Goal: Task Accomplishment & Management: Manage account settings

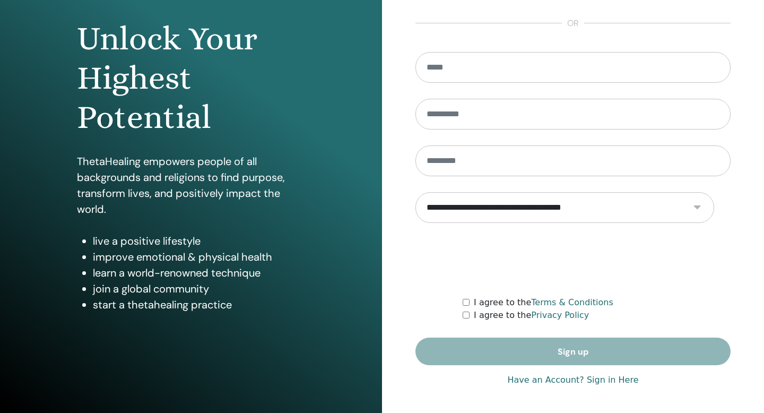
scroll to position [224, 0]
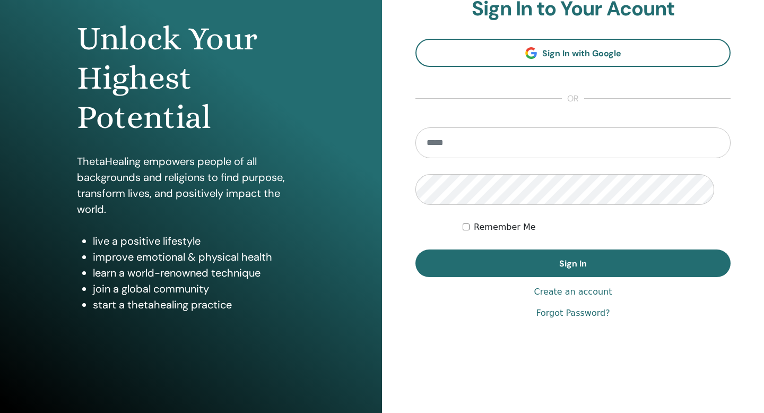
scroll to position [130, 0]
type input "**********"
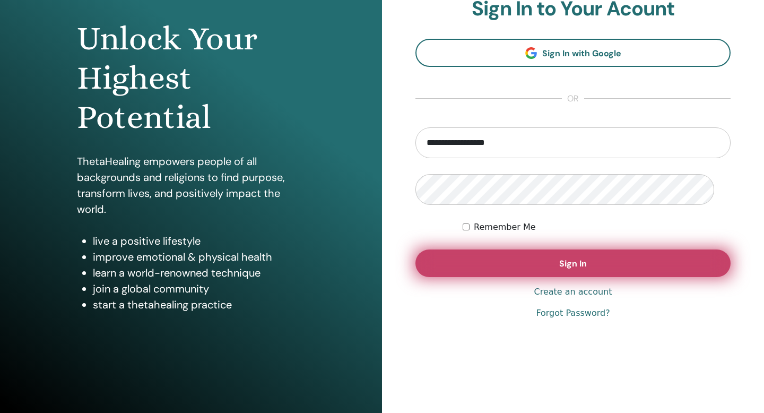
click at [477, 277] on button "Sign In" at bounding box center [573, 264] width 315 height 28
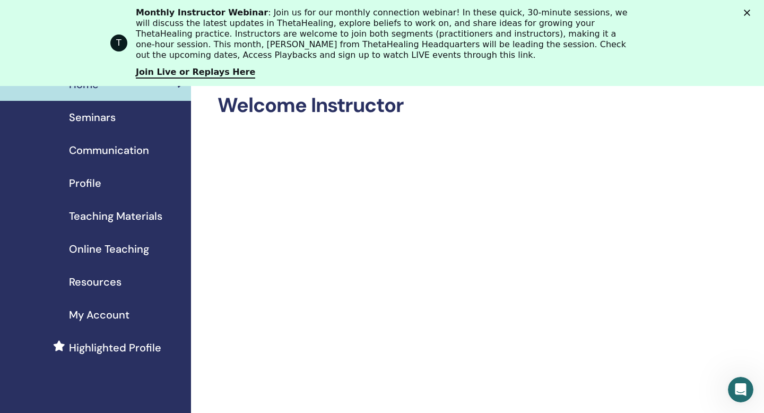
scroll to position [57, 0]
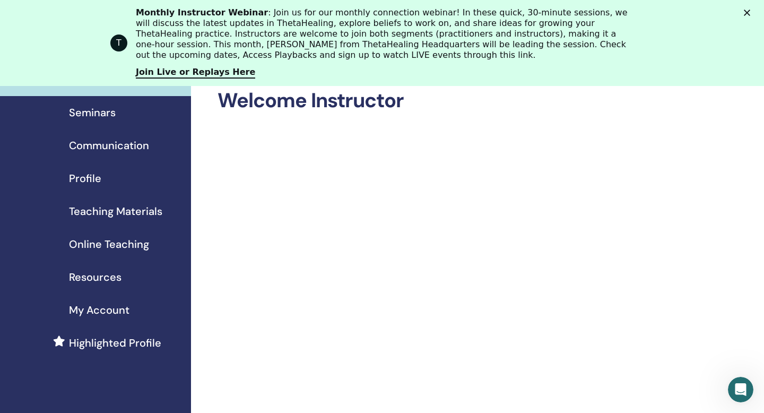
click at [121, 252] on span "Online Teaching" at bounding box center [109, 244] width 80 height 16
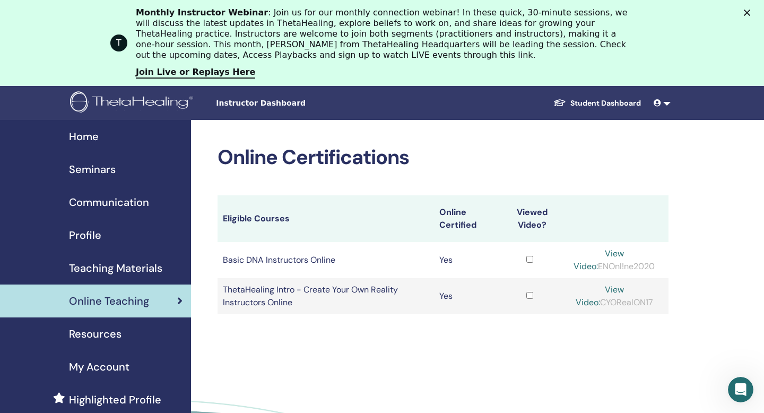
click at [76, 136] on span "Home" at bounding box center [84, 136] width 30 height 16
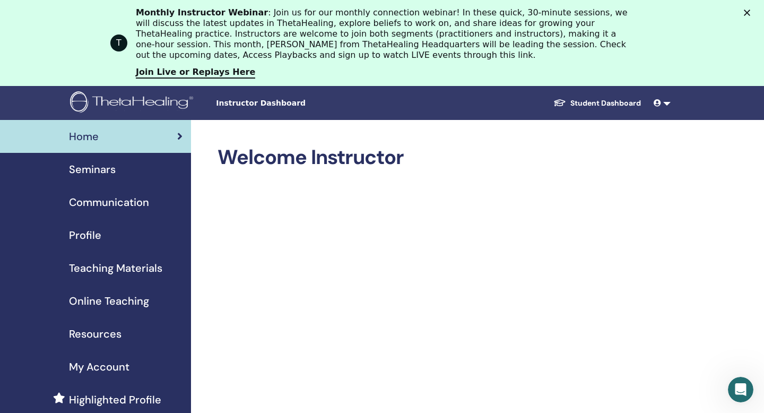
click at [748, 13] on polygon "Close" at bounding box center [747, 13] width 6 height 6
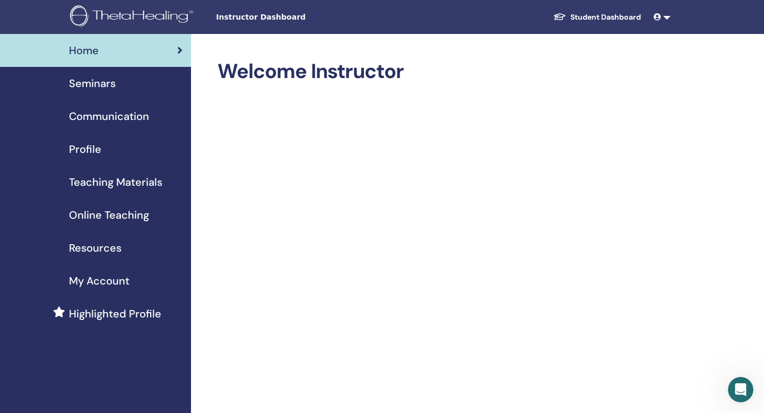
click at [95, 157] on span "Profile" at bounding box center [85, 149] width 32 height 16
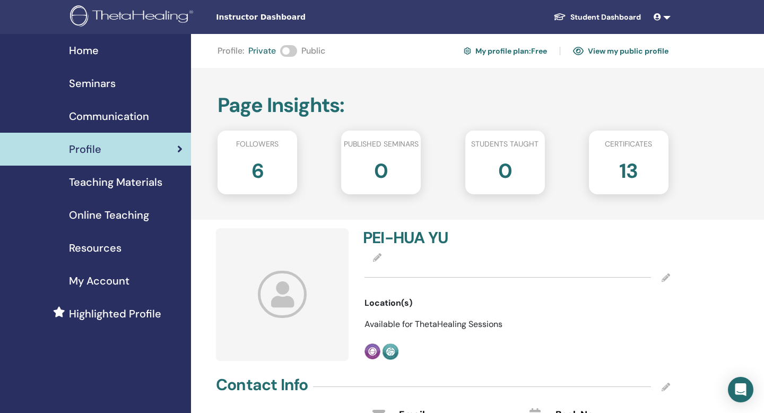
click at [259, 184] on h2 "6" at bounding box center [258, 169] width 12 height 30
click at [644, 184] on div "13" at bounding box center [629, 175] width 96 height 42
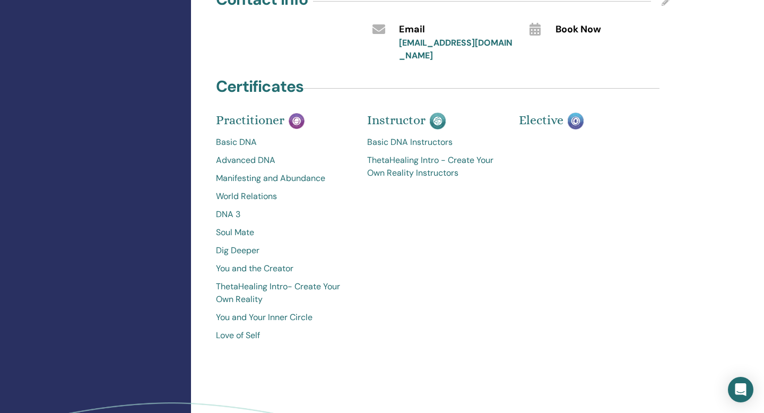
scroll to position [386, 0]
click at [421, 179] on link "ThetaHealing Intro - Create Your Own Reality Instructors" at bounding box center [434, 165] width 135 height 25
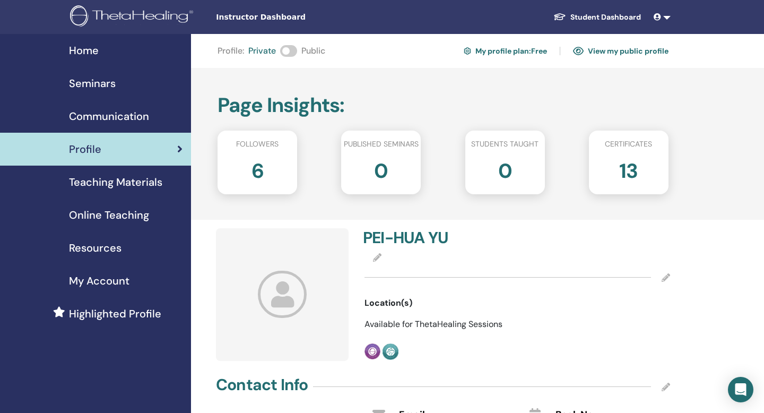
click at [630, 51] on link "View my public profile" at bounding box center [621, 50] width 96 height 17
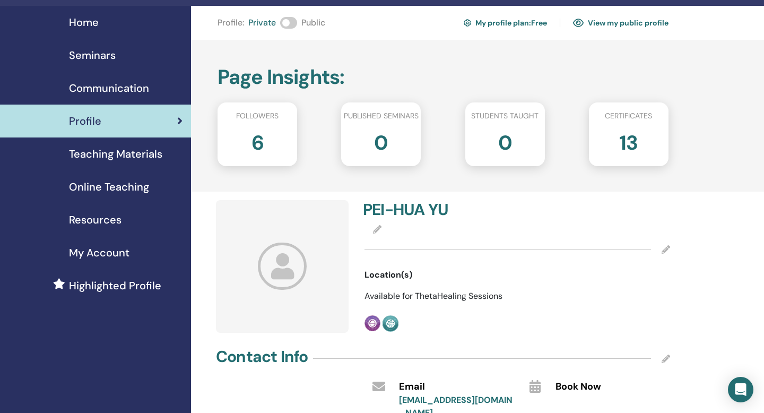
scroll to position [14, 0]
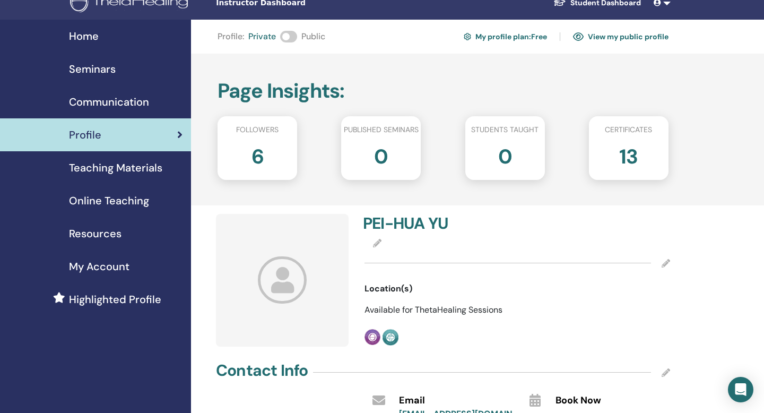
click at [98, 74] on span "Seminars" at bounding box center [92, 69] width 47 height 16
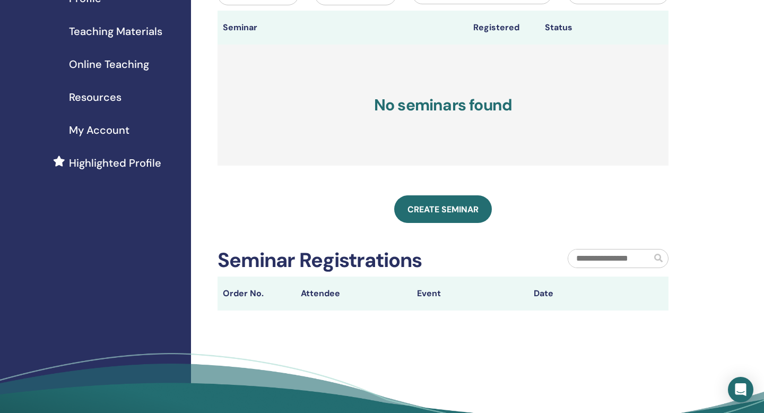
scroll to position [153, 0]
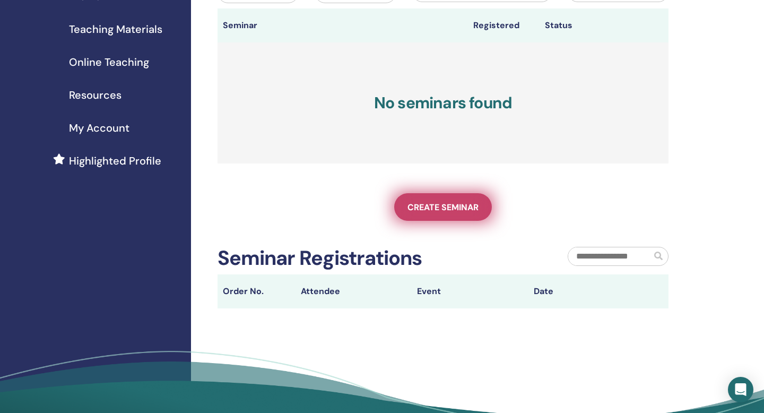
click at [450, 213] on span "Create seminar" at bounding box center [443, 207] width 71 height 11
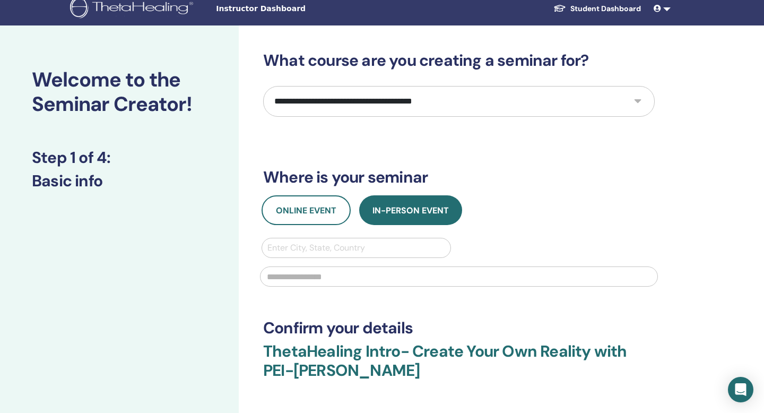
scroll to position [10, 0]
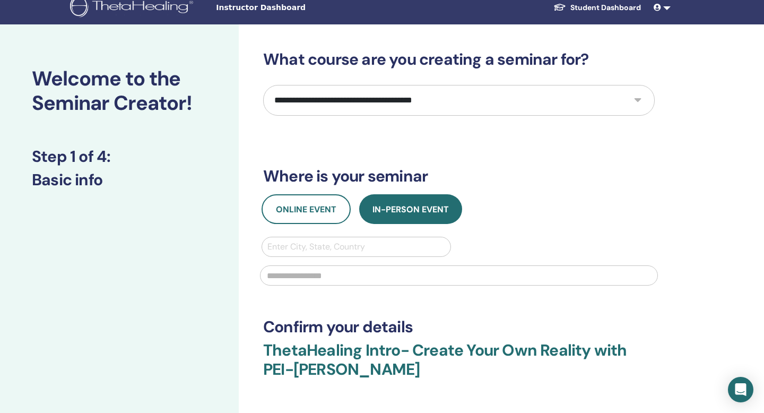
click at [462, 116] on select "**********" at bounding box center [459, 100] width 392 height 31
select select "*"
click at [265, 116] on select "**********" at bounding box center [459, 100] width 392 height 31
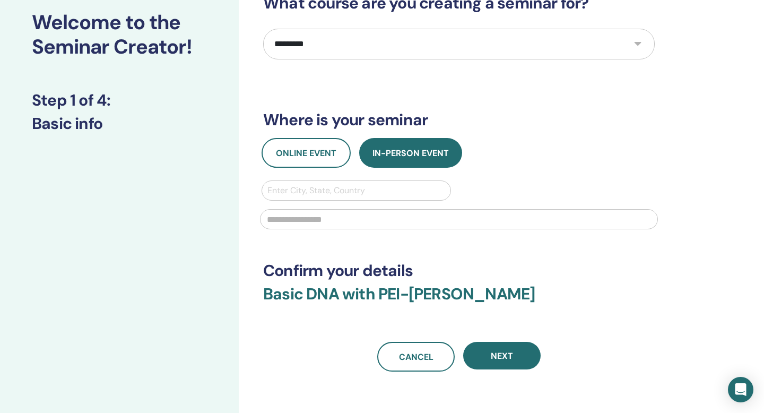
scroll to position [70, 0]
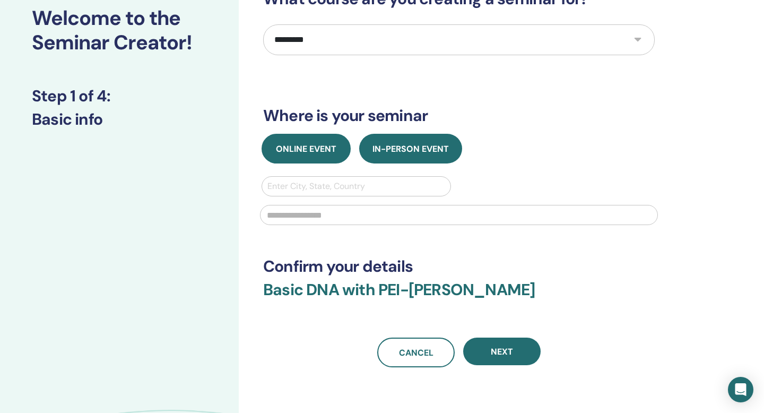
click at [341, 164] on button "Online Event" at bounding box center [306, 149] width 89 height 30
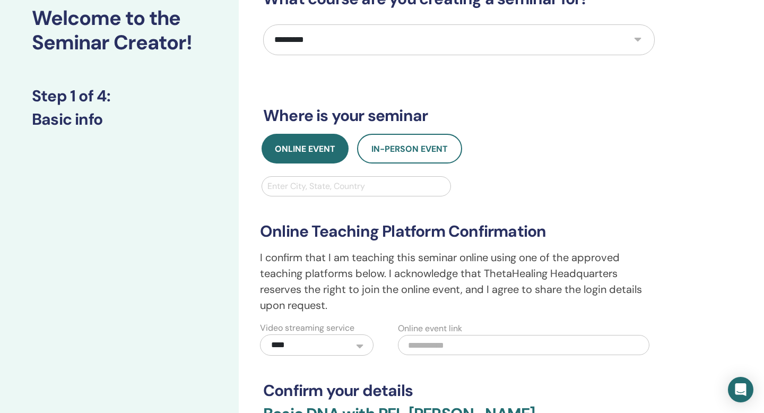
click at [342, 194] on div at bounding box center [357, 186] width 178 height 15
click at [523, 270] on div "**********" at bounding box center [459, 275] width 411 height 159
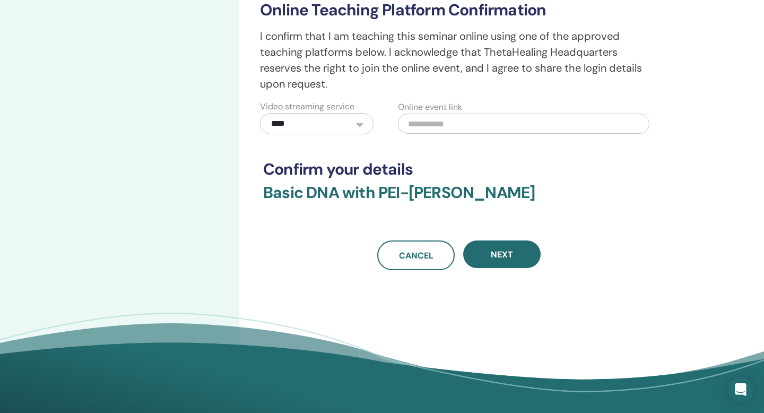
scroll to position [292, 0]
click at [423, 133] on input "text" at bounding box center [524, 123] width 252 height 20
click at [358, 134] on select "**********" at bounding box center [317, 123] width 114 height 21
click at [261, 134] on select "**********" at bounding box center [317, 123] width 114 height 21
click at [428, 247] on div "**********" at bounding box center [459, 18] width 392 height 502
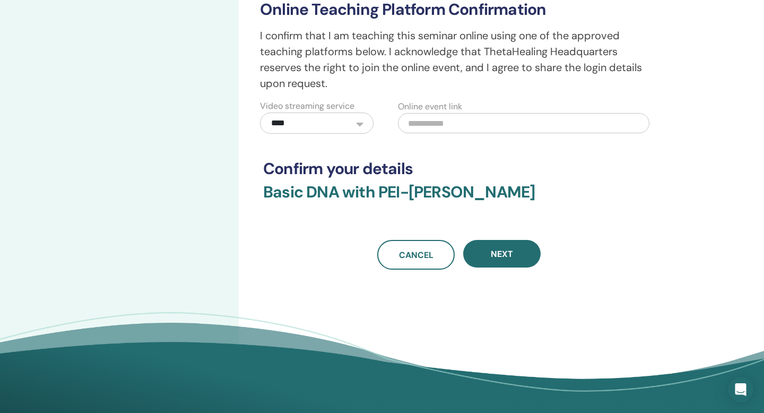
click at [429, 133] on input "text" at bounding box center [524, 123] width 252 height 20
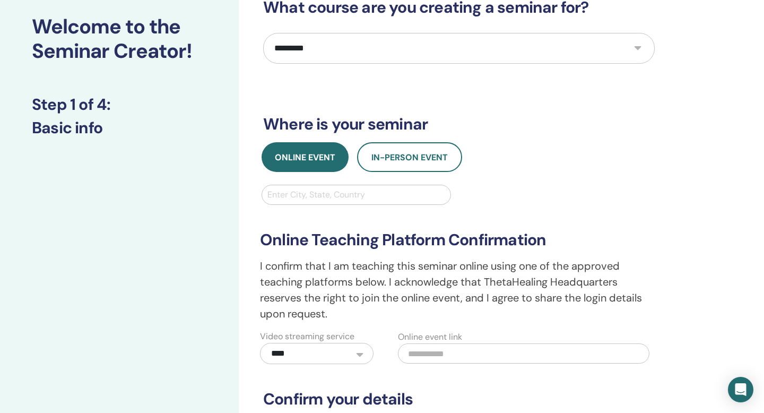
scroll to position [0, 0]
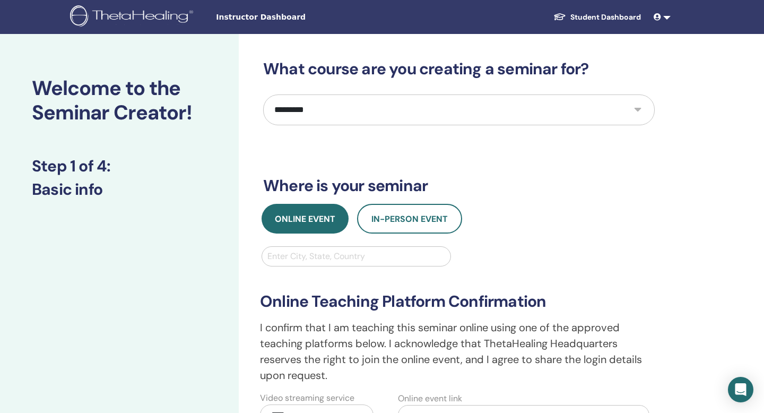
click at [654, 13] on span at bounding box center [659, 17] width 10 height 8
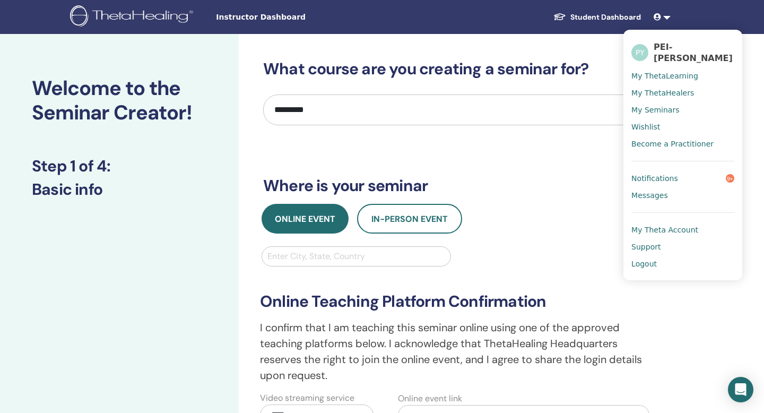
click at [577, 252] on div "**********" at bounding box center [459, 310] width 392 height 502
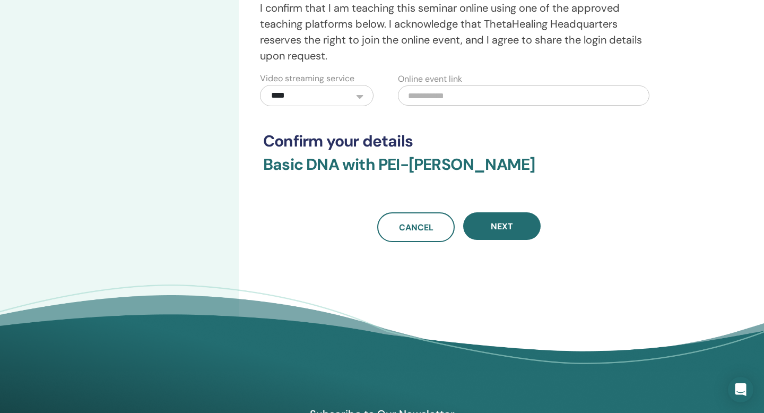
scroll to position [337, 0]
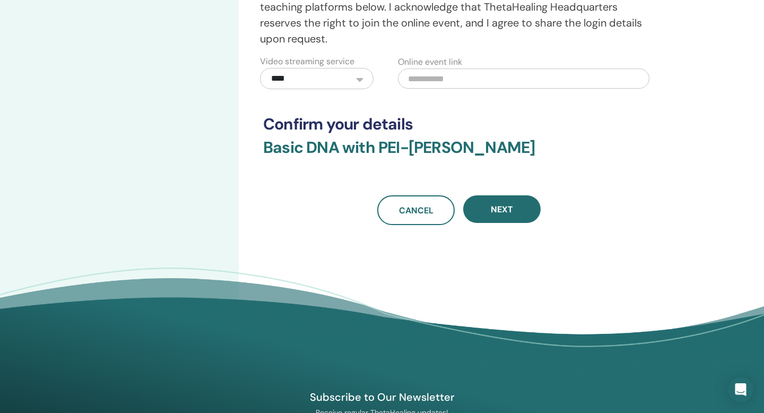
click at [446, 89] on input "text" at bounding box center [524, 78] width 252 height 20
paste input "**********"
type input "**********"
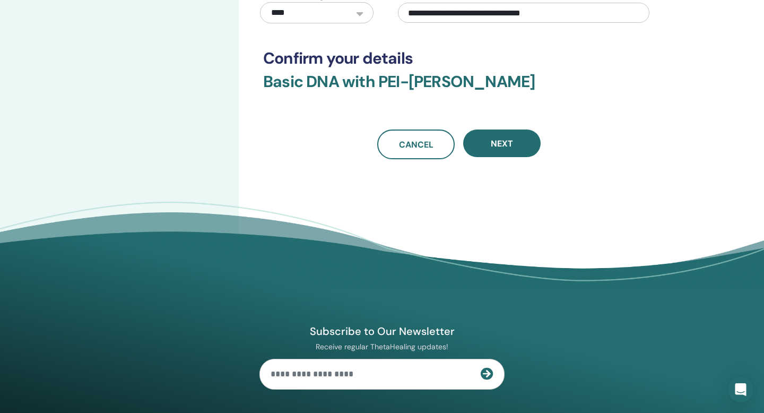
scroll to position [406, 0]
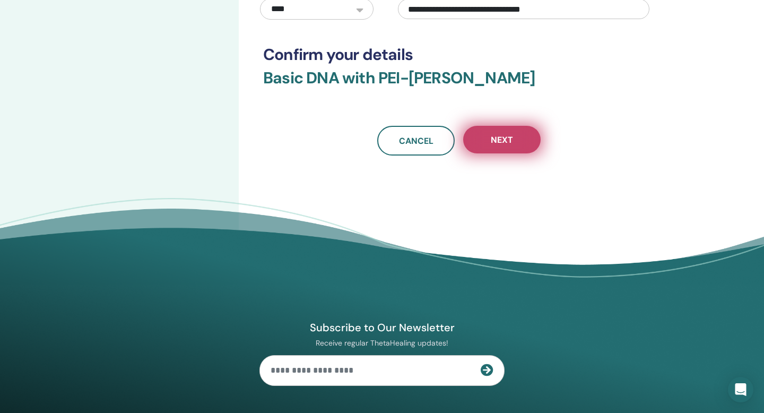
click at [525, 153] on button "Next" at bounding box center [502, 140] width 78 height 28
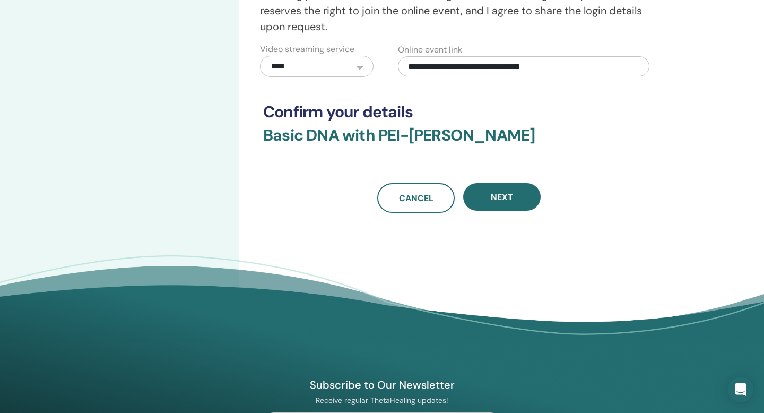
scroll to position [363, 0]
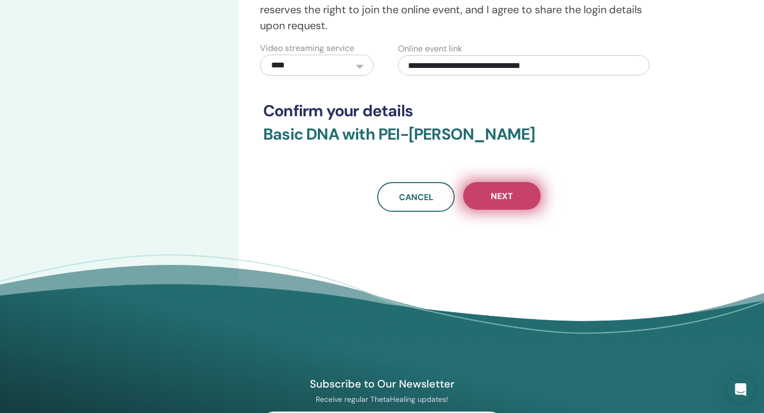
click at [513, 202] on span "Next" at bounding box center [502, 196] width 22 height 11
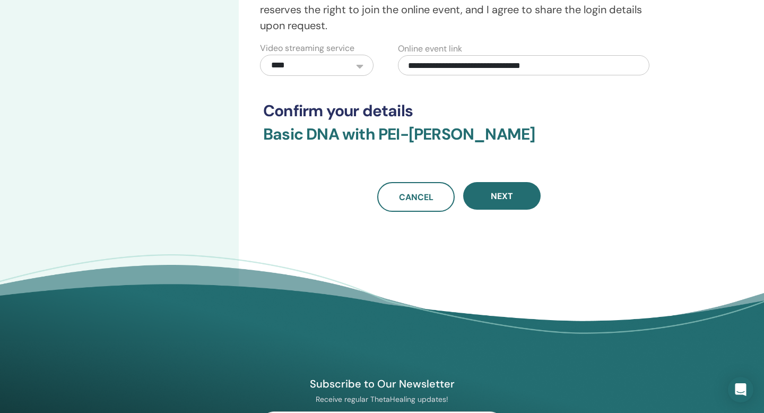
scroll to position [0, 0]
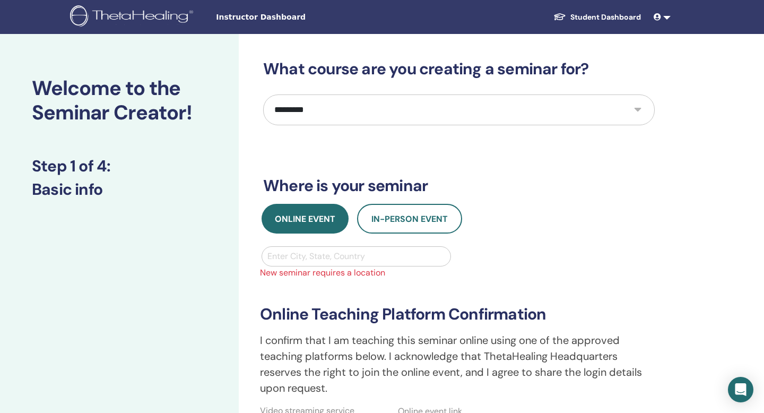
click at [433, 264] on div at bounding box center [357, 256] width 178 height 15
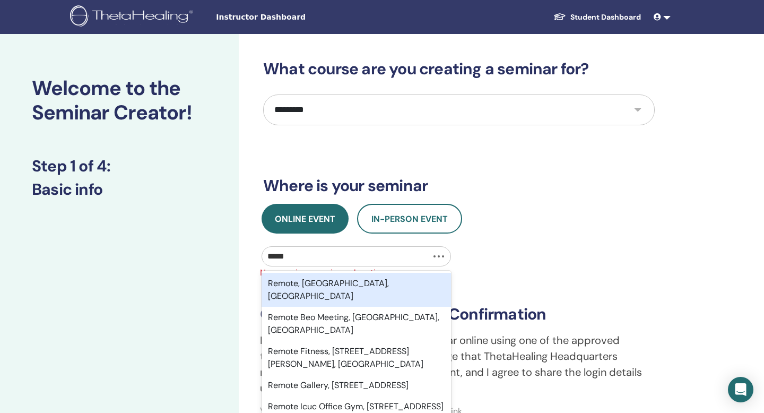
type input "******"
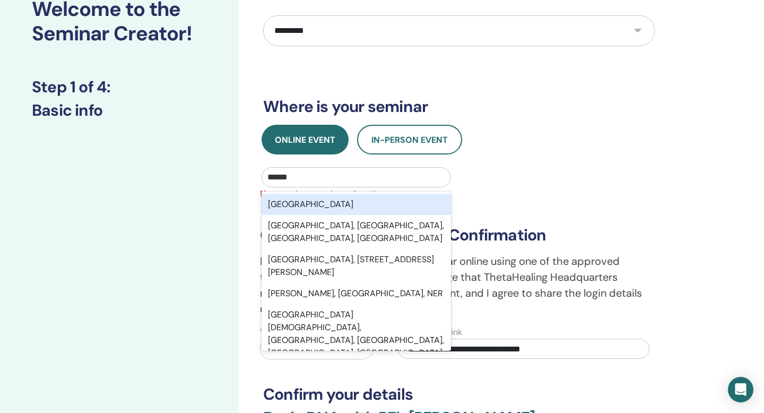
scroll to position [80, 0]
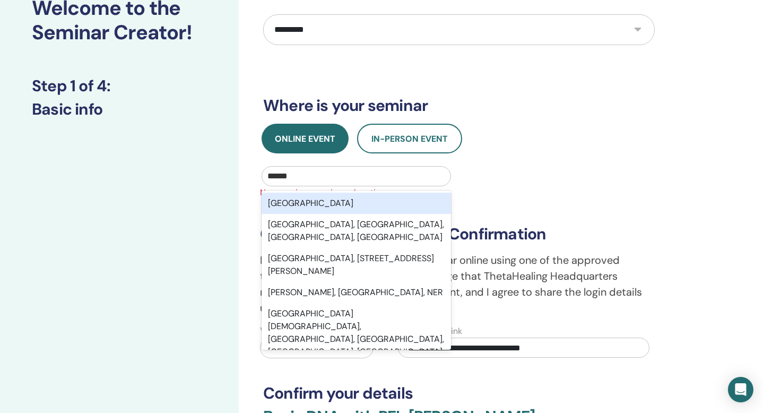
click at [427, 214] on div "Taiwan" at bounding box center [357, 203] width 190 height 21
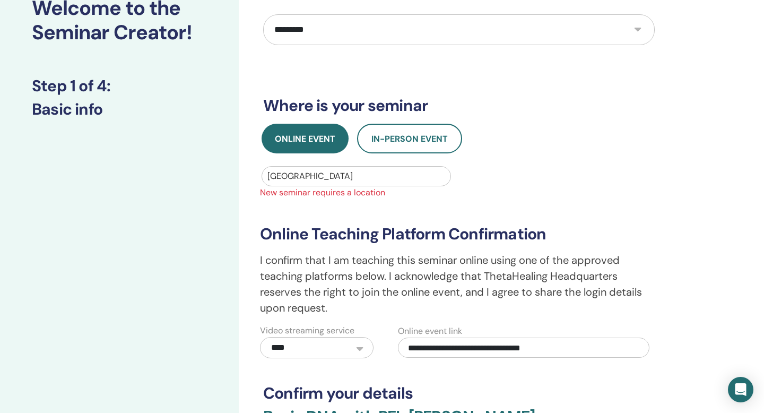
click at [406, 184] on div at bounding box center [357, 176] width 178 height 15
click at [277, 184] on div at bounding box center [357, 176] width 178 height 15
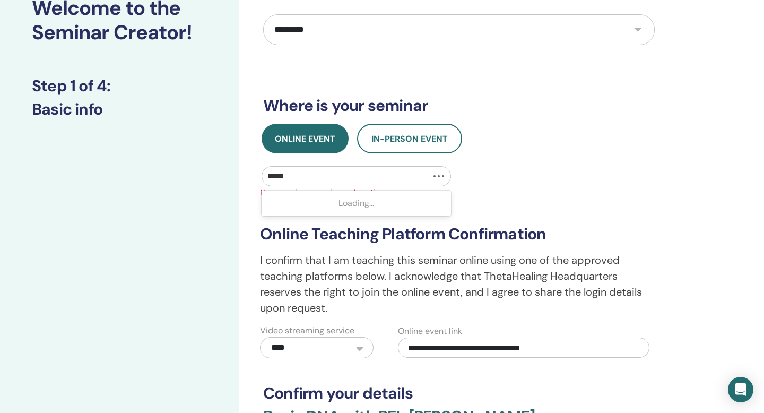
type input "******"
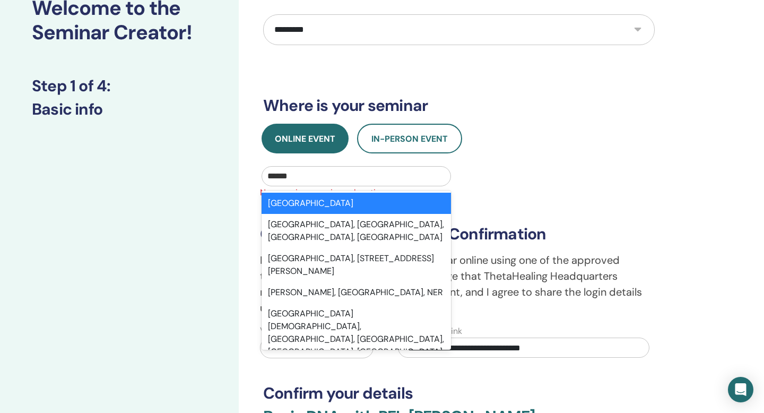
click at [322, 214] on div "Taiwan" at bounding box center [357, 203] width 190 height 21
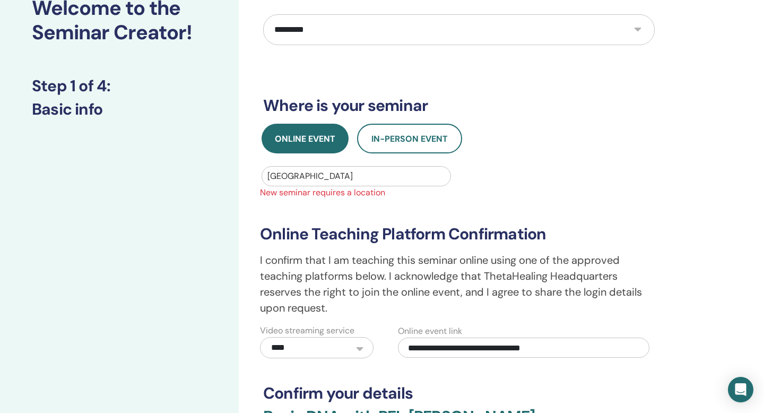
click at [341, 184] on div at bounding box center [357, 176] width 178 height 15
click at [575, 224] on div "**********" at bounding box center [459, 241] width 408 height 235
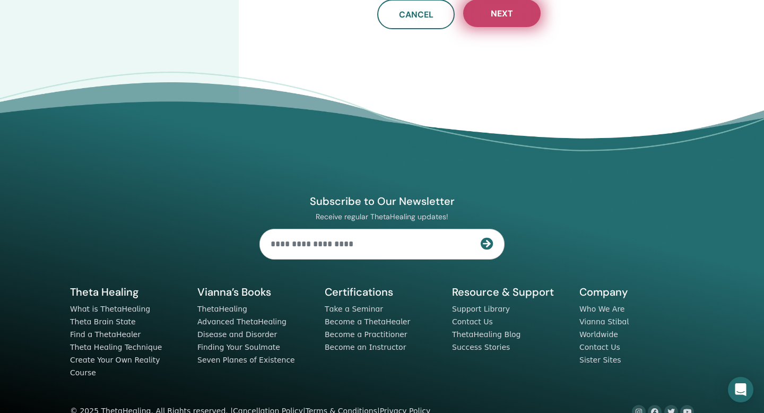
click at [506, 19] on span "Next" at bounding box center [502, 13] width 22 height 11
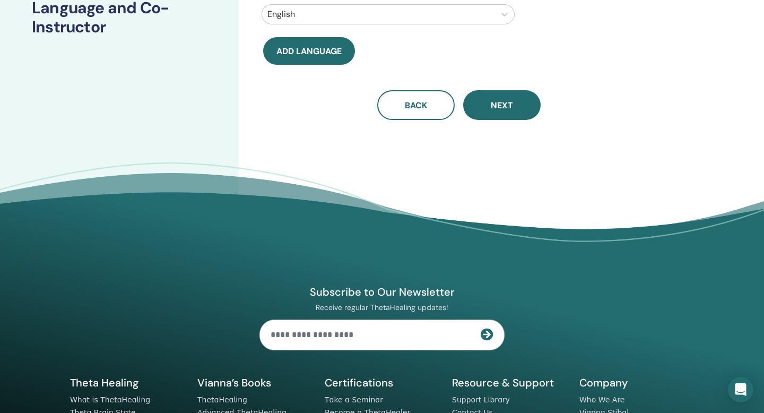
scroll to position [0, 0]
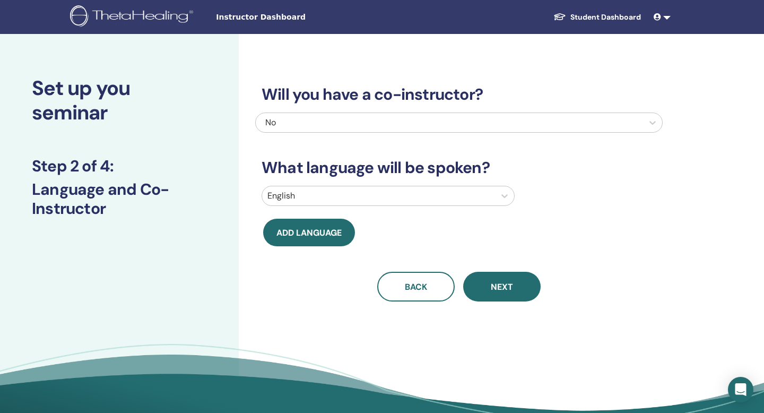
click at [449, 203] on div at bounding box center [379, 195] width 222 height 15
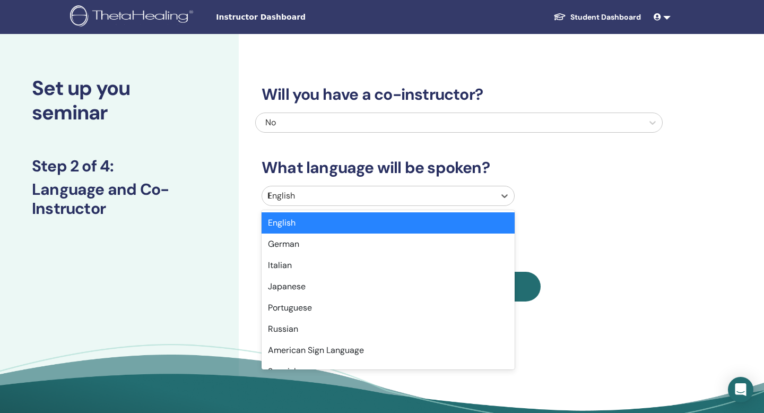
type input "***"
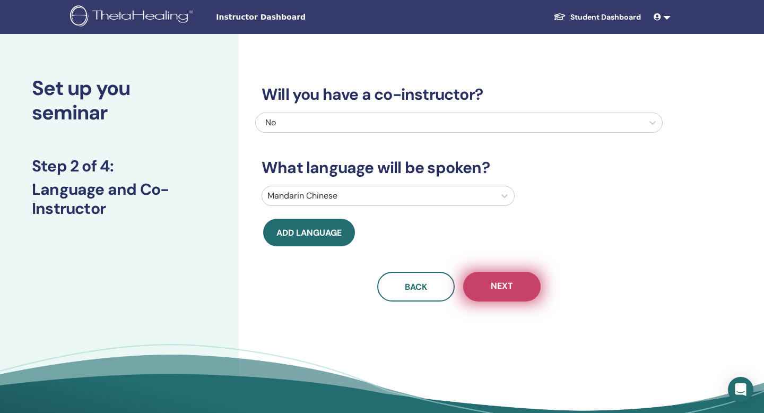
click at [486, 302] on button "Next" at bounding box center [502, 287] width 78 height 30
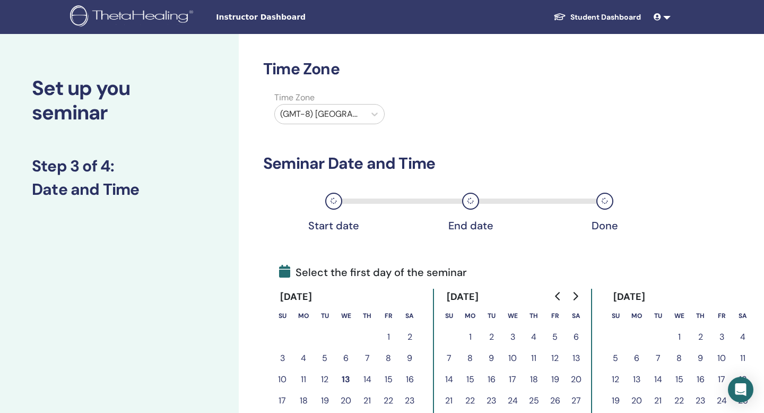
scroll to position [6, 0]
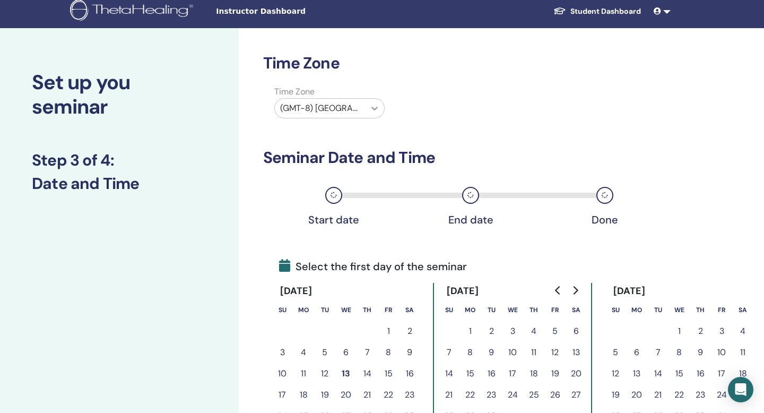
click at [371, 114] on icon at bounding box center [375, 108] width 11 height 11
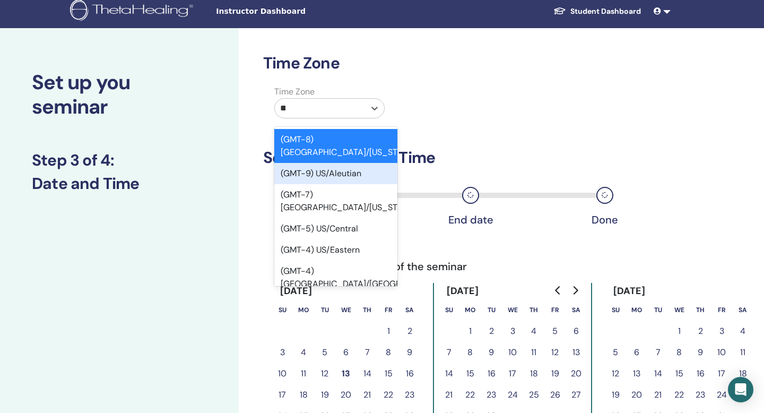
type input "***"
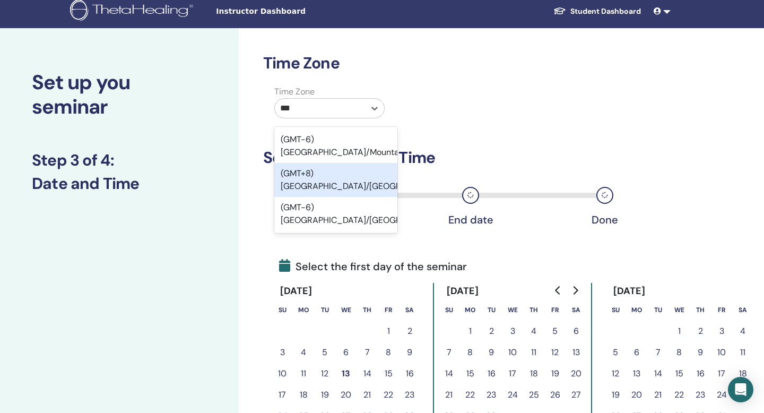
click at [365, 197] on div "(GMT+8) Asia/Taipei" at bounding box center [335, 180] width 123 height 34
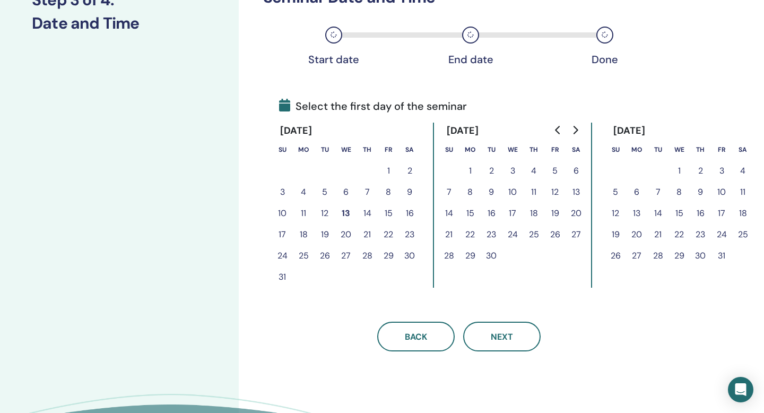
scroll to position [168, 0]
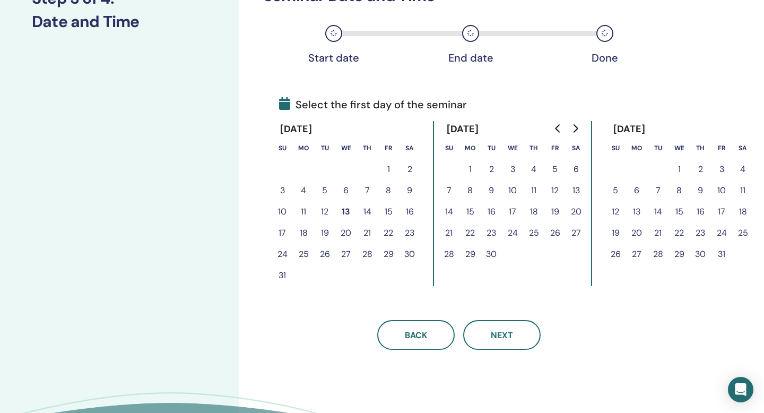
click at [350, 244] on button "20" at bounding box center [346, 232] width 21 height 21
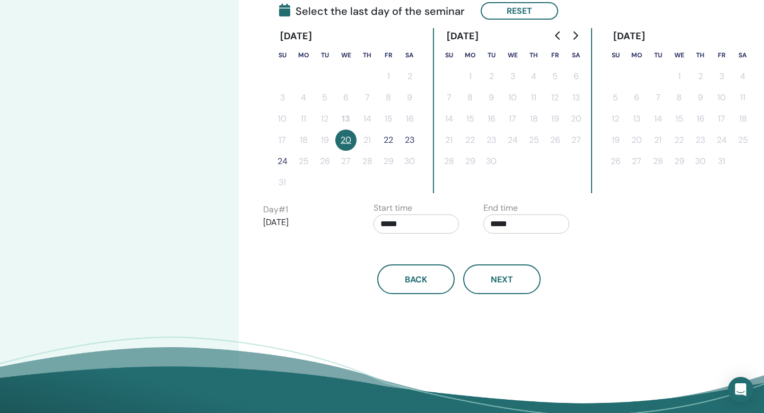
scroll to position [263, 0]
click at [503, 233] on input "*****" at bounding box center [527, 223] width 86 height 19
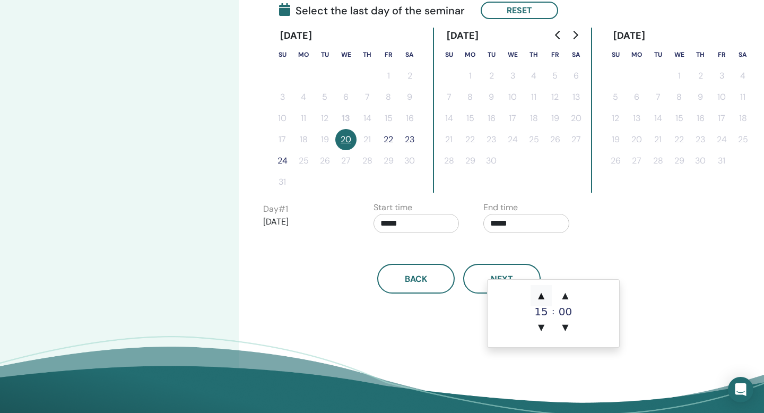
click at [538, 296] on span "▲" at bounding box center [541, 295] width 21 height 21
type input "*****"
click at [444, 293] on div "Back Next" at bounding box center [459, 265] width 408 height 55
click at [337, 289] on div "Back Next" at bounding box center [459, 265] width 408 height 55
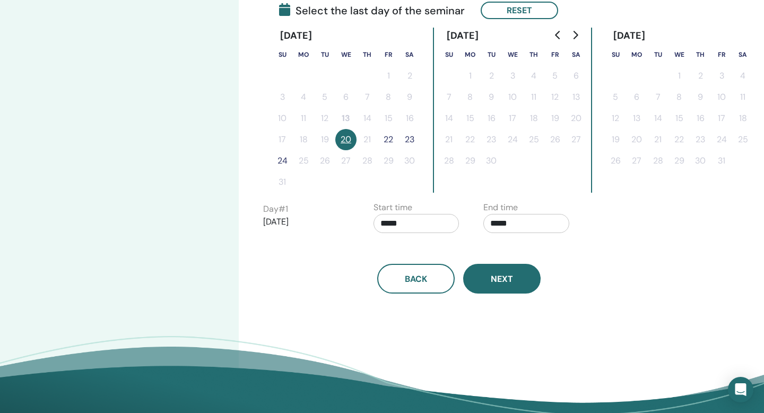
click at [509, 285] on span "Next" at bounding box center [502, 278] width 22 height 11
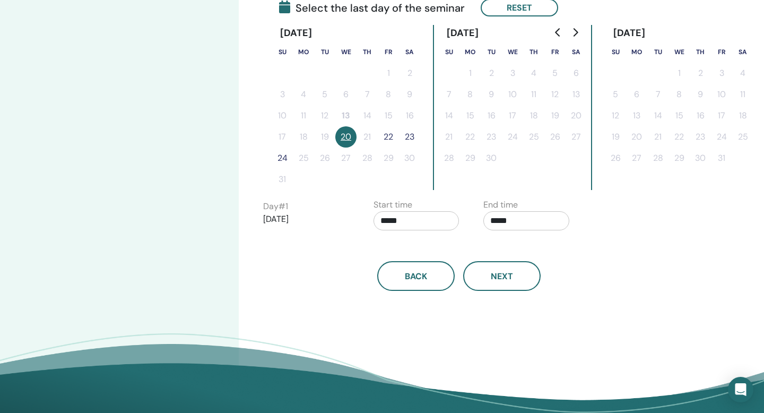
scroll to position [273, 0]
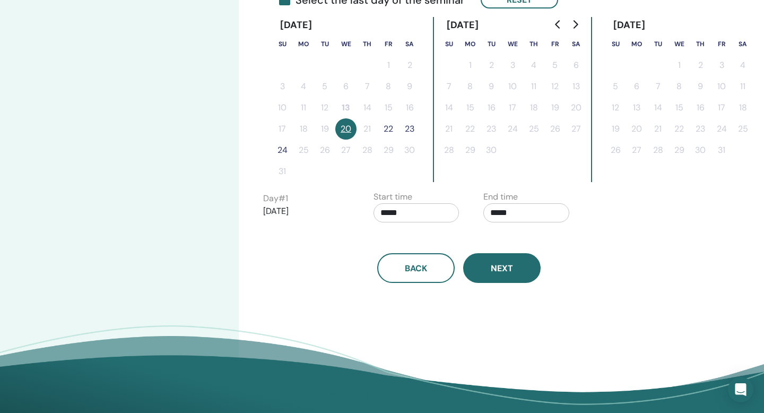
click at [510, 274] on span "Next" at bounding box center [502, 268] width 22 height 11
click at [633, 283] on div "Back Next" at bounding box center [459, 268] width 408 height 30
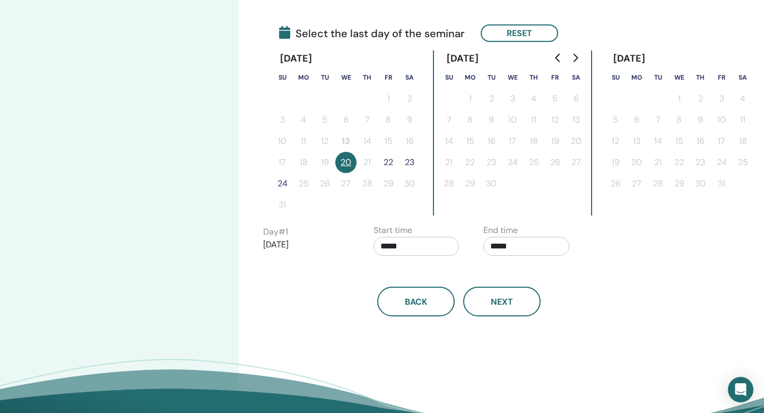
scroll to position [243, 0]
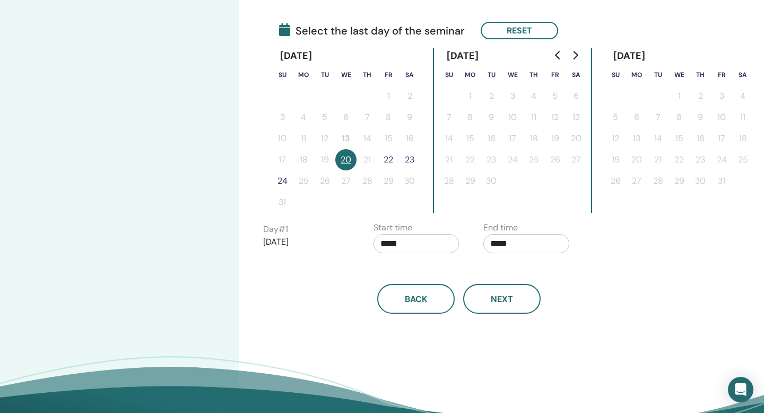
click at [397, 170] on button "22" at bounding box center [388, 159] width 21 height 21
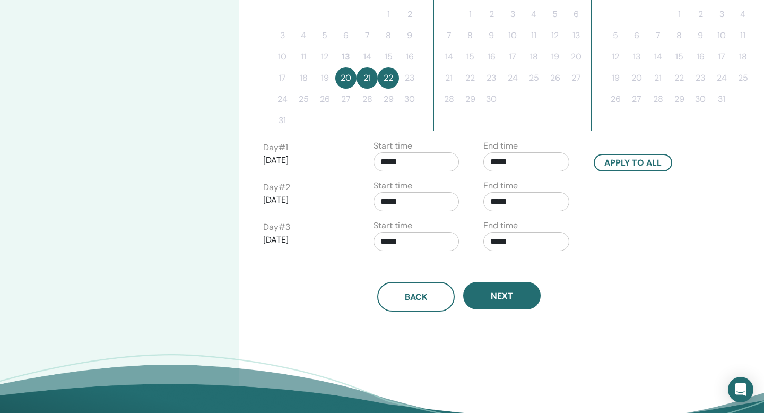
scroll to position [331, 0]
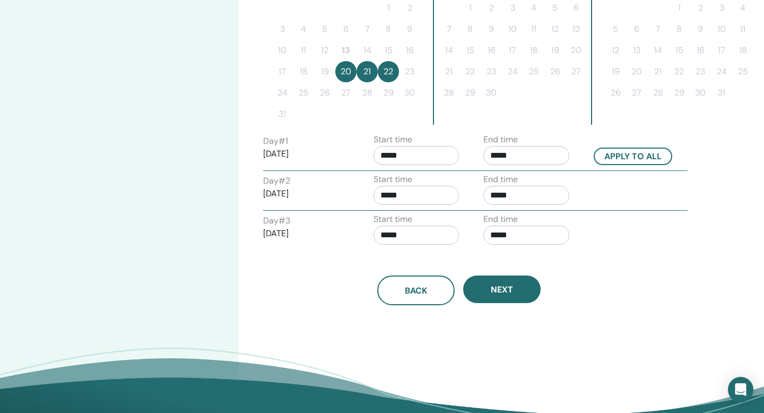
click at [496, 245] on input "*****" at bounding box center [527, 235] width 86 height 19
click at [545, 350] on span "▼" at bounding box center [541, 350] width 21 height 21
type input "*****"
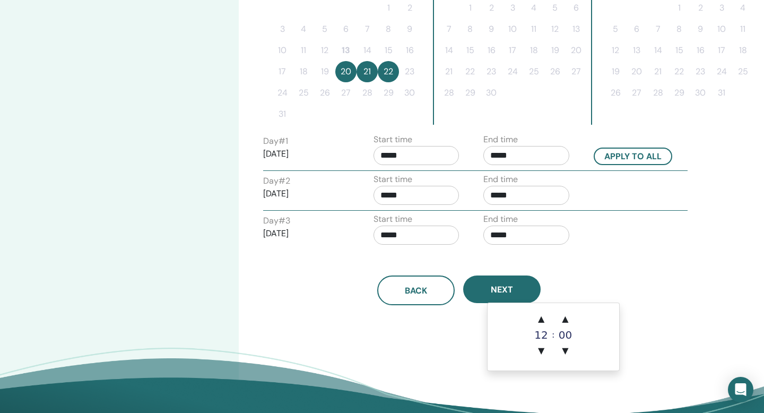
click at [496, 205] on input "*****" at bounding box center [527, 195] width 86 height 19
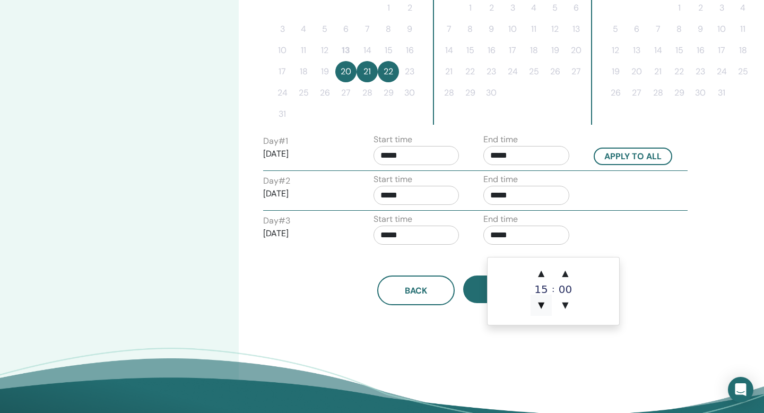
click at [542, 306] on span "▼" at bounding box center [541, 305] width 21 height 21
click at [543, 281] on span "▲" at bounding box center [541, 273] width 21 height 21
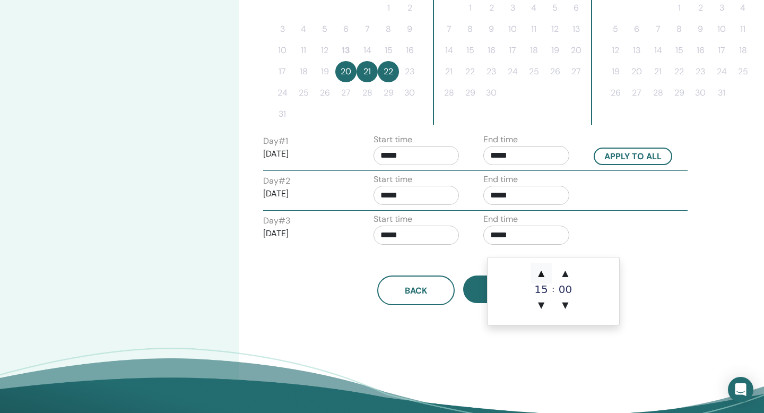
type input "*****"
click at [595, 305] on div "Back Next" at bounding box center [459, 291] width 408 height 30
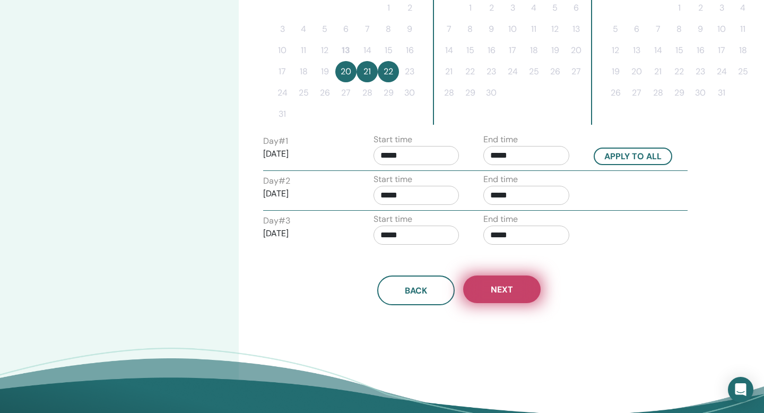
click at [513, 295] on span "Next" at bounding box center [502, 289] width 22 height 11
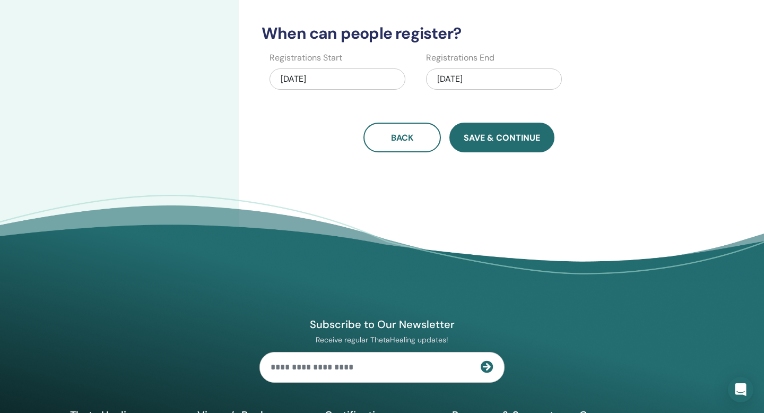
click at [502, 143] on span "Save & Continue" at bounding box center [502, 137] width 76 height 11
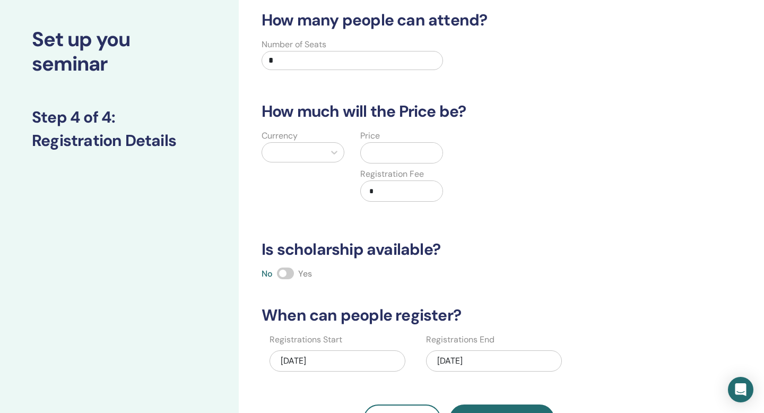
scroll to position [0, 0]
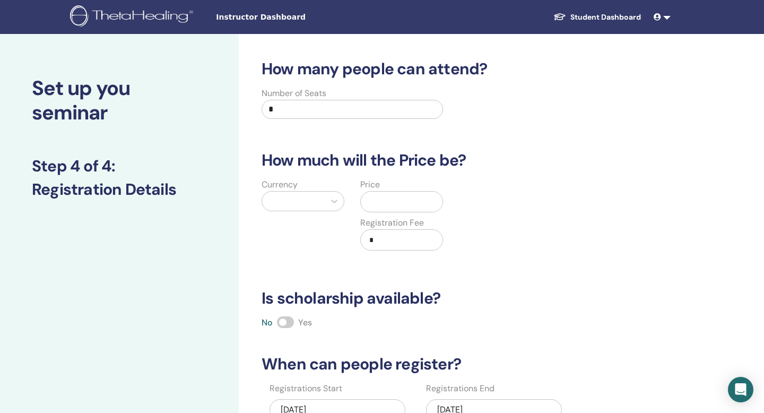
click at [348, 119] on input "*" at bounding box center [353, 109] width 182 height 19
type input "***"
click at [325, 152] on div "How many people can attend? Number of Seats *** How much will the Price be? Cur…" at bounding box center [459, 271] width 408 height 424
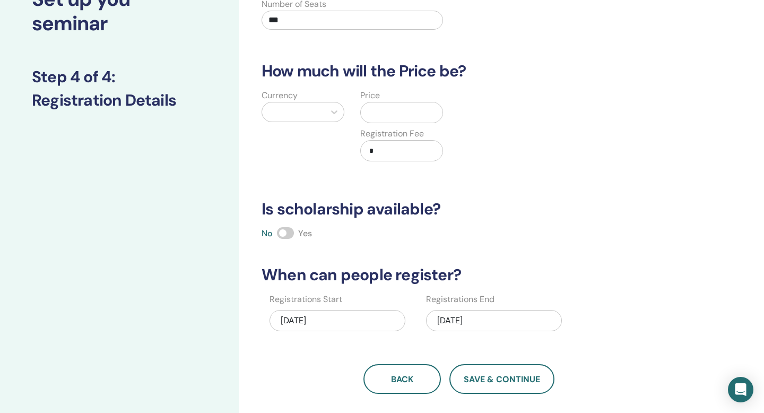
scroll to position [90, 0]
click at [325, 121] on div at bounding box center [334, 111] width 19 height 19
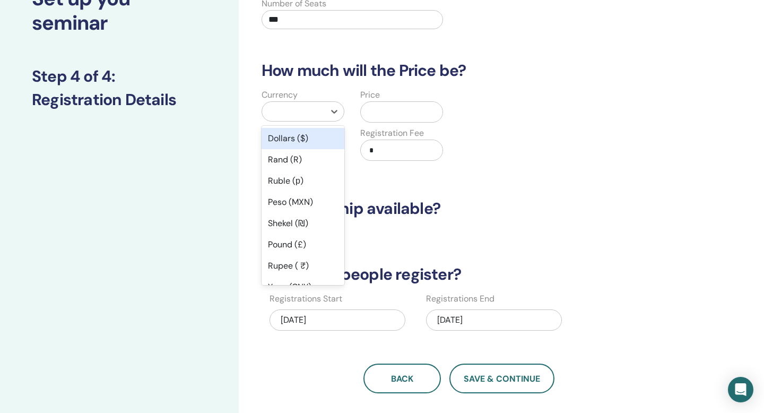
click at [320, 149] on div "Dollars ($)" at bounding box center [303, 138] width 83 height 21
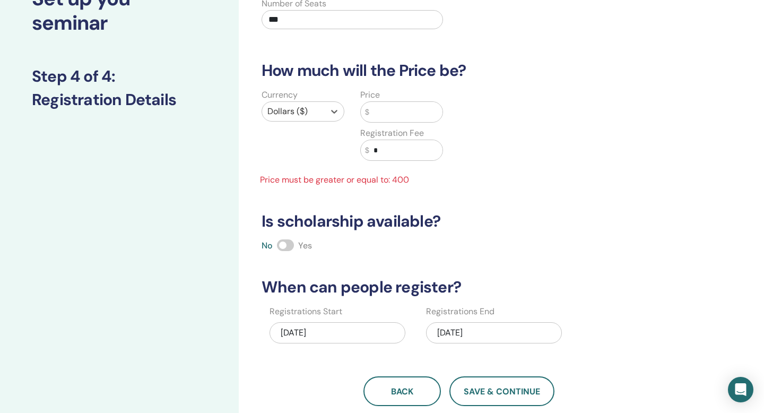
click at [380, 122] on input "text" at bounding box center [406, 112] width 73 height 20
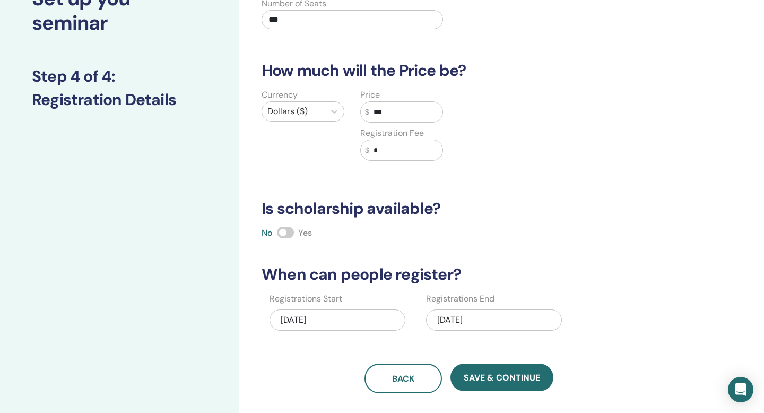
type input "***"
click at [625, 174] on div "Currency Dollars ($) Price $ *** Registration Fee $ *" at bounding box center [451, 131] width 408 height 85
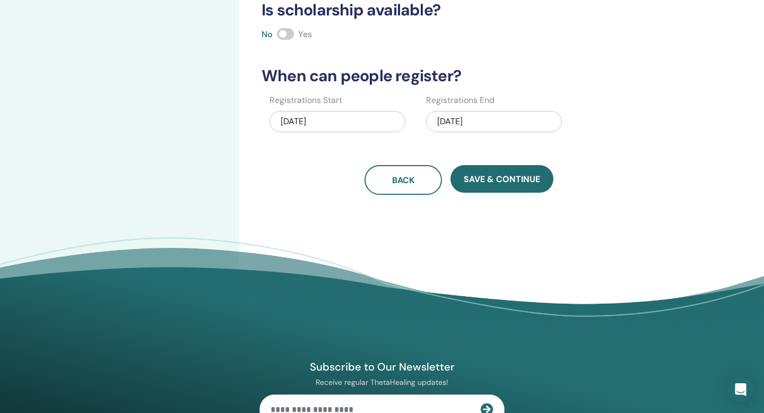
scroll to position [289, 0]
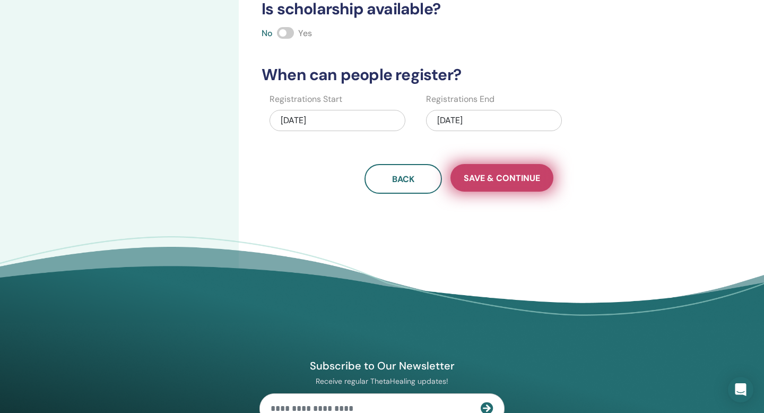
click at [523, 184] on span "Save & Continue" at bounding box center [502, 178] width 76 height 11
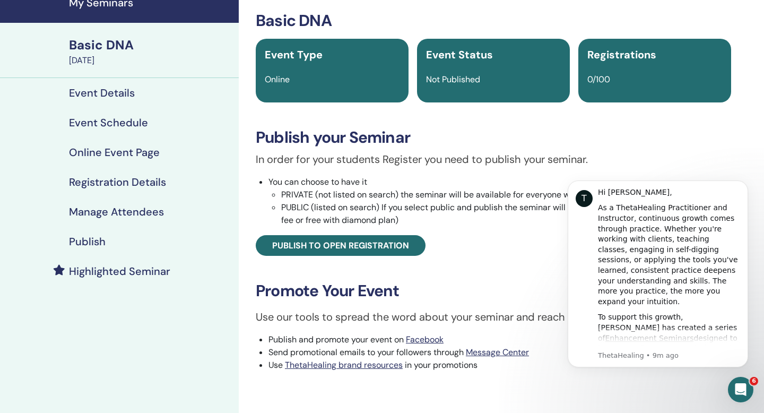
click at [510, 227] on li "PUBLIC (listed on search) If you select public and publish the seminar will be …" at bounding box center [506, 213] width 450 height 25
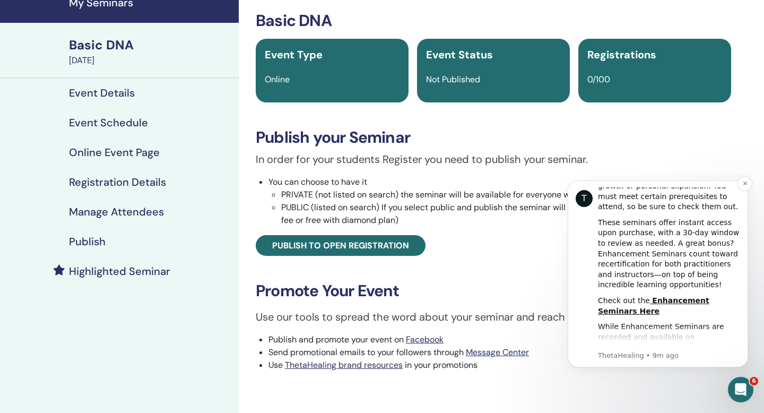
scroll to position [217, 0]
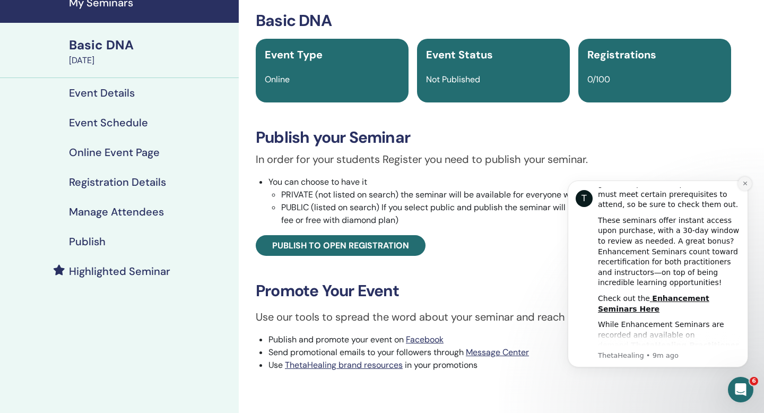
click at [741, 186] on button "Dismiss notification" at bounding box center [745, 184] width 14 height 14
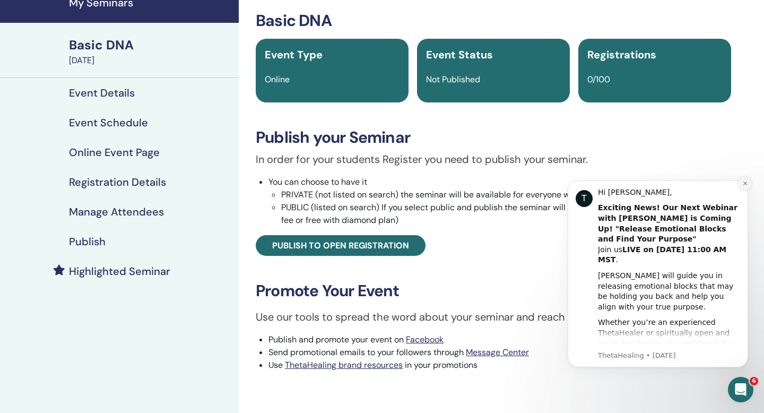
click at [748, 185] on icon "Dismiss notification" at bounding box center [746, 184] width 6 height 6
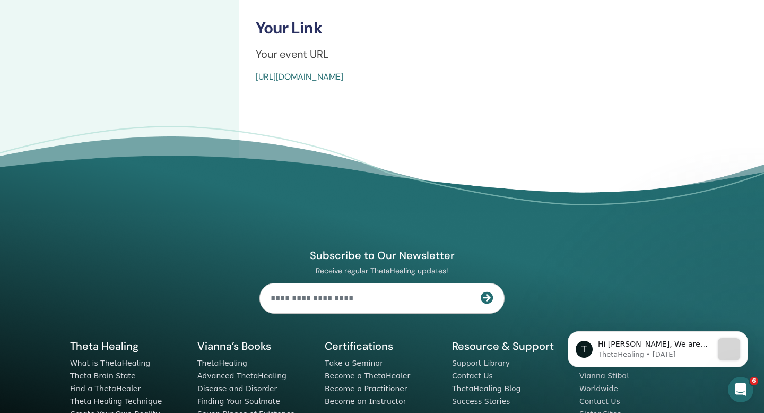
scroll to position [441, 0]
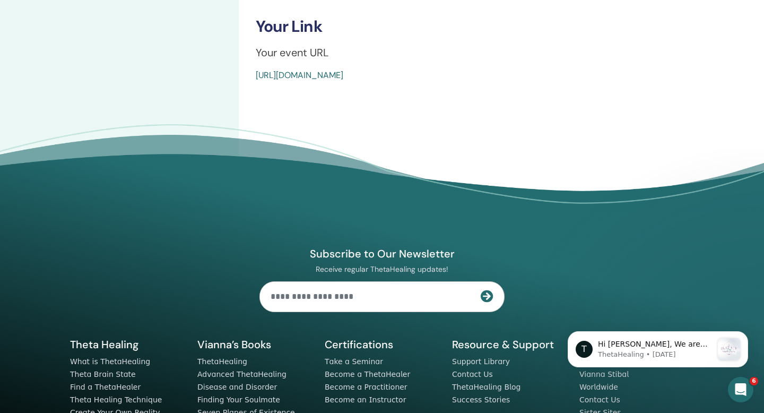
copy link "https://www.thetahealing.com/seminar-374770-details.html"
drag, startPoint x: 567, startPoint y: 210, endPoint x: 252, endPoint y: 208, distance: 315.4
click at [342, 268] on footer "Subscribe to Our Newsletter Receive regular ThetaHealing updates! Theta Healing…" at bounding box center [382, 306] width 764 height 364
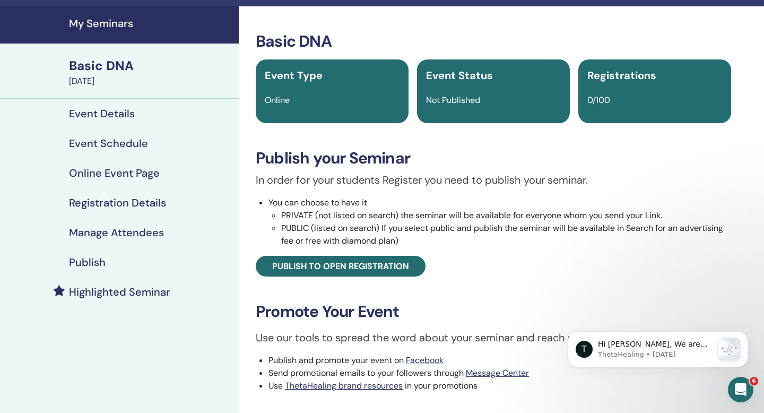
scroll to position [0, 0]
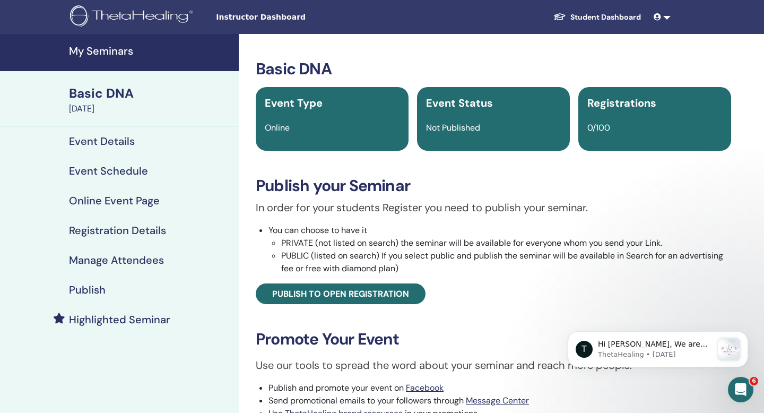
click at [125, 148] on h4 "Event Details" at bounding box center [102, 141] width 66 height 13
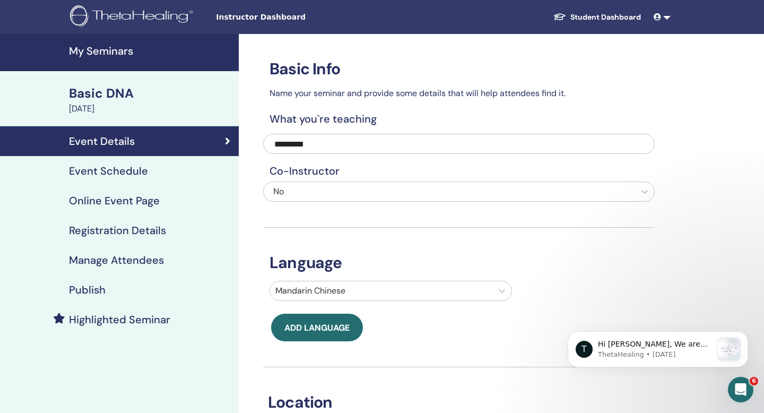
click at [659, 23] on link at bounding box center [662, 17] width 25 height 20
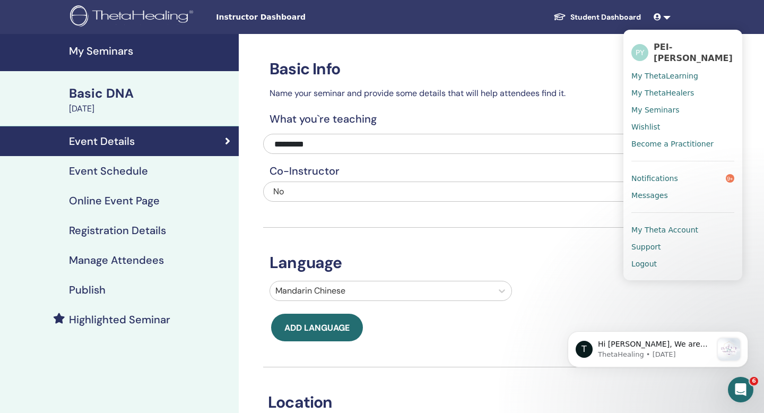
click at [646, 235] on span "My Theta Account" at bounding box center [665, 230] width 67 height 10
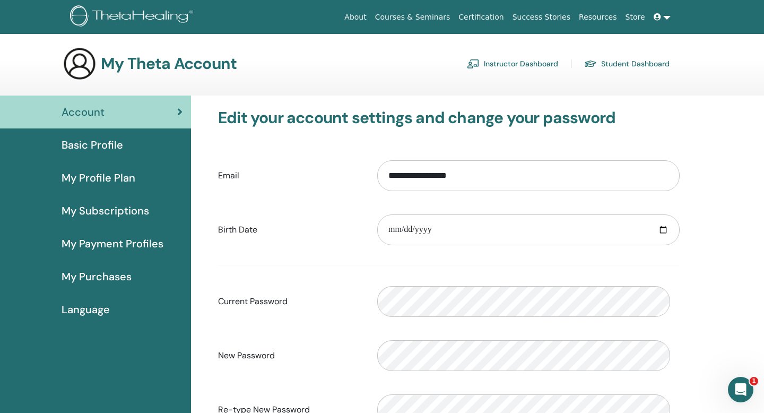
click at [109, 153] on span "Basic Profile" at bounding box center [93, 145] width 62 height 16
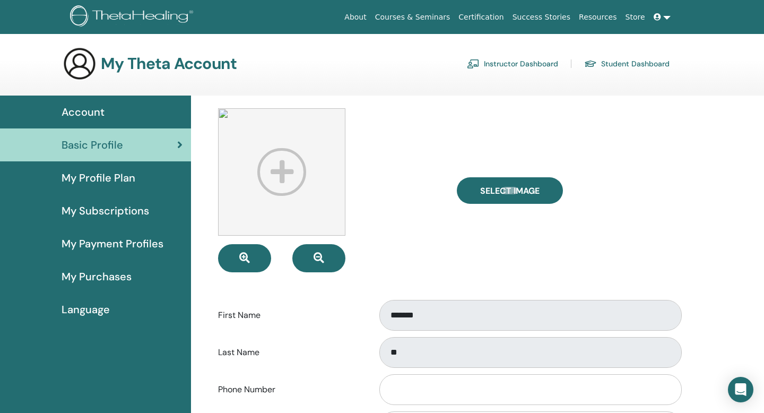
click at [294, 192] on img at bounding box center [281, 171] width 127 height 127
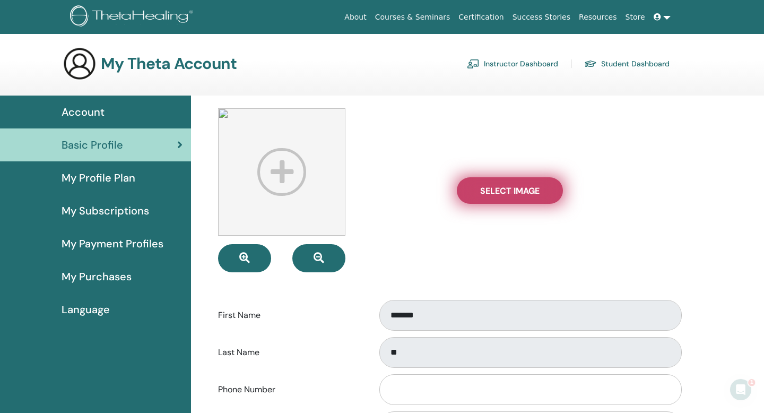
click at [540, 195] on span "Select Image" at bounding box center [509, 190] width 59 height 11
click at [517, 194] on input "Select Image" at bounding box center [510, 190] width 14 height 7
type input "**********"
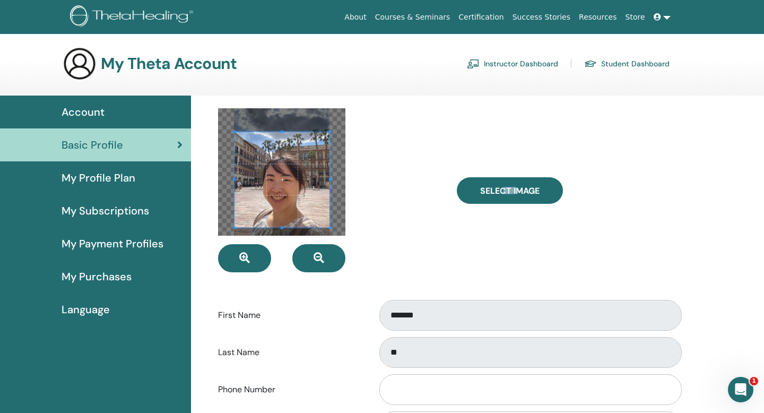
click at [297, 190] on span at bounding box center [283, 180] width 96 height 96
click at [327, 147] on span at bounding box center [325, 179] width 3 height 91
click at [304, 177] on span at bounding box center [281, 179] width 91 height 91
click at [319, 195] on span at bounding box center [281, 181] width 91 height 91
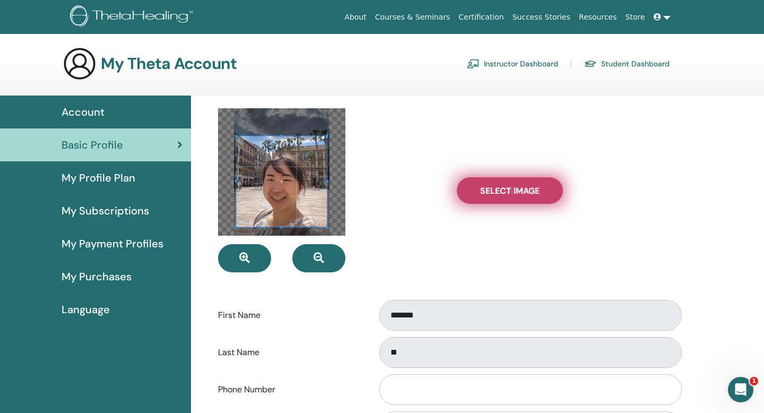
click at [504, 196] on span "Select Image" at bounding box center [509, 190] width 59 height 11
click at [504, 194] on input "Select Image" at bounding box center [510, 190] width 14 height 7
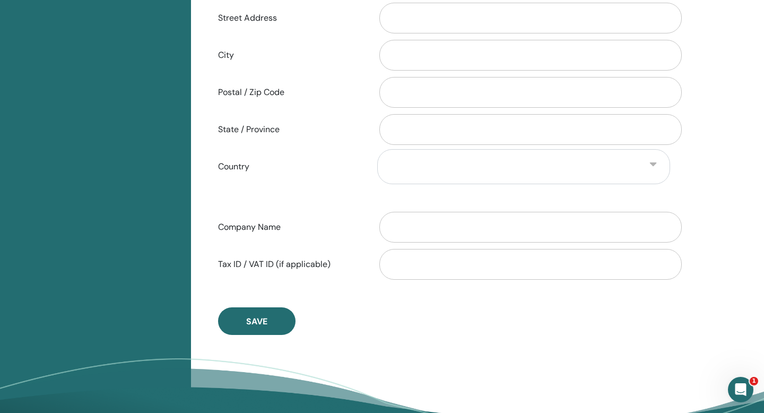
scroll to position [441, 0]
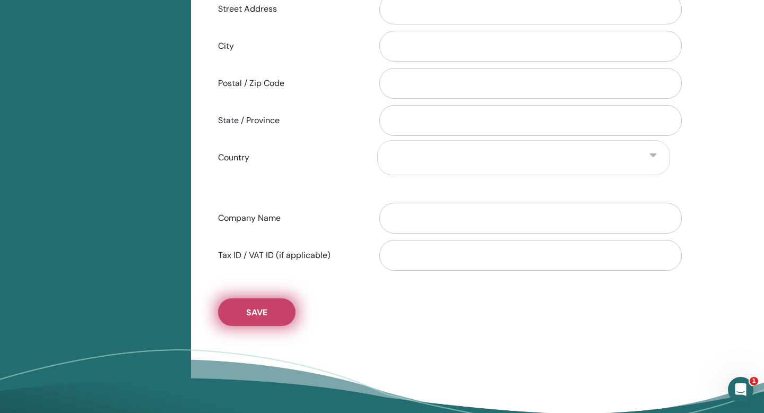
click at [285, 326] on button "Save" at bounding box center [257, 312] width 78 height 28
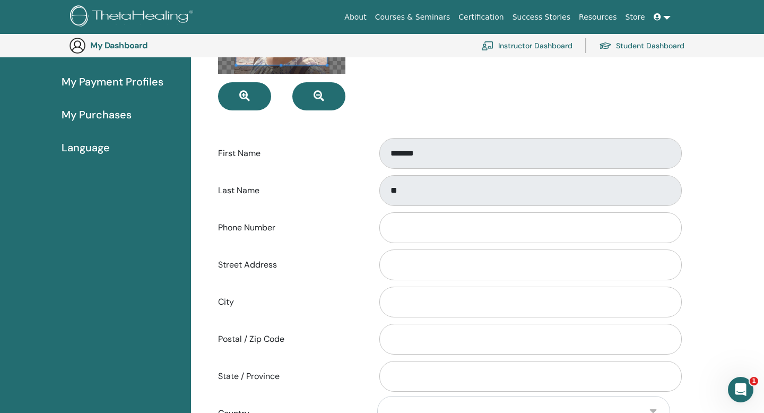
scroll to position [0, 0]
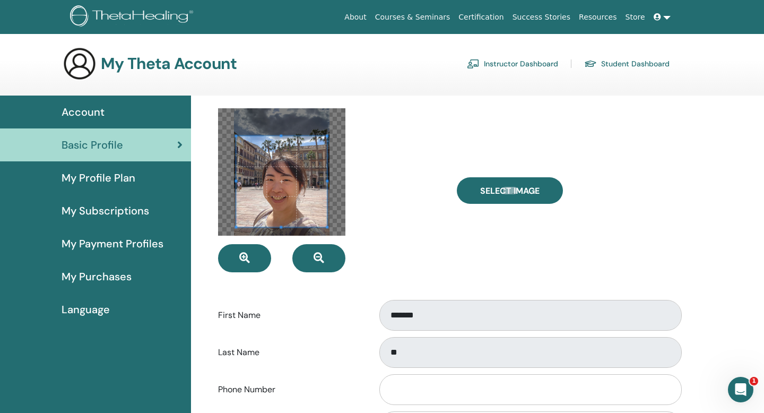
click at [277, 227] on span at bounding box center [281, 181] width 91 height 91
click at [287, 193] on span at bounding box center [281, 181] width 91 height 91
click at [323, 263] on icon "button" at bounding box center [319, 258] width 11 height 11
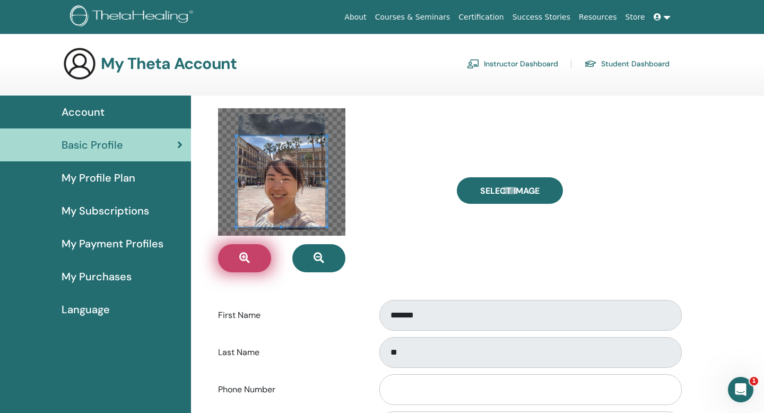
click at [256, 272] on button "button" at bounding box center [244, 258] width 53 height 28
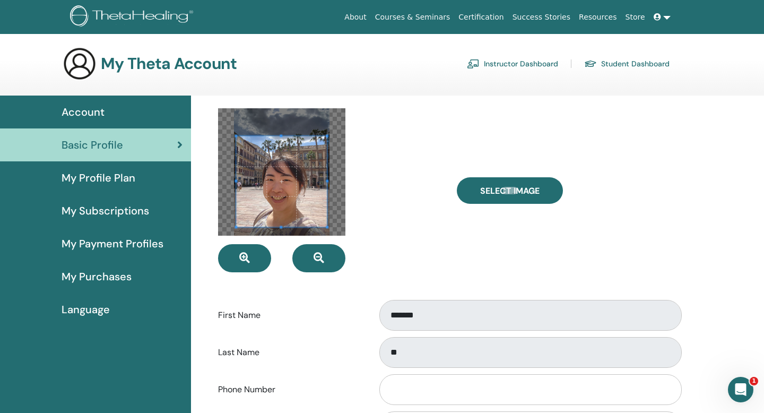
click at [304, 198] on span at bounding box center [281, 181] width 91 height 91
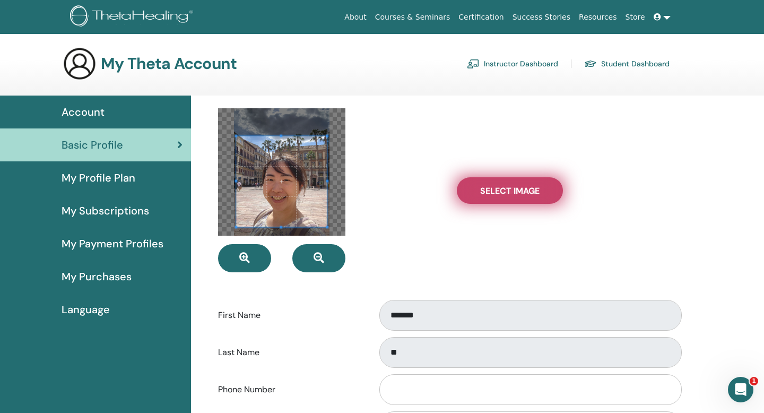
click at [506, 196] on span "Select Image" at bounding box center [509, 190] width 59 height 11
click at [506, 194] on input "Select Image" at bounding box center [510, 190] width 14 height 7
type input "**********"
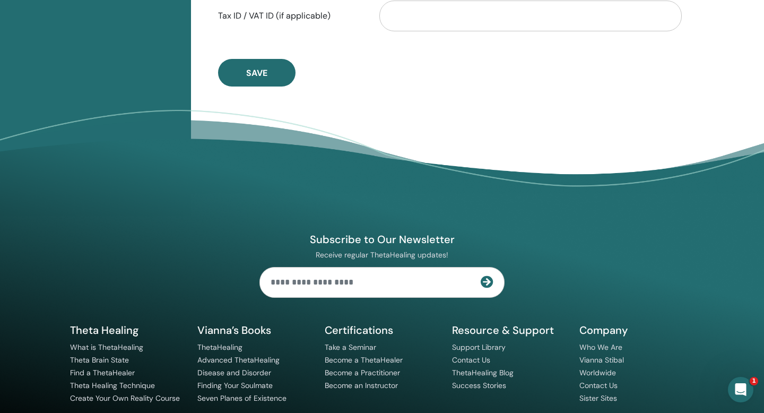
scroll to position [682, 0]
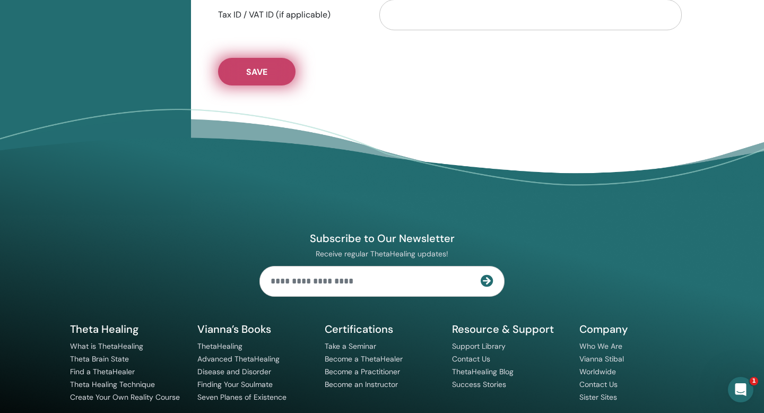
click at [279, 85] on button "Save" at bounding box center [257, 72] width 78 height 28
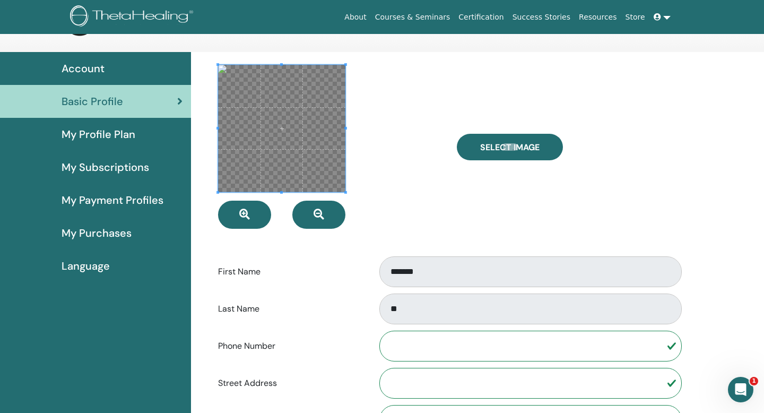
scroll to position [0, 0]
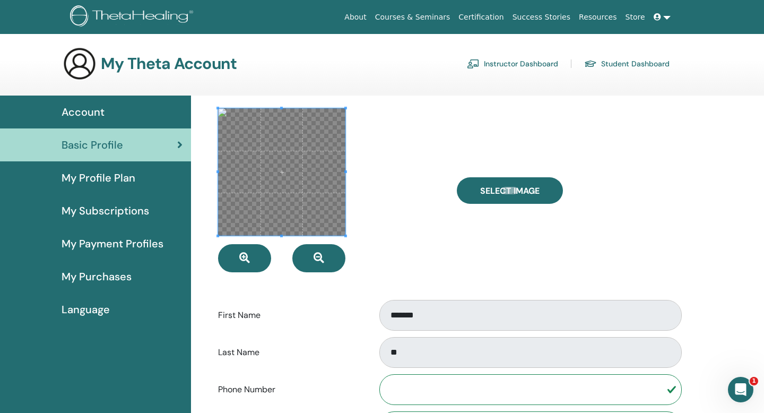
click at [423, 195] on div at bounding box center [329, 190] width 239 height 164
click at [110, 186] on span "My Profile Plan" at bounding box center [99, 178] width 74 height 16
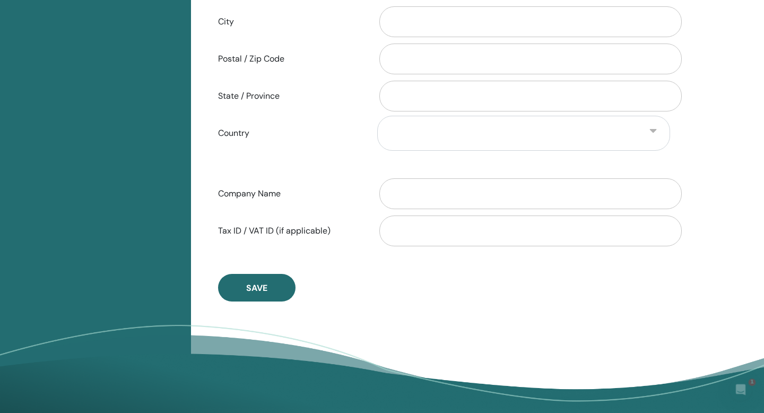
scroll to position [483, 0]
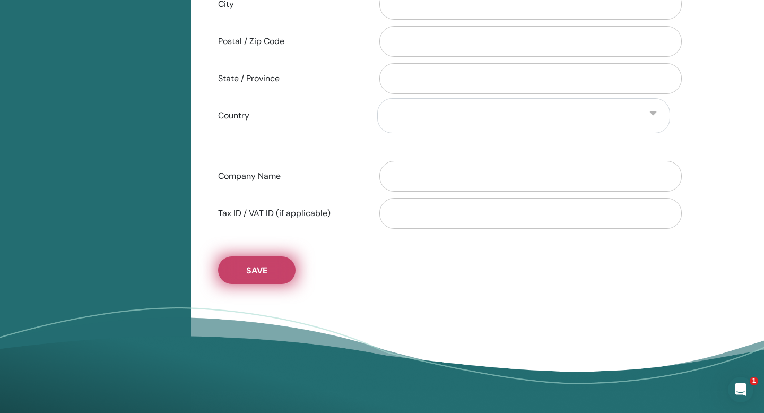
click at [280, 284] on button "Save" at bounding box center [257, 270] width 78 height 28
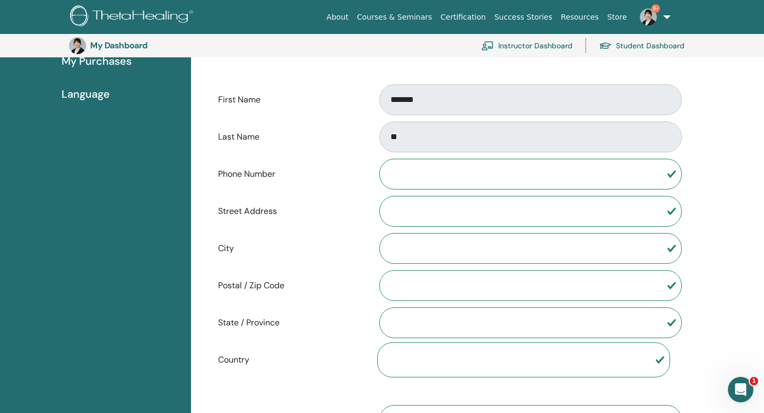
scroll to position [235, 0]
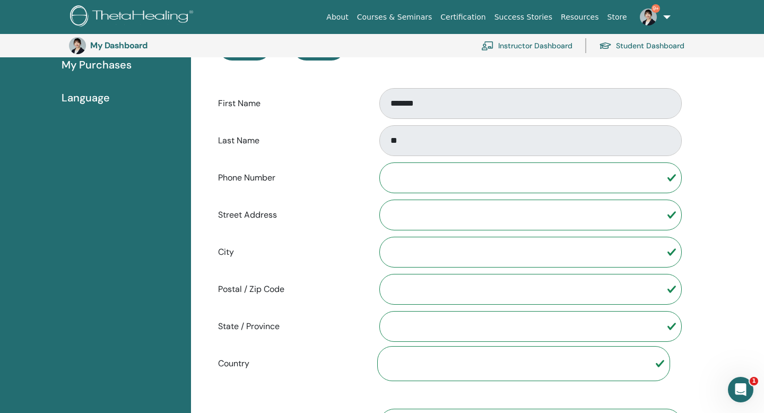
click at [446, 230] on input "Street Address" at bounding box center [531, 215] width 303 height 31
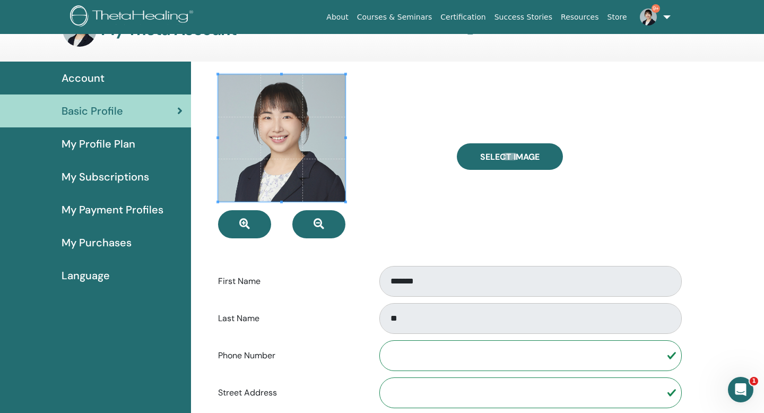
scroll to position [0, 0]
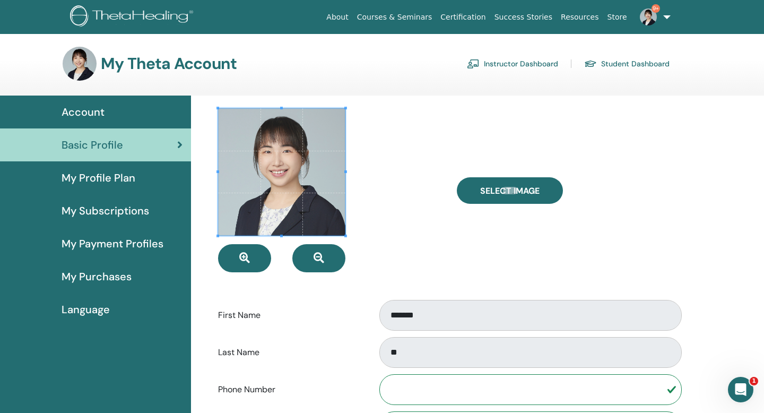
click at [149, 252] on span "My Payment Profiles" at bounding box center [113, 244] width 102 height 16
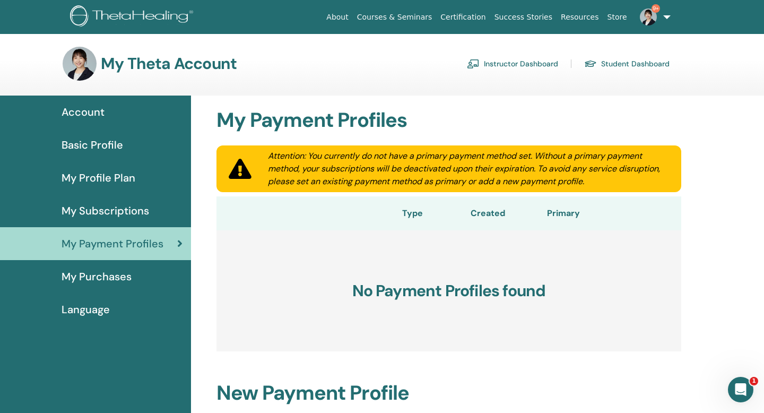
click at [133, 285] on div "My Purchases" at bounding box center [95, 277] width 174 height 16
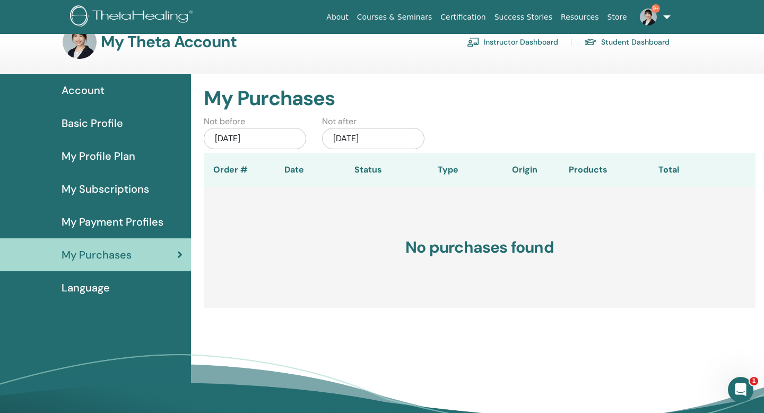
scroll to position [22, 0]
click at [109, 131] on span "Basic Profile" at bounding box center [93, 123] width 62 height 16
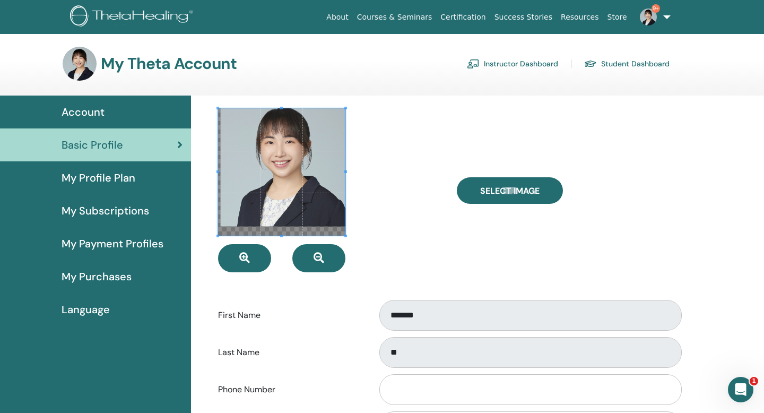
click at [309, 159] on span at bounding box center [281, 171] width 127 height 127
click at [397, 231] on div at bounding box center [329, 190] width 239 height 164
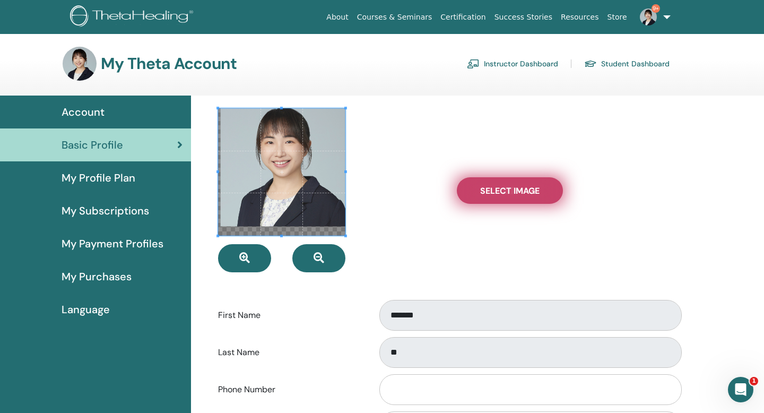
click at [501, 196] on span "Select Image" at bounding box center [509, 190] width 59 height 11
click at [503, 194] on input "Select Image" at bounding box center [510, 190] width 14 height 7
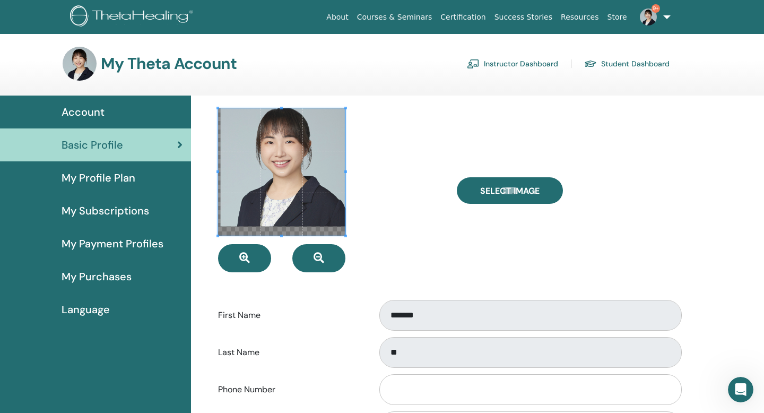
click at [100, 120] on span "Account" at bounding box center [83, 112] width 43 height 16
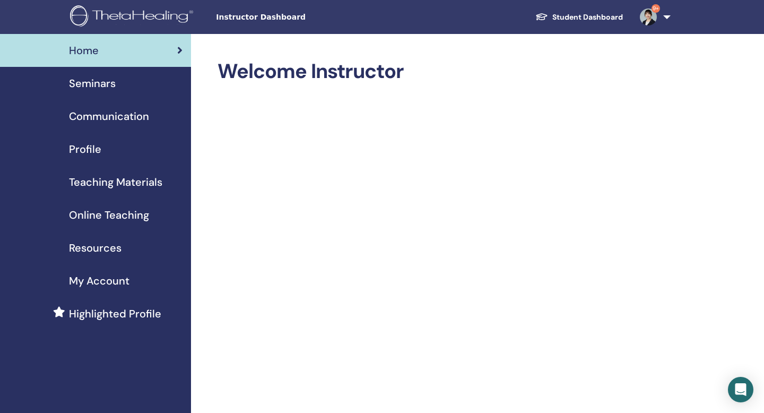
click at [107, 91] on span "Seminars" at bounding box center [92, 83] width 47 height 16
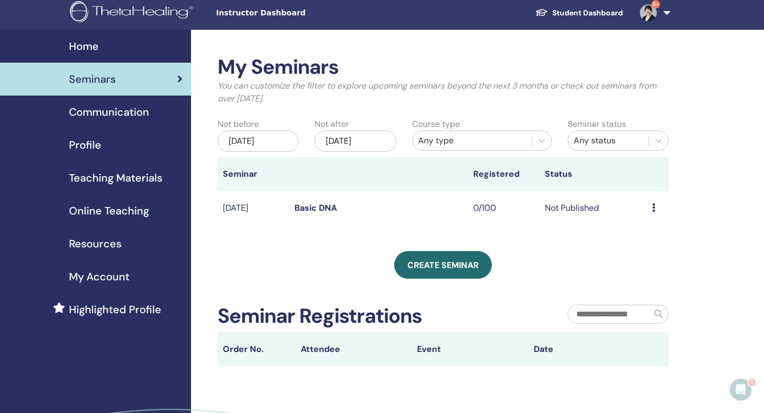
click at [655, 214] on div "Preview Edit Attendees Cancel" at bounding box center [657, 208] width 11 height 13
click at [651, 277] on li "Edit" at bounding box center [650, 277] width 57 height 16
click at [683, 242] on div "My Seminars You can customize the filter to explore upcoming seminars beyond th…" at bounding box center [477, 272] width 573 height 485
click at [650, 226] on td "Preview Edit Attendees Cancel" at bounding box center [658, 208] width 22 height 35
click at [657, 214] on div "Preview Edit Attendees Cancel" at bounding box center [657, 208] width 11 height 13
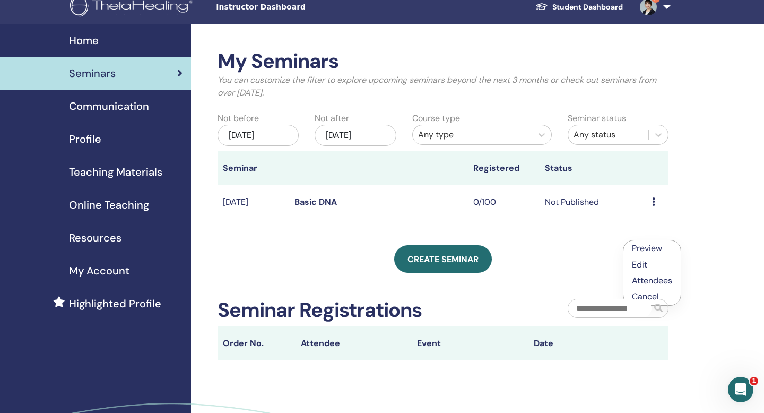
scroll to position [11, 0]
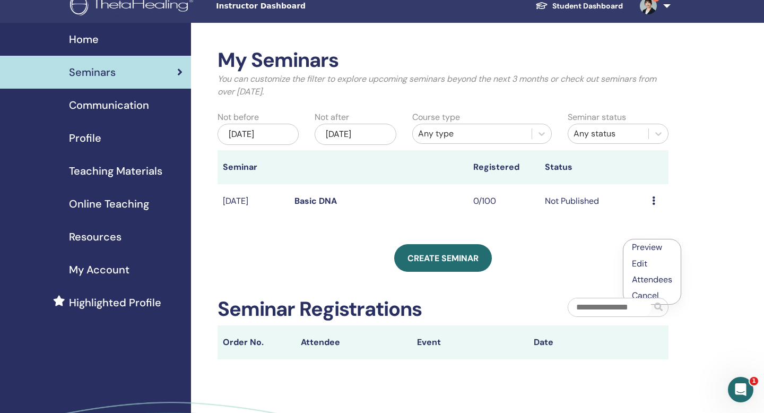
click at [648, 267] on link "Edit" at bounding box center [639, 263] width 15 height 11
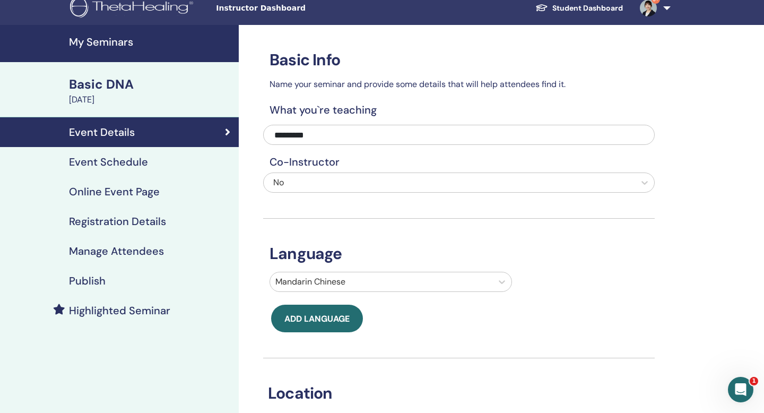
scroll to position [7, 0]
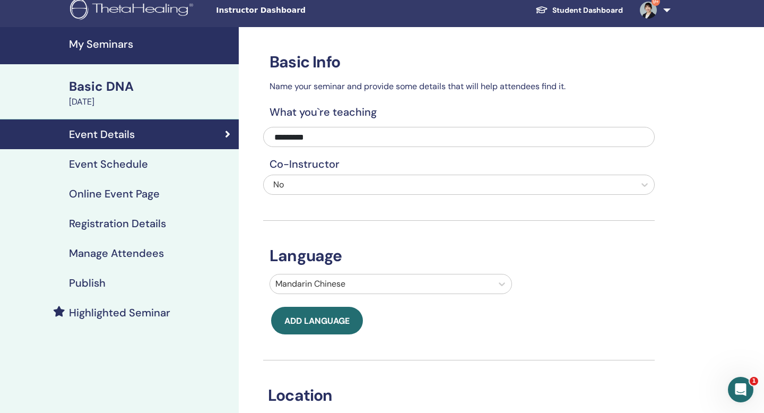
click at [226, 140] on icon at bounding box center [227, 134] width 5 height 11
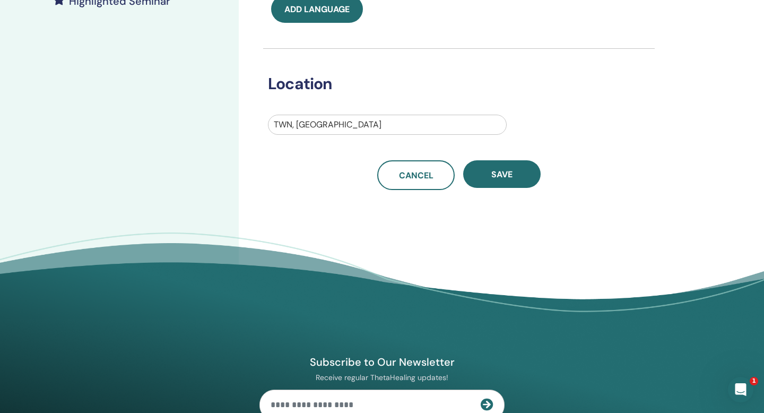
scroll to position [0, 0]
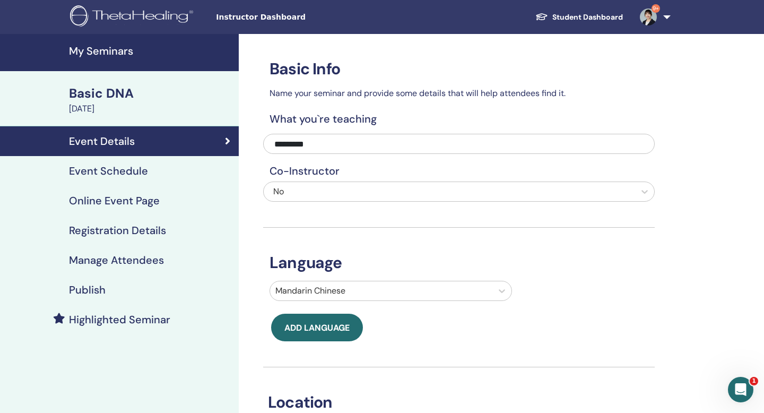
click at [170, 177] on div "Event Schedule" at bounding box center [119, 171] width 222 height 13
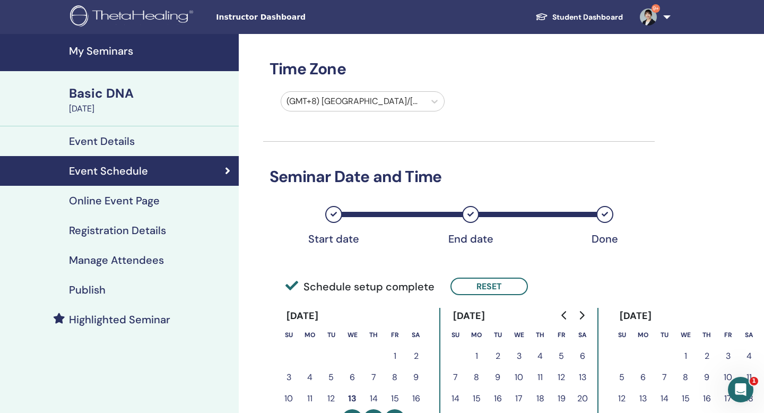
click at [184, 216] on link "Online Event Page" at bounding box center [119, 201] width 239 height 30
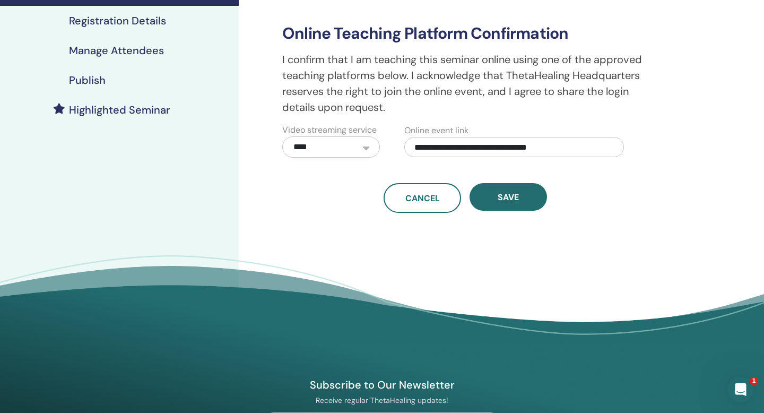
scroll to position [210, 0]
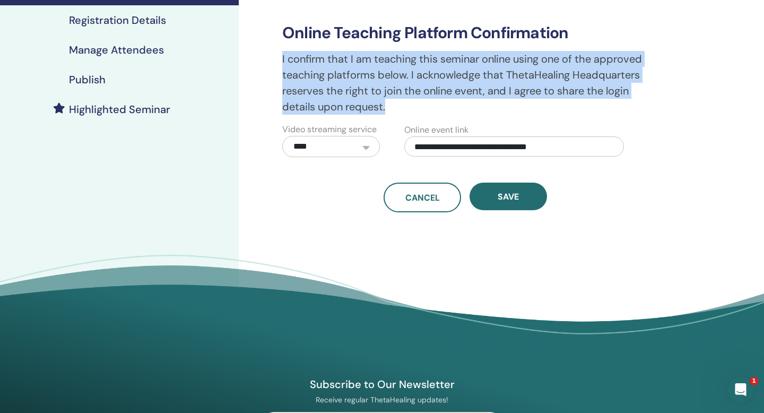
drag, startPoint x: 445, startPoint y: 143, endPoint x: 452, endPoint y: 223, distance: 79.9
click at [452, 212] on div "**********" at bounding box center [465, 68] width 379 height 289
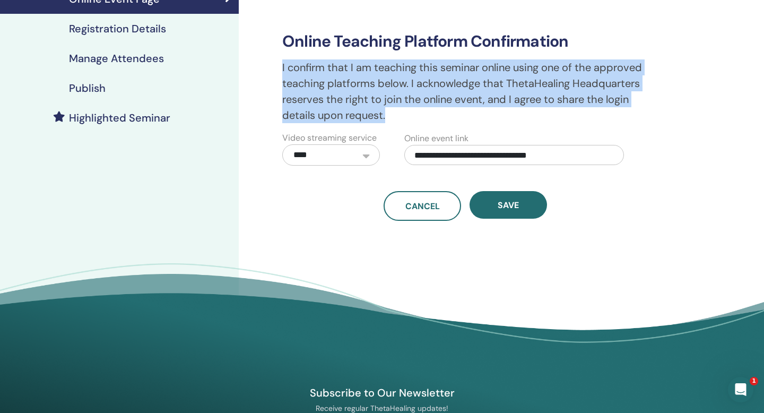
scroll to position [199, 0]
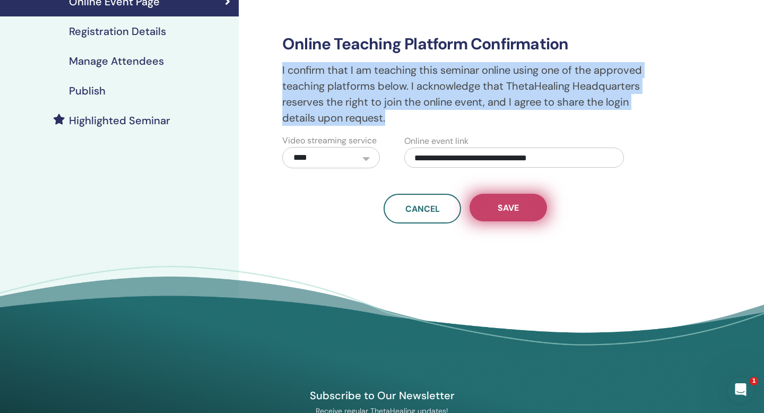
click at [504, 213] on span "Save" at bounding box center [508, 207] width 21 height 11
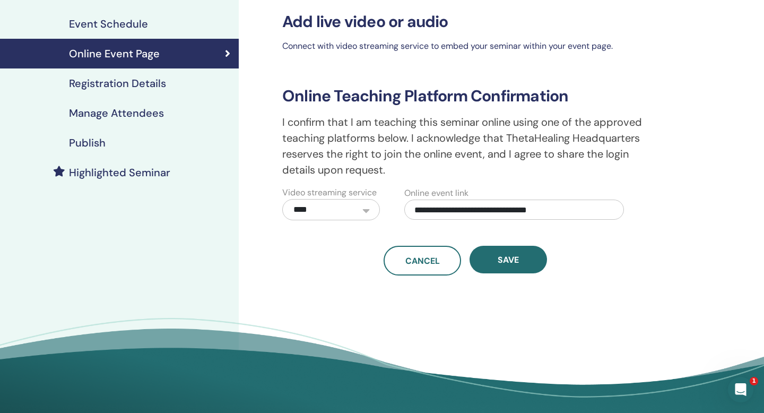
scroll to position [0, 0]
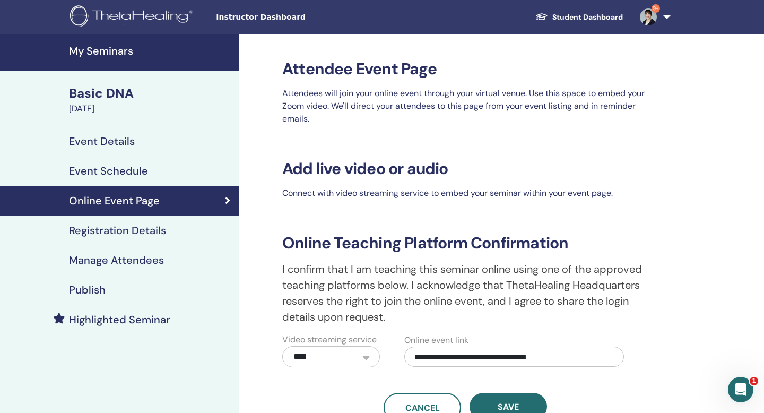
click at [740, 386] on icon "Open Intercom Messenger" at bounding box center [742, 390] width 18 height 18
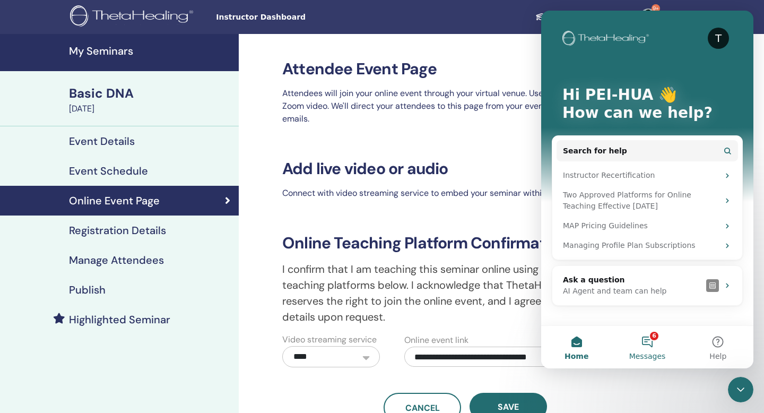
click at [653, 333] on button "6 Messages" at bounding box center [647, 347] width 71 height 42
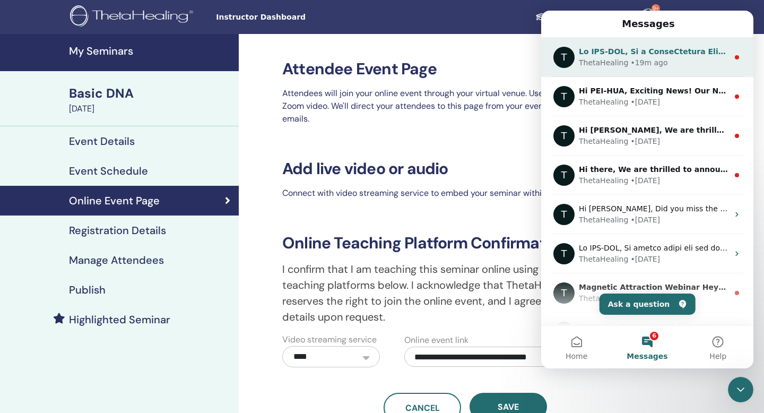
click at [667, 64] on div "ThetaHealing • 19m ago" at bounding box center [654, 62] width 150 height 11
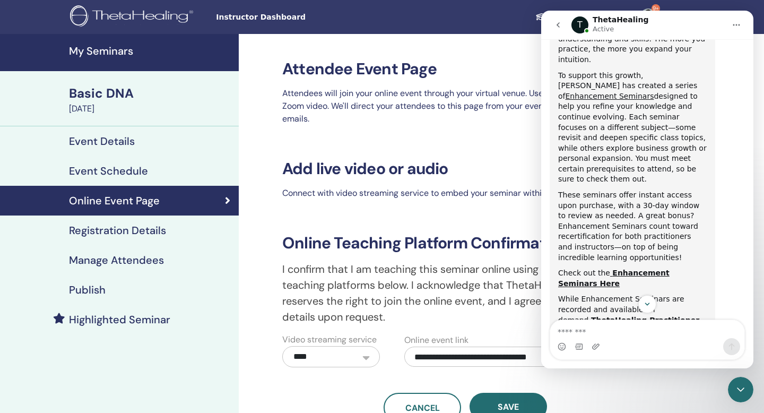
scroll to position [274, 0]
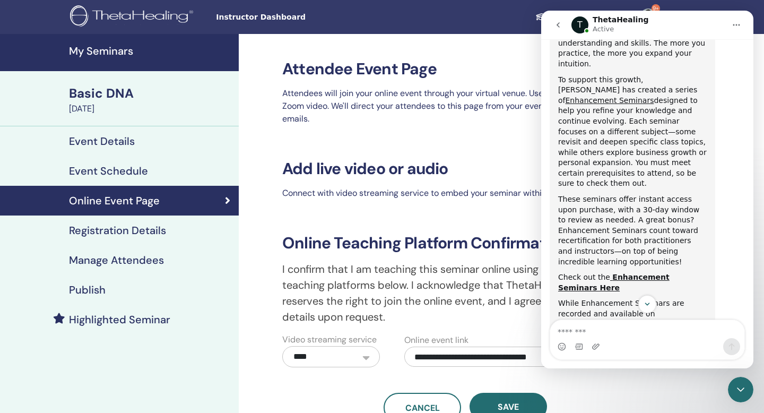
click at [557, 28] on icon "go back" at bounding box center [558, 25] width 8 height 8
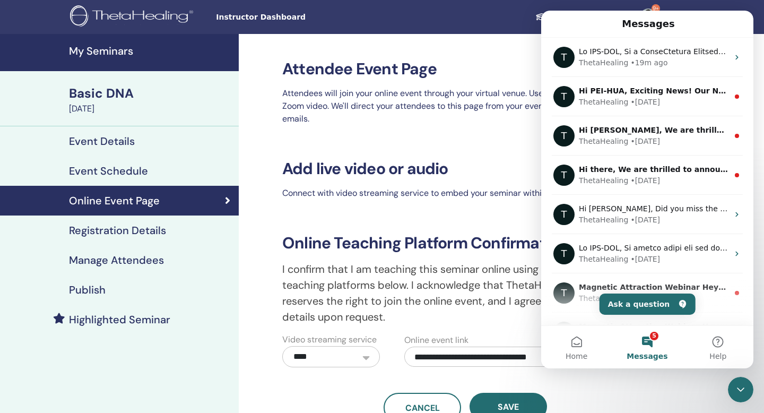
scroll to position [0, 0]
click at [485, 134] on div "Attendee Event Page Attendees will join your online event through your virtual …" at bounding box center [465, 84] width 379 height 100
click at [585, 334] on button "Home" at bounding box center [577, 347] width 71 height 42
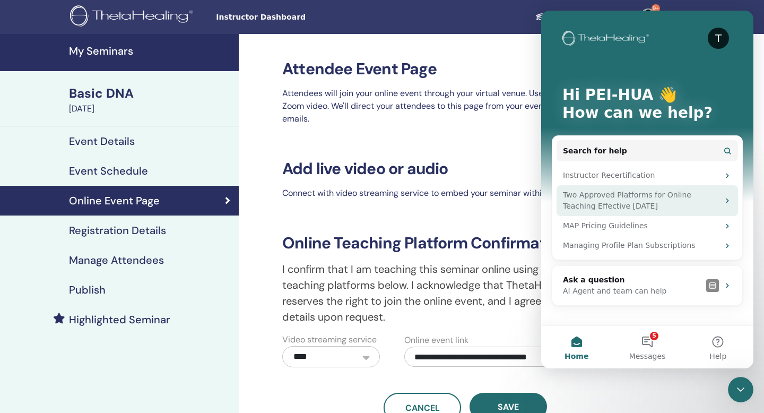
click at [592, 196] on div "Two Approved Platforms for Online Teaching Effective April 29" at bounding box center [641, 201] width 156 height 22
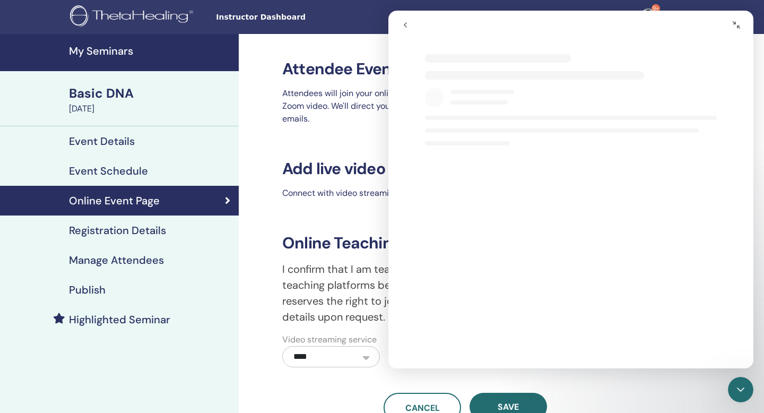
select select "**"
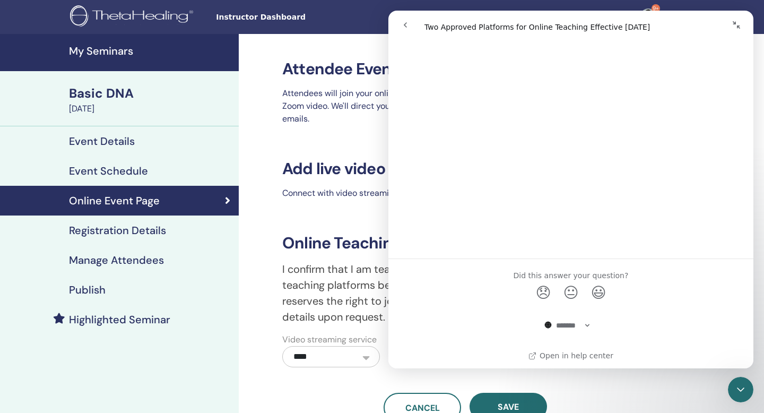
scroll to position [1064, 0]
click at [405, 28] on icon "go back" at bounding box center [405, 25] width 8 height 8
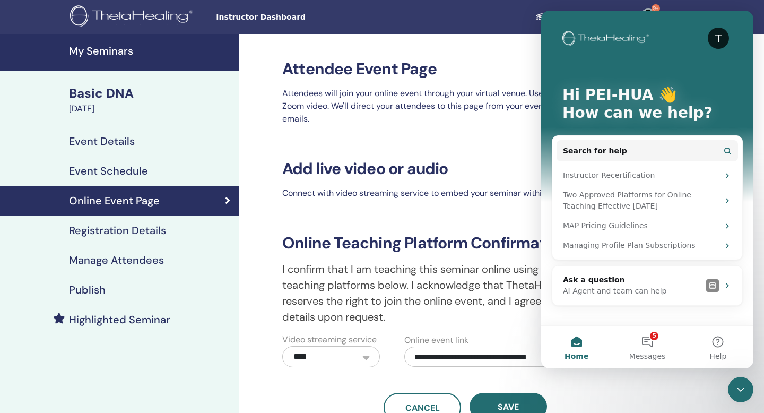
click at [484, 125] on p "Attendees will join your online event through your virtual venue. Use this spac…" at bounding box center [465, 106] width 379 height 38
click at [164, 267] on h4 "Manage Attendees" at bounding box center [116, 260] width 95 height 13
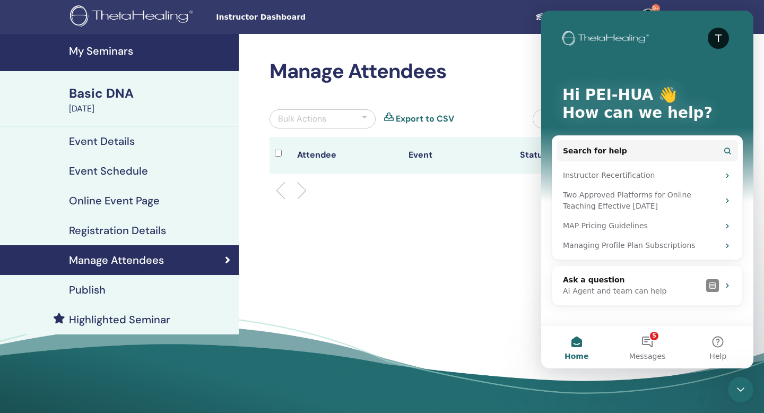
click at [466, 137] on div "Bulk Actions Export to CSV" at bounding box center [393, 123] width 263 height 28
click at [498, 84] on h2 "Manage Attendees" at bounding box center [459, 71] width 379 height 24
click at [586, 353] on span "Home" at bounding box center [577, 356] width 24 height 7
click at [734, 385] on div "Close Intercom Messenger" at bounding box center [740, 389] width 25 height 25
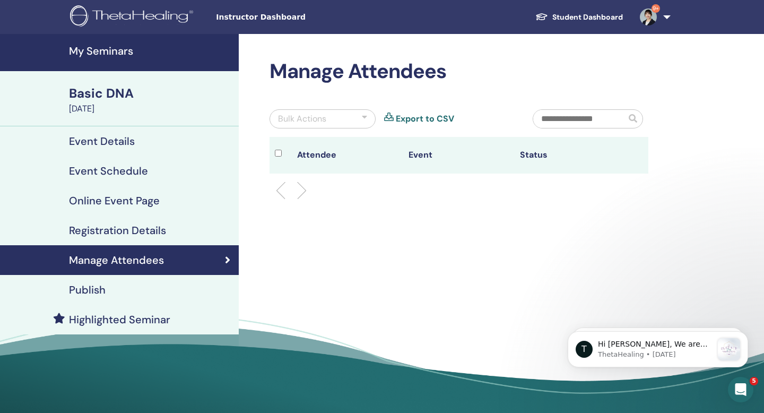
scroll to position [1, 0]
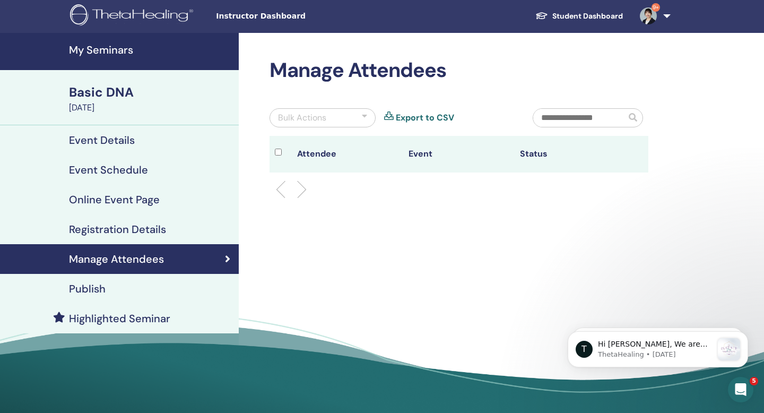
click at [128, 295] on div "Publish" at bounding box center [119, 288] width 222 height 13
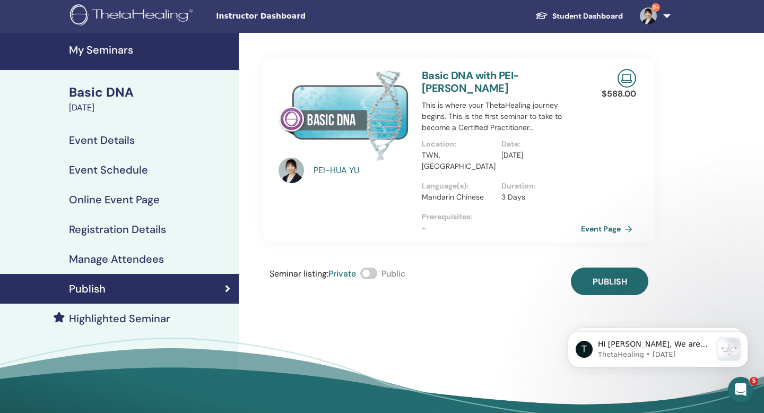
click at [377, 270] on span at bounding box center [368, 274] width 17 height 12
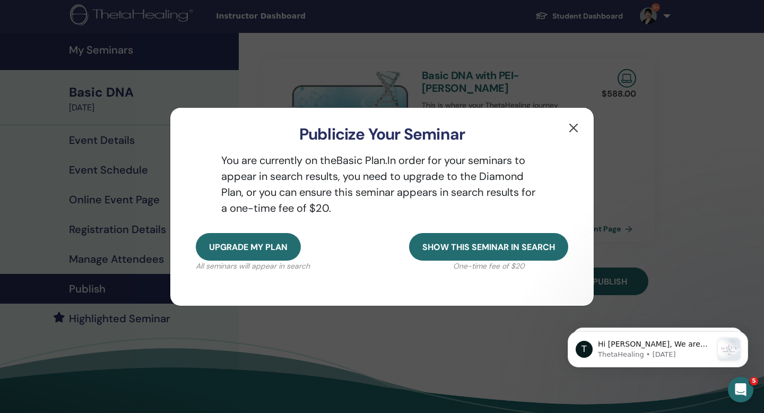
click at [570, 119] on button "button" at bounding box center [573, 127] width 17 height 17
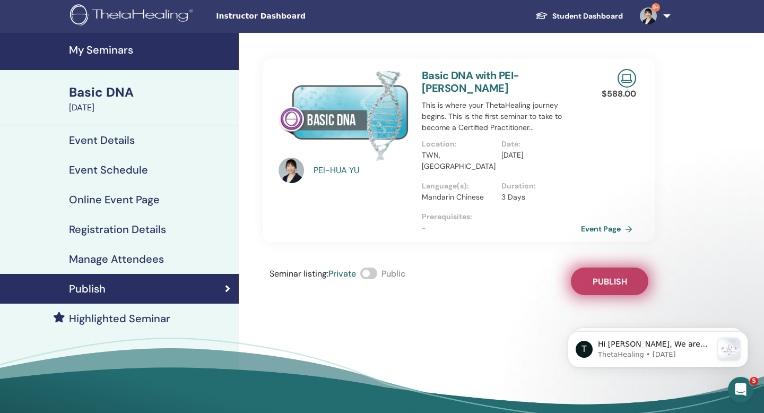
click at [600, 277] on span "Publish" at bounding box center [610, 281] width 35 height 11
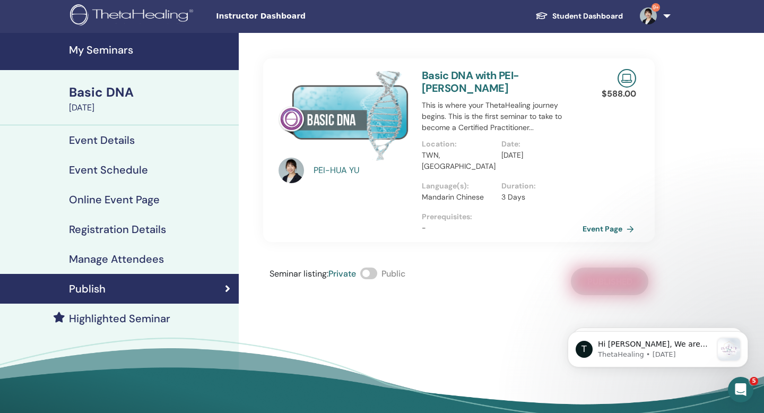
click at [600, 223] on link "Event Page" at bounding box center [611, 229] width 56 height 16
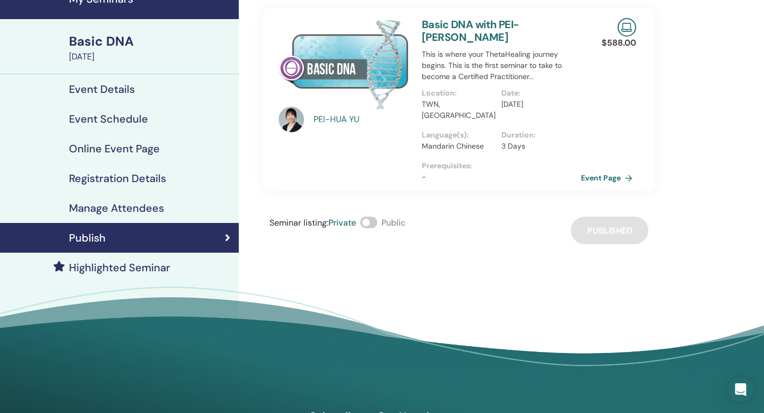
scroll to position [51, 0]
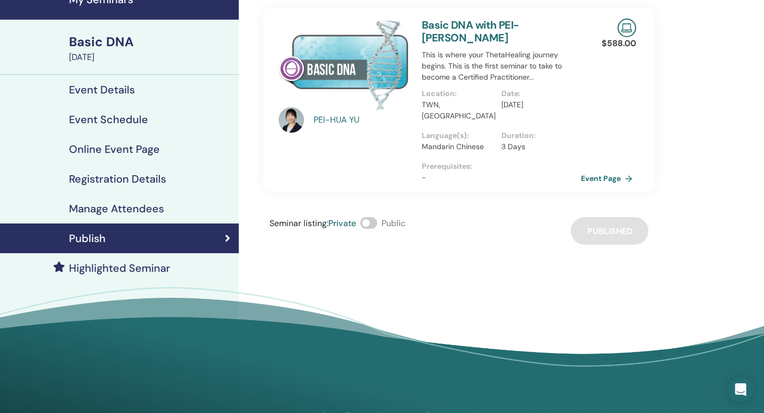
click at [135, 96] on h4 "Event Details" at bounding box center [102, 89] width 66 height 13
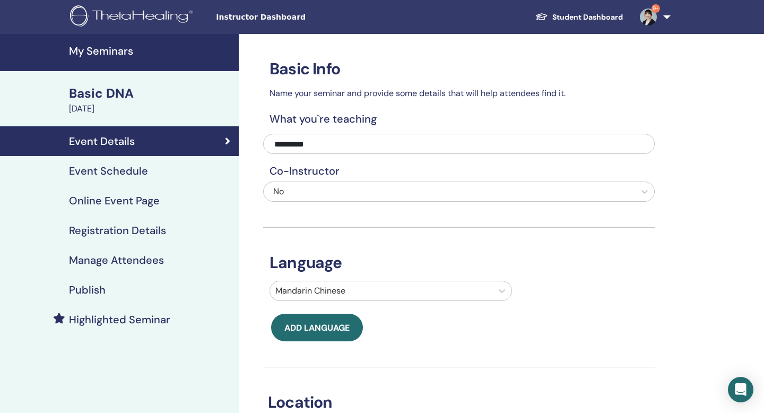
click at [166, 237] on h4 "Registration Details" at bounding box center [117, 230] width 97 height 13
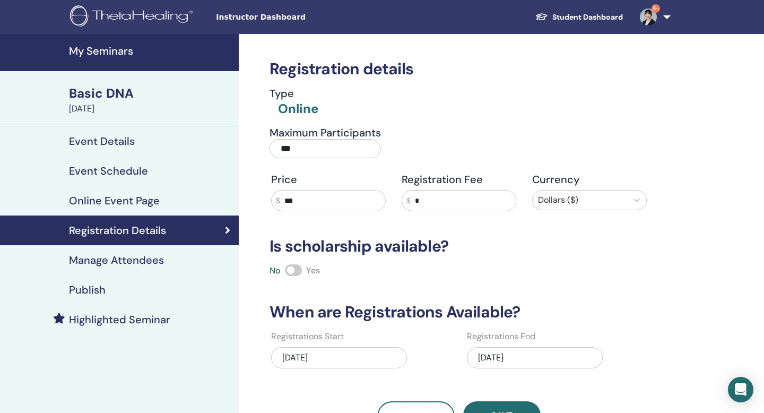
click at [279, 211] on div "$ ***" at bounding box center [328, 200] width 115 height 21
click at [295, 211] on input "***" at bounding box center [332, 201] width 105 height 20
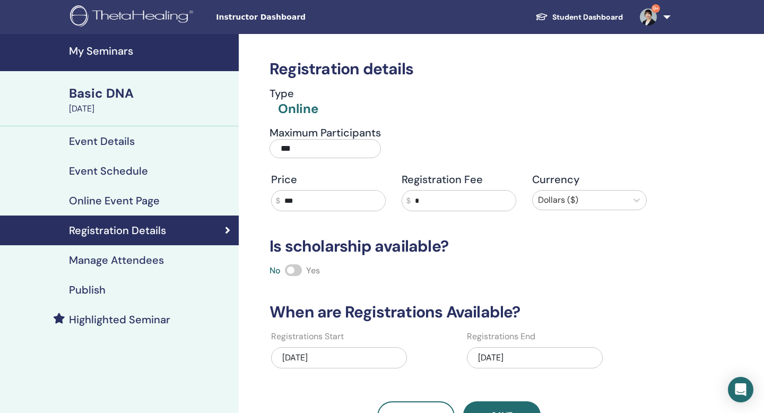
type input "***"
click at [707, 302] on div "Registration details Type Online Maximum Participants *** Price $ *** Registrat…" at bounding box center [494, 307] width 510 height 546
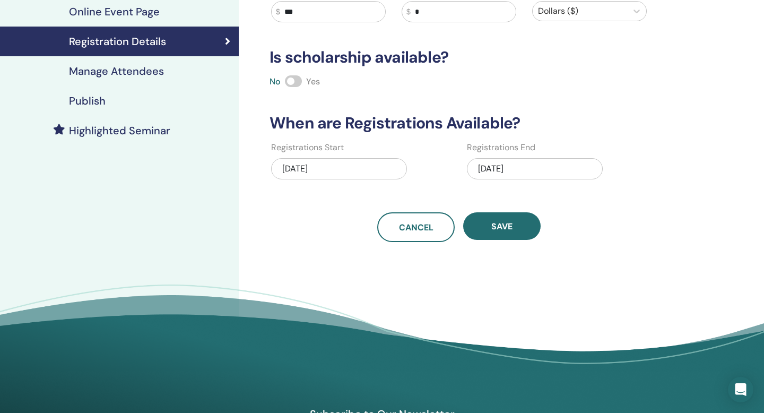
scroll to position [191, 0]
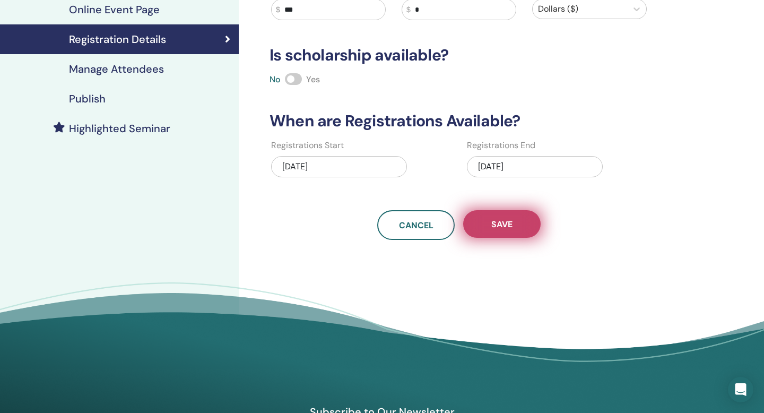
click at [520, 238] on button "Save" at bounding box center [502, 224] width 78 height 28
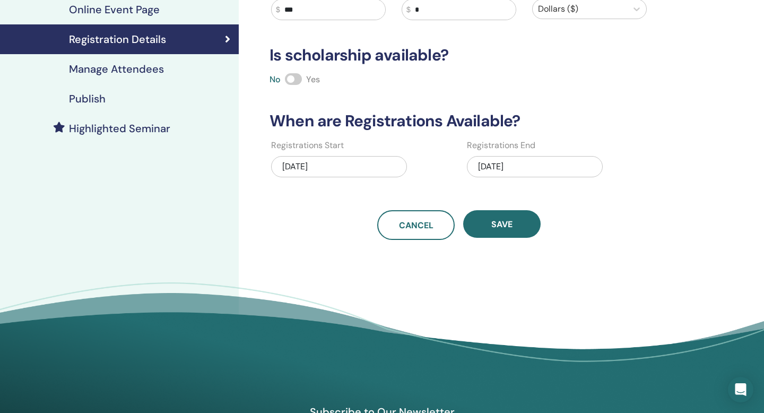
click at [96, 105] on h4 "Publish" at bounding box center [87, 98] width 37 height 13
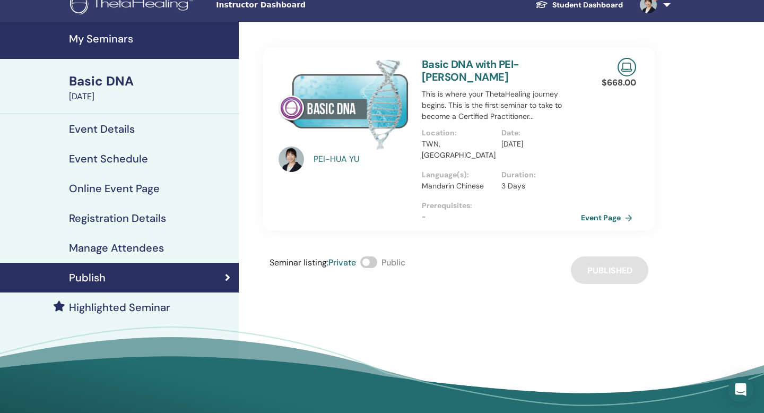
scroll to position [9, 0]
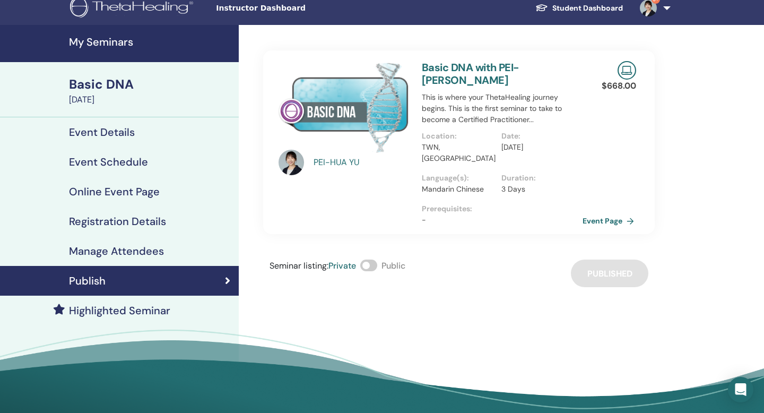
click at [614, 213] on link "Event Page" at bounding box center [611, 221] width 56 height 16
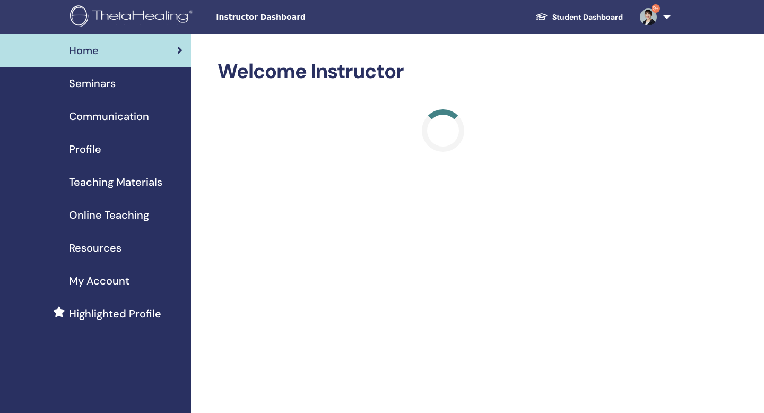
click at [101, 81] on link "Seminars" at bounding box center [95, 83] width 191 height 33
click at [100, 91] on span "Seminars" at bounding box center [92, 83] width 47 height 16
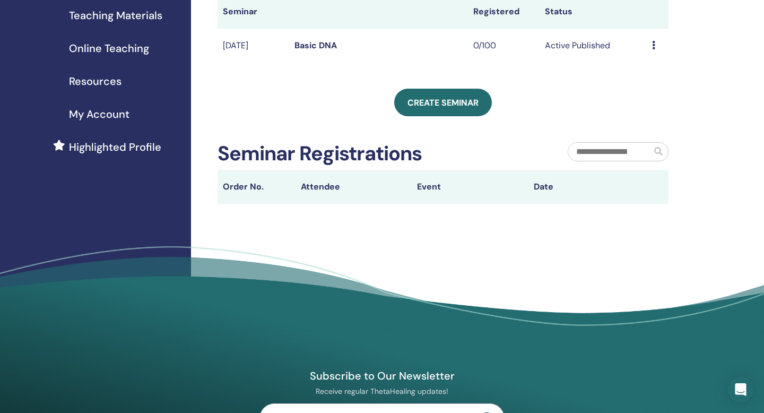
scroll to position [162, 0]
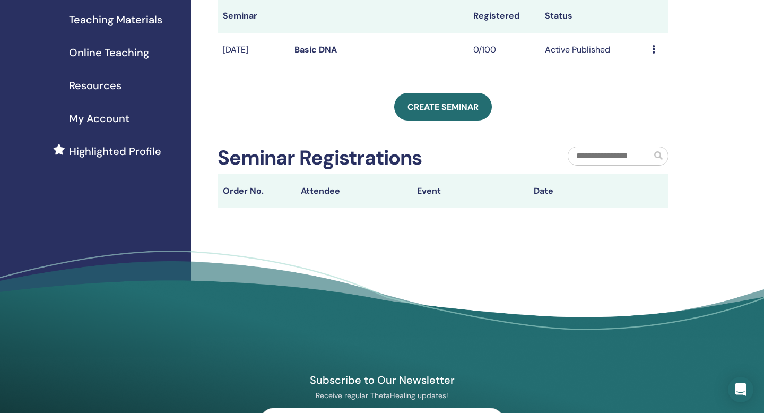
click at [657, 56] on div "Preview Edit Attendees Cancel" at bounding box center [657, 50] width 11 height 13
click at [652, 113] on li "Edit" at bounding box center [652, 114] width 57 height 16
click at [656, 56] on div "Preview Edit Attendees Cancel" at bounding box center [657, 50] width 11 height 13
click at [656, 108] on link "Preview" at bounding box center [647, 102] width 30 height 11
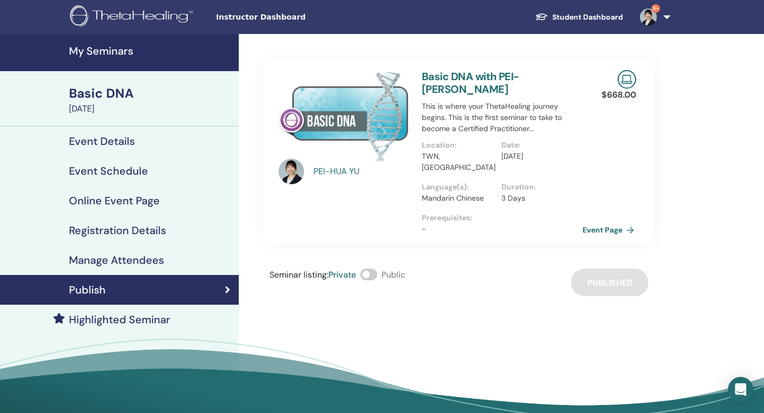
click at [629, 227] on link "Event Page" at bounding box center [611, 230] width 56 height 16
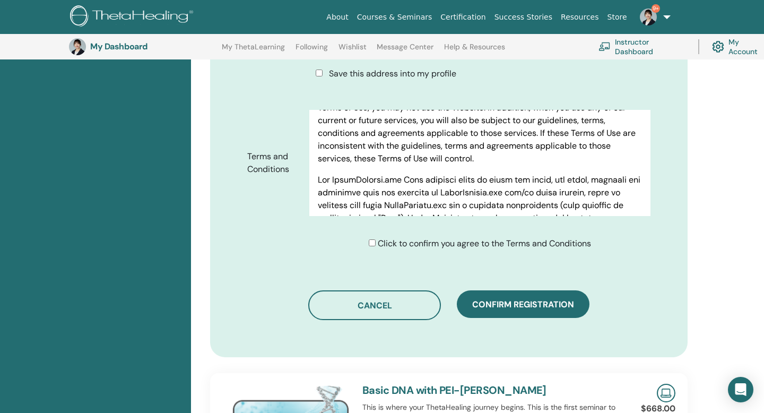
scroll to position [145, 0]
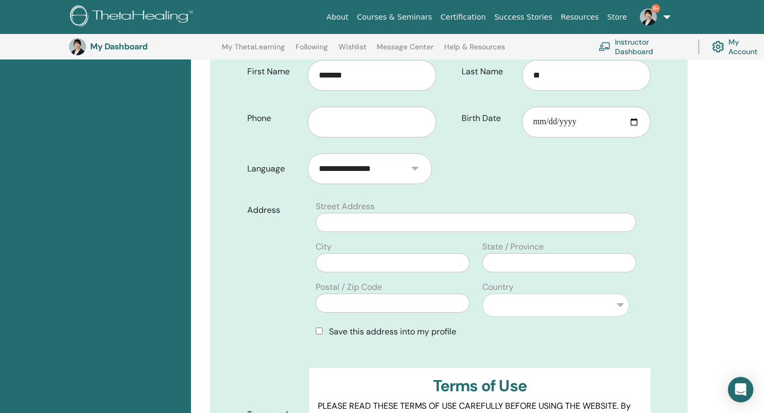
scroll to position [253, 0]
click at [554, 121] on input "Birth Date" at bounding box center [586, 121] width 128 height 31
click at [630, 182] on form "**********" at bounding box center [448, 284] width 419 height 464
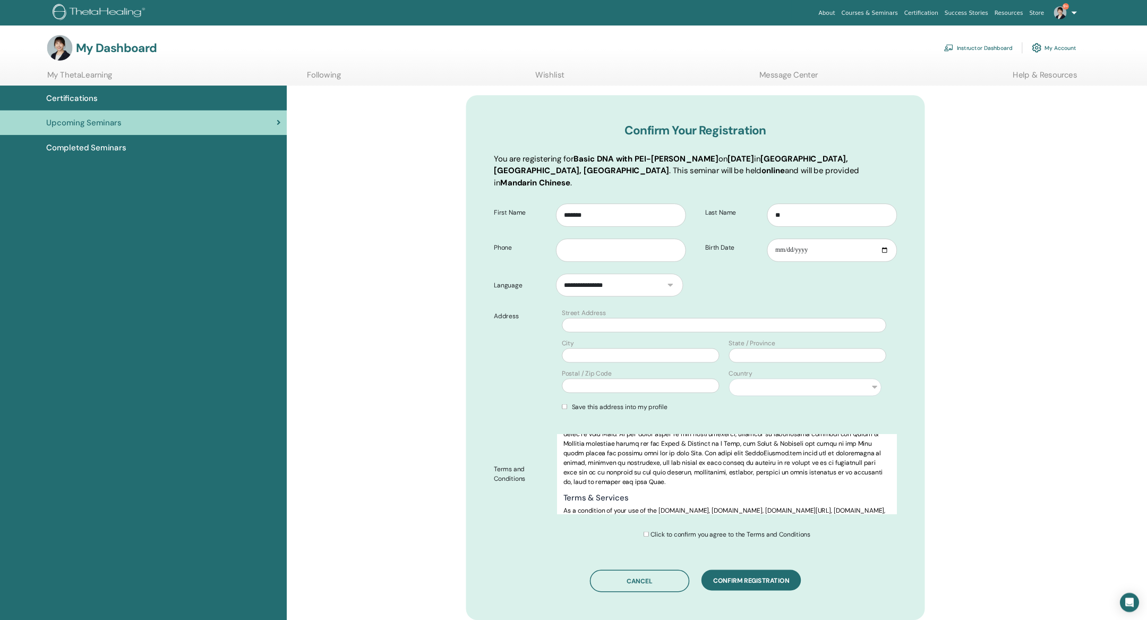
scroll to position [187, 0]
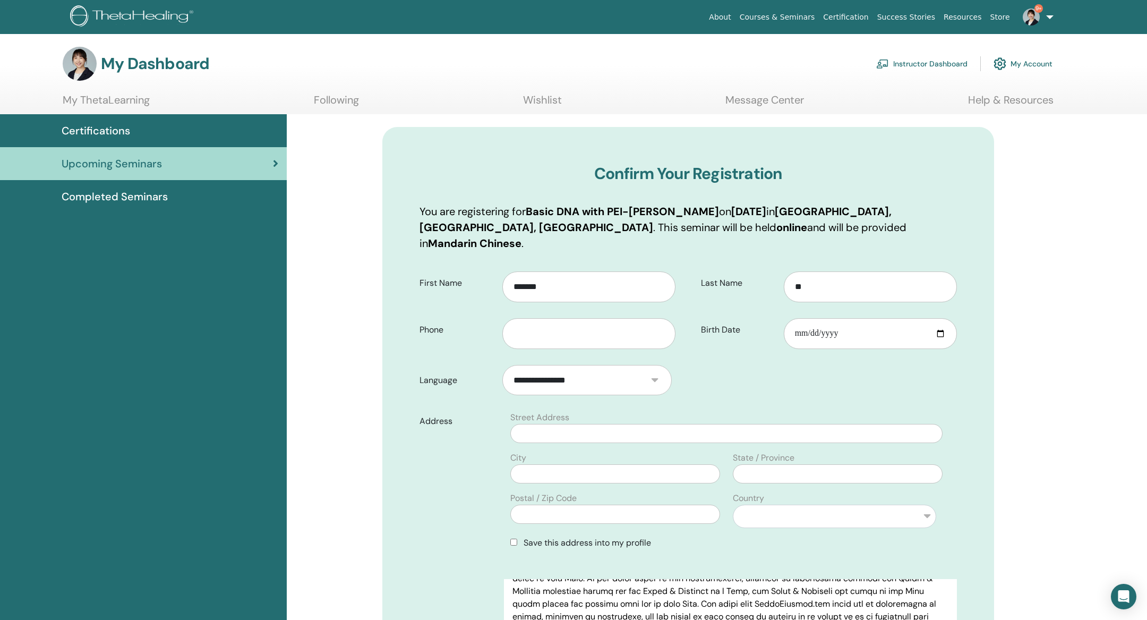
click at [764, 393] on form "**********" at bounding box center [687, 495] width 553 height 463
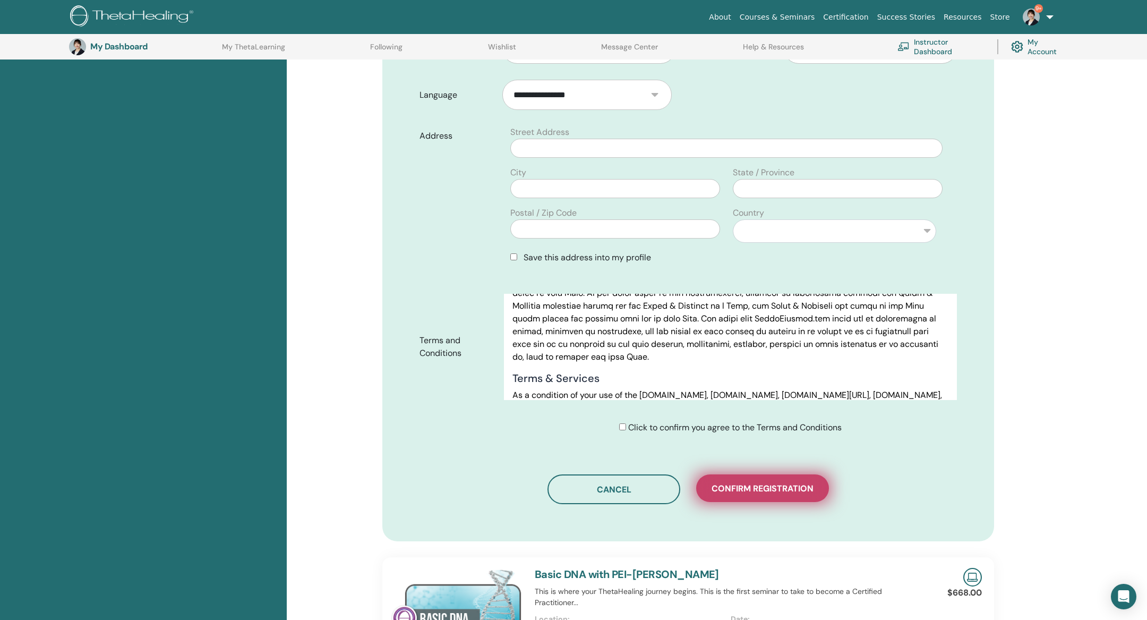
scroll to position [310, 0]
click at [764, 413] on span "Confirm registration" at bounding box center [762, 489] width 102 height 11
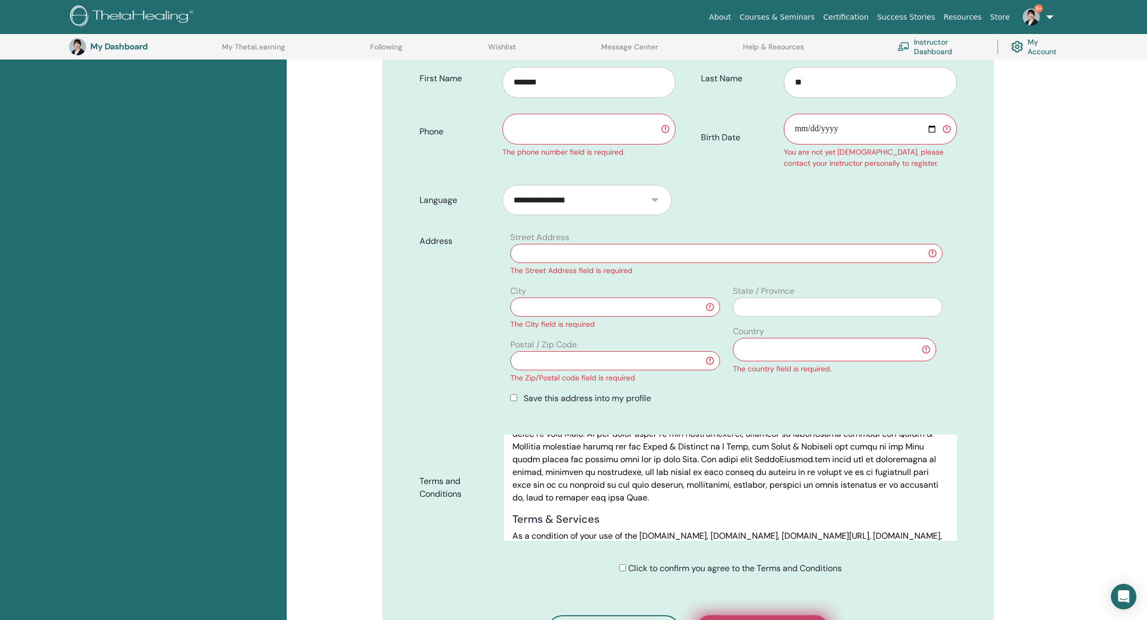
scroll to position [198, 0]
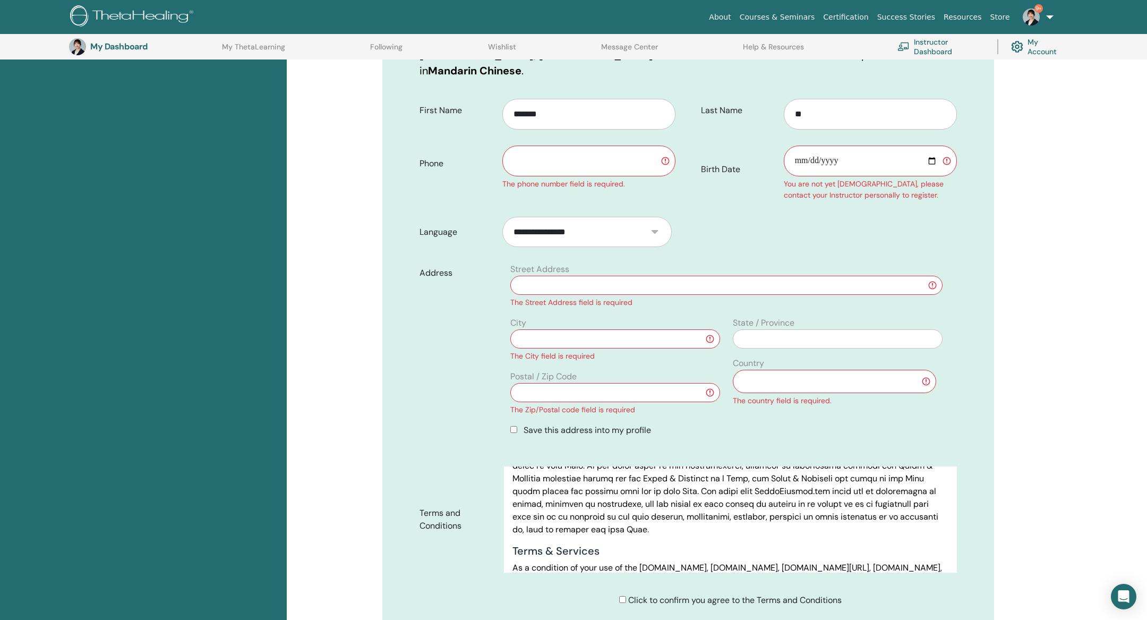
click at [579, 176] on input "text" at bounding box center [588, 160] width 173 height 31
type input "**********"
click at [764, 176] on input "Birth Date" at bounding box center [870, 160] width 173 height 31
type input "**********"
click at [725, 295] on input "text" at bounding box center [726, 285] width 432 height 19
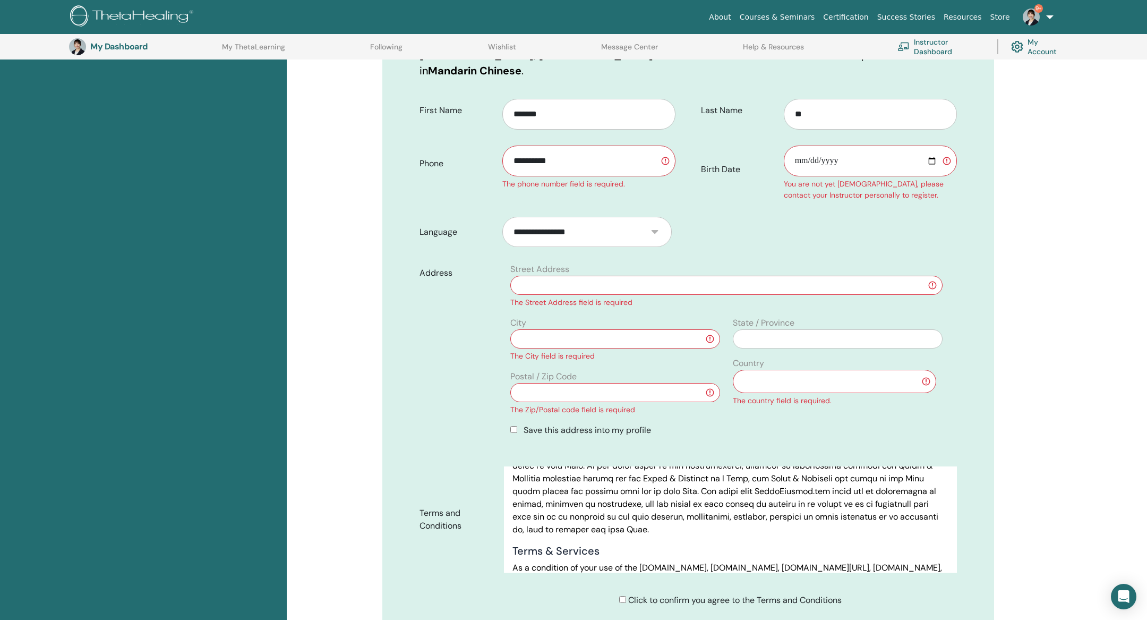
type input "**********"
type input "*********"
type input "*****"
type input "**"
select select "*"
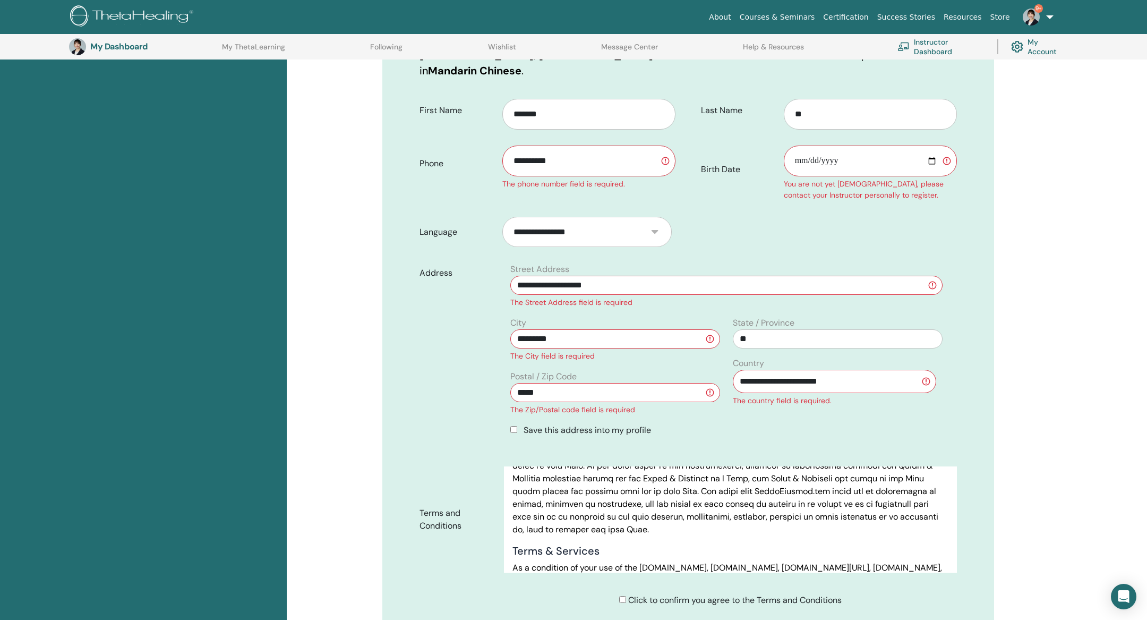
click at [764, 413] on div "**********" at bounding box center [688, 333] width 612 height 759
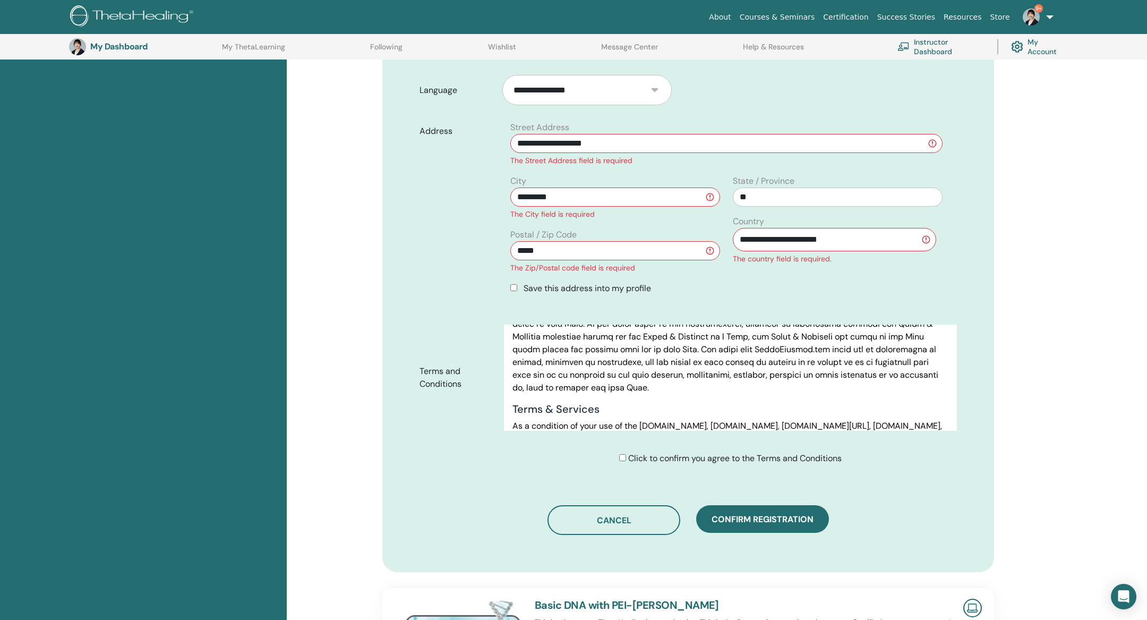
scroll to position [391, 0]
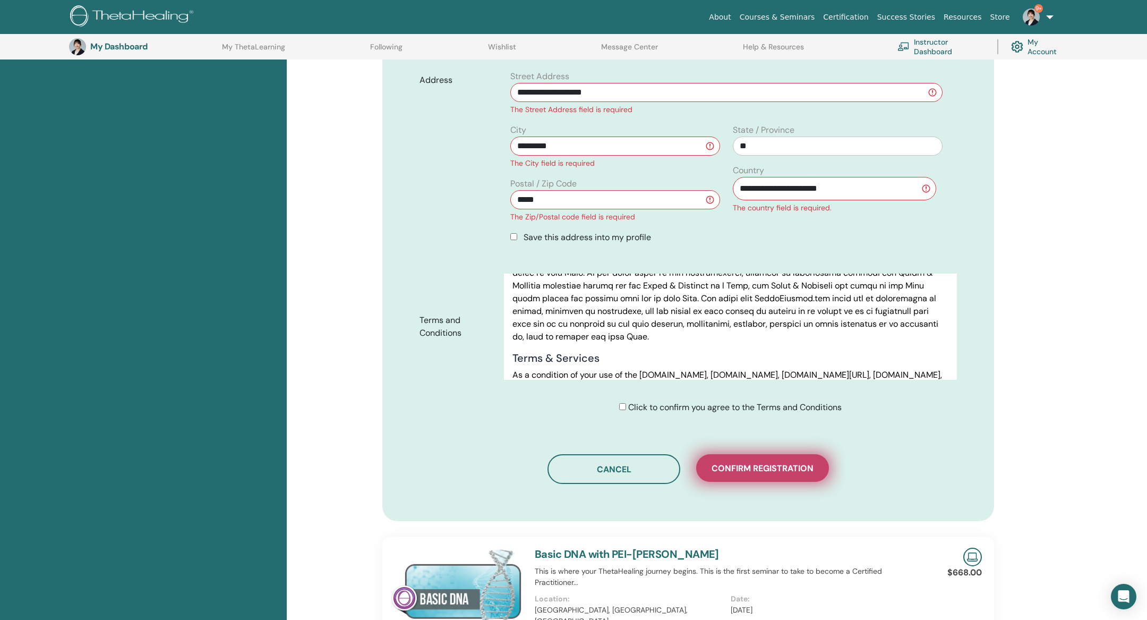
click at [764, 413] on span "Confirm registration" at bounding box center [762, 467] width 102 height 11
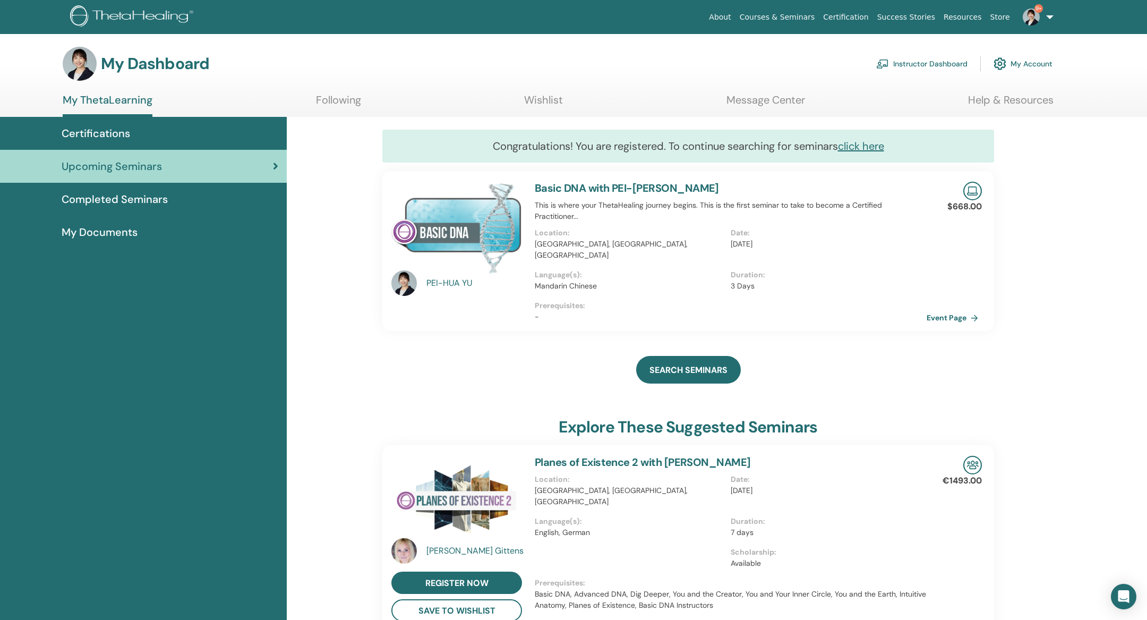
click at [599, 195] on link "Basic DNA with PEI-[PERSON_NAME]" at bounding box center [627, 188] width 184 height 14
click at [275, 171] on icon at bounding box center [275, 166] width 5 height 11
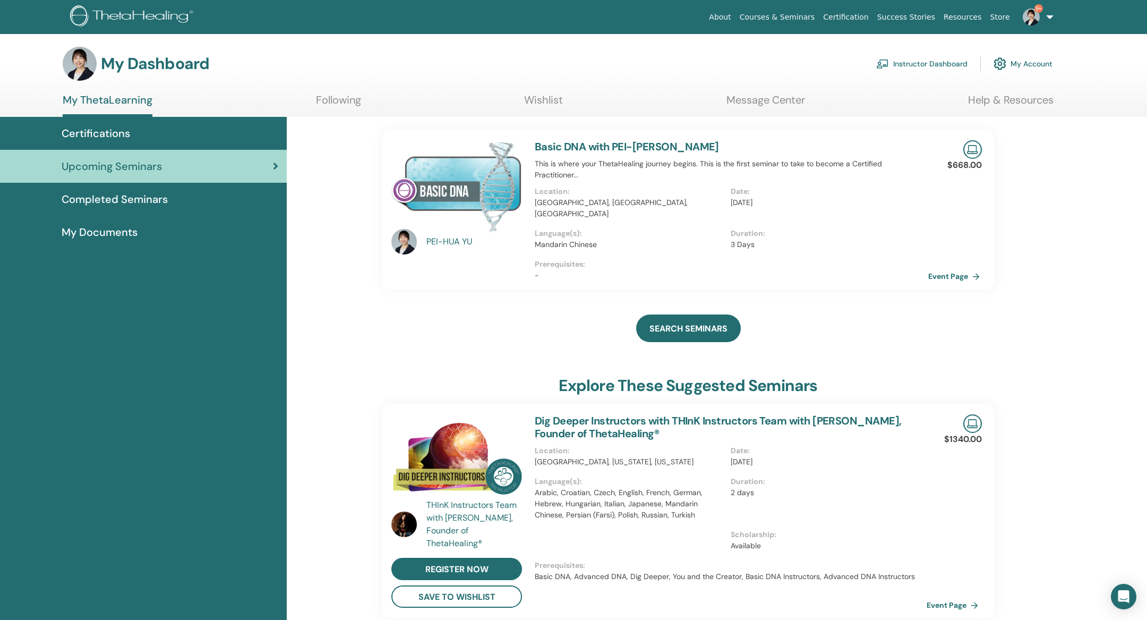
click at [942, 284] on link "Event Page" at bounding box center [956, 276] width 56 height 16
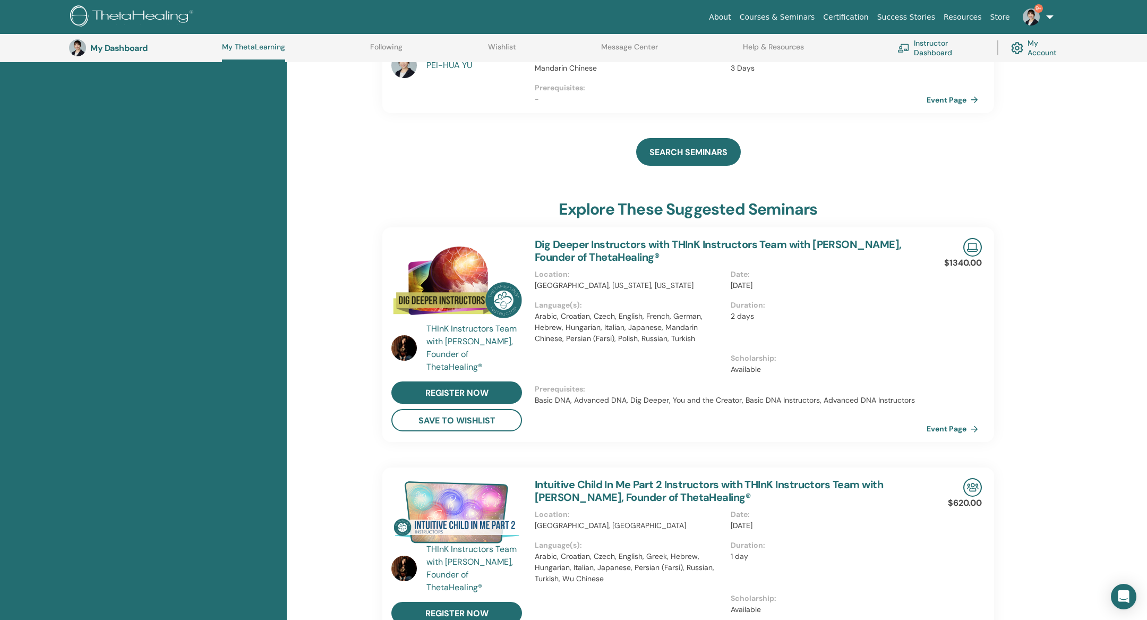
scroll to position [221, 0]
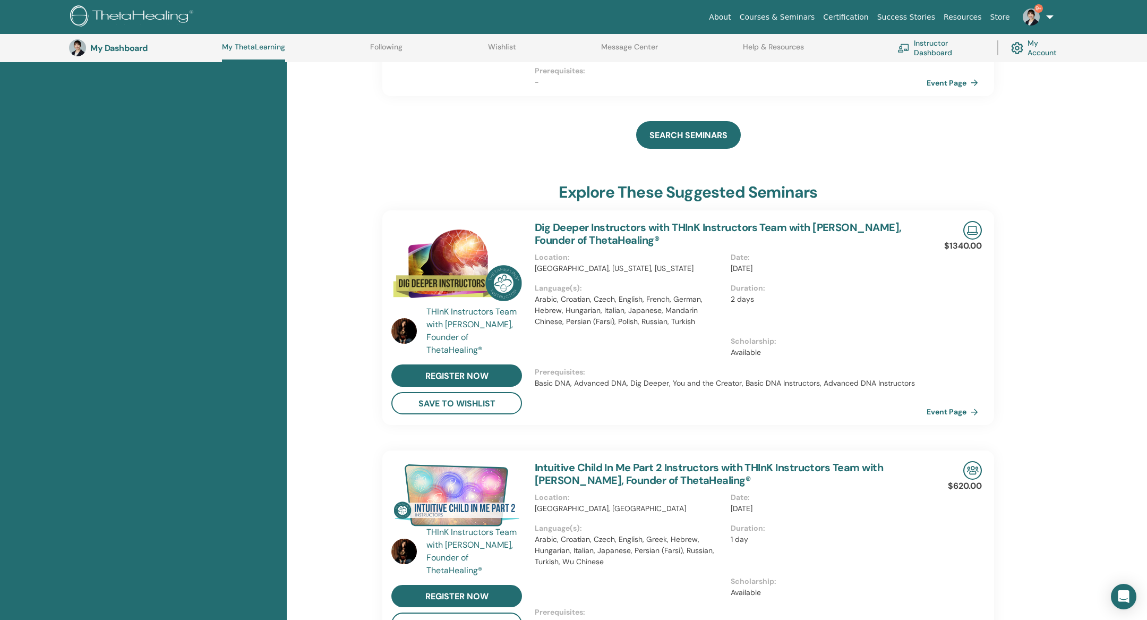
click at [1032, 18] on span "9+" at bounding box center [1030, 16] width 25 height 8
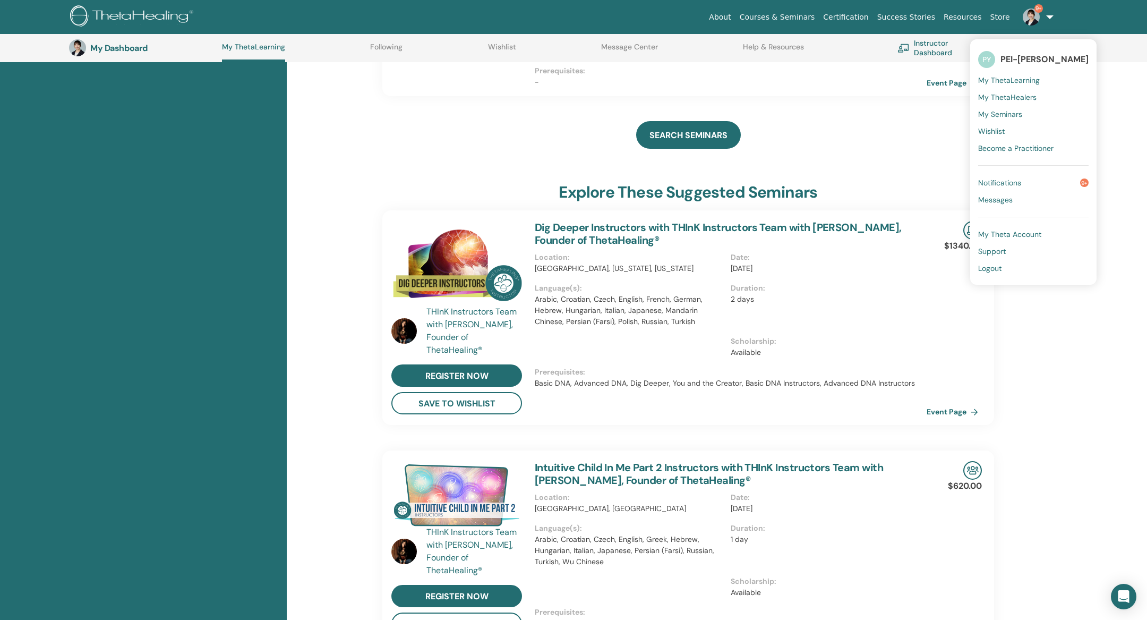
click at [261, 313] on div "Certifications Upcoming Seminars Completed Seminars My Documents" at bounding box center [143, 476] width 287 height 1105
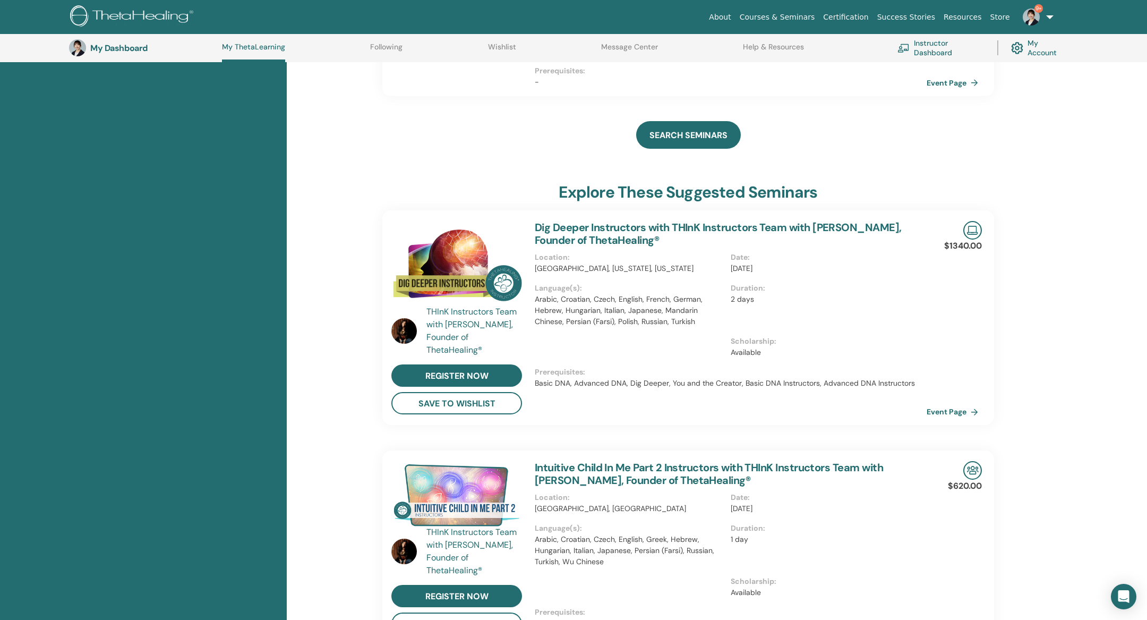
scroll to position [0, 0]
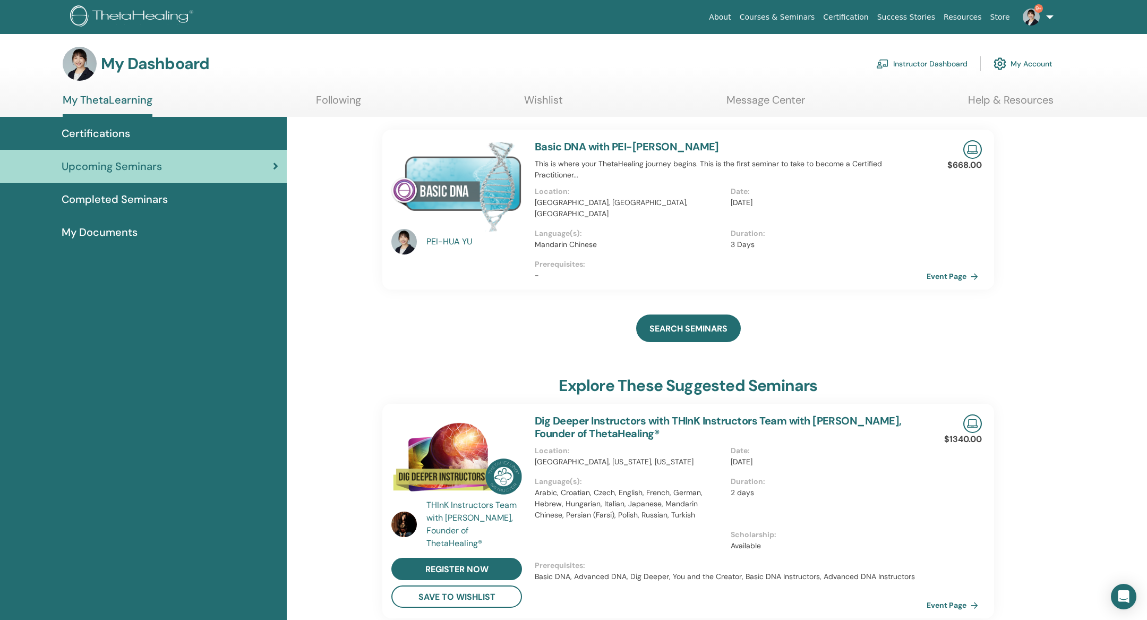
click at [926, 60] on link "Instructor Dashboard" at bounding box center [921, 63] width 91 height 23
click at [927, 72] on link "Instructor Dashboard" at bounding box center [921, 63] width 91 height 23
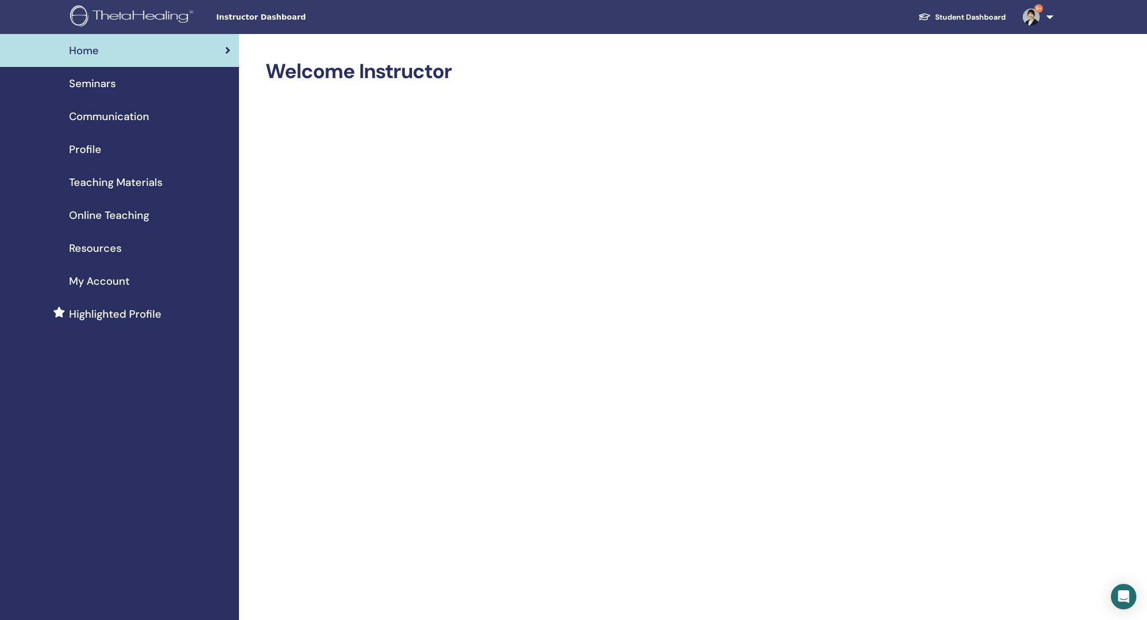
click at [107, 256] on span "Resources" at bounding box center [95, 248] width 53 height 16
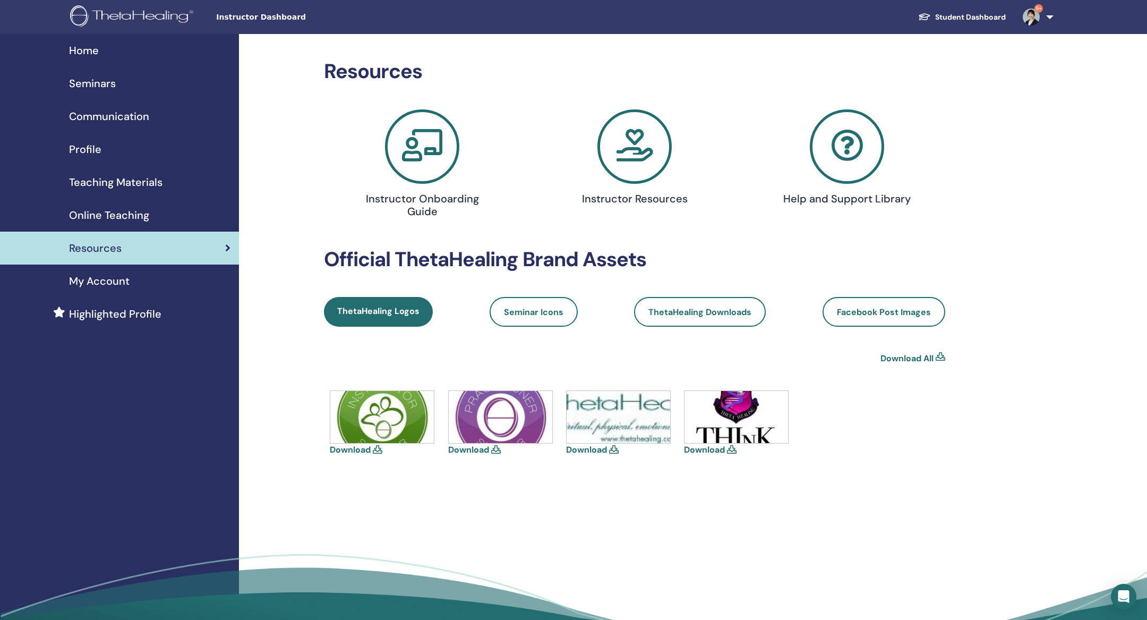
scroll to position [5, 0]
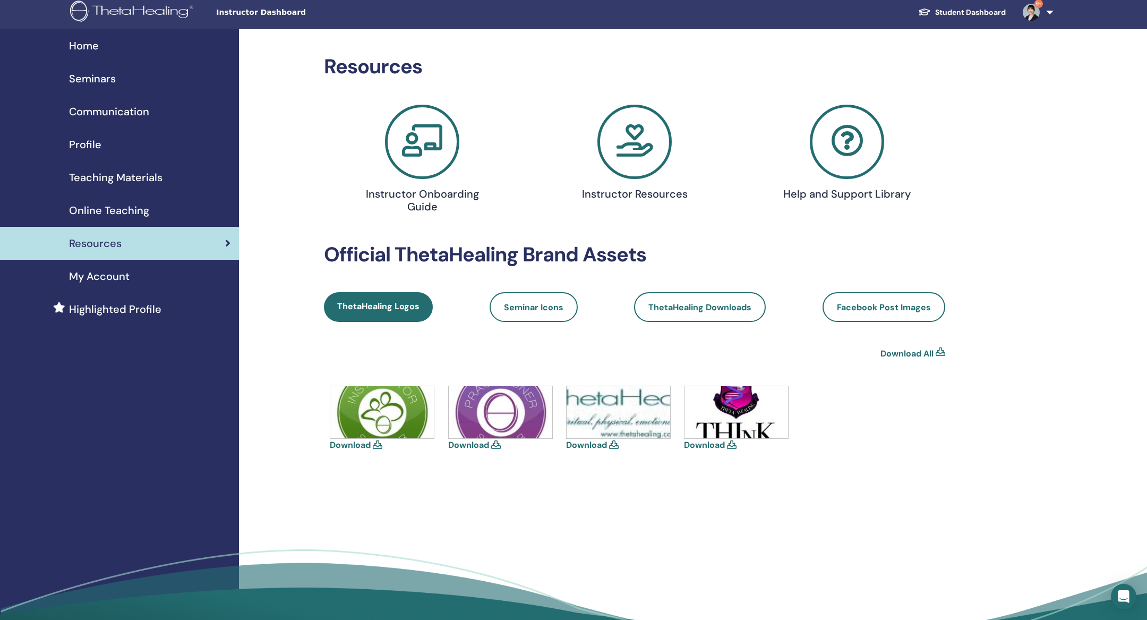
click at [656, 438] on img at bounding box center [618, 412] width 104 height 52
click at [547, 322] on link "Seminar Icons" at bounding box center [533, 307] width 88 height 30
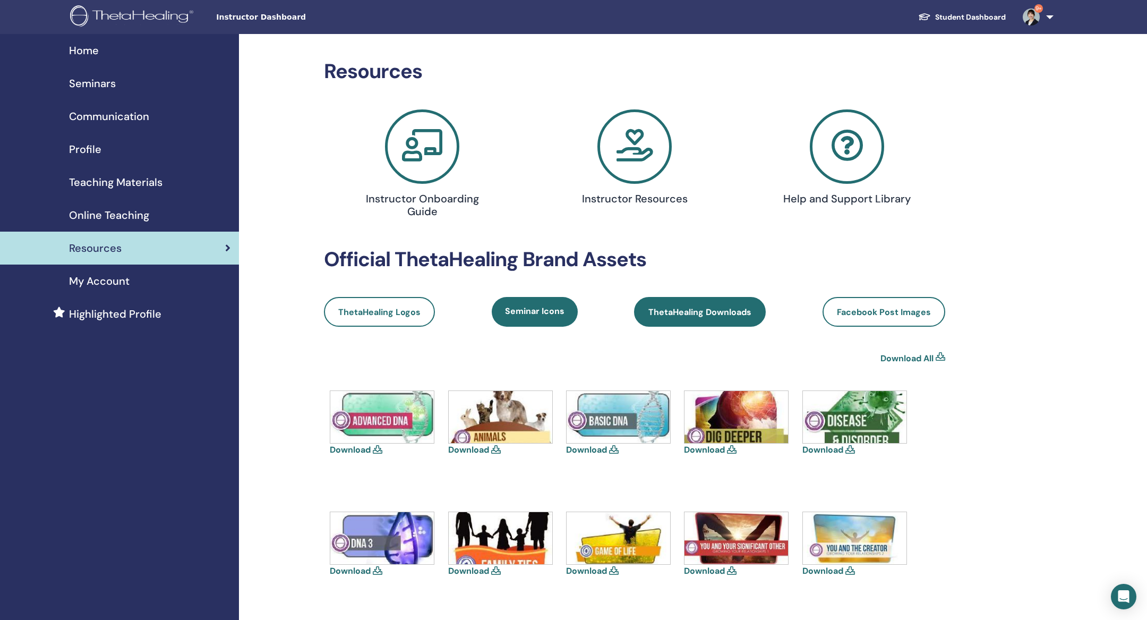
click at [672, 317] on span "ThetaHealing Downloads" at bounding box center [699, 311] width 103 height 11
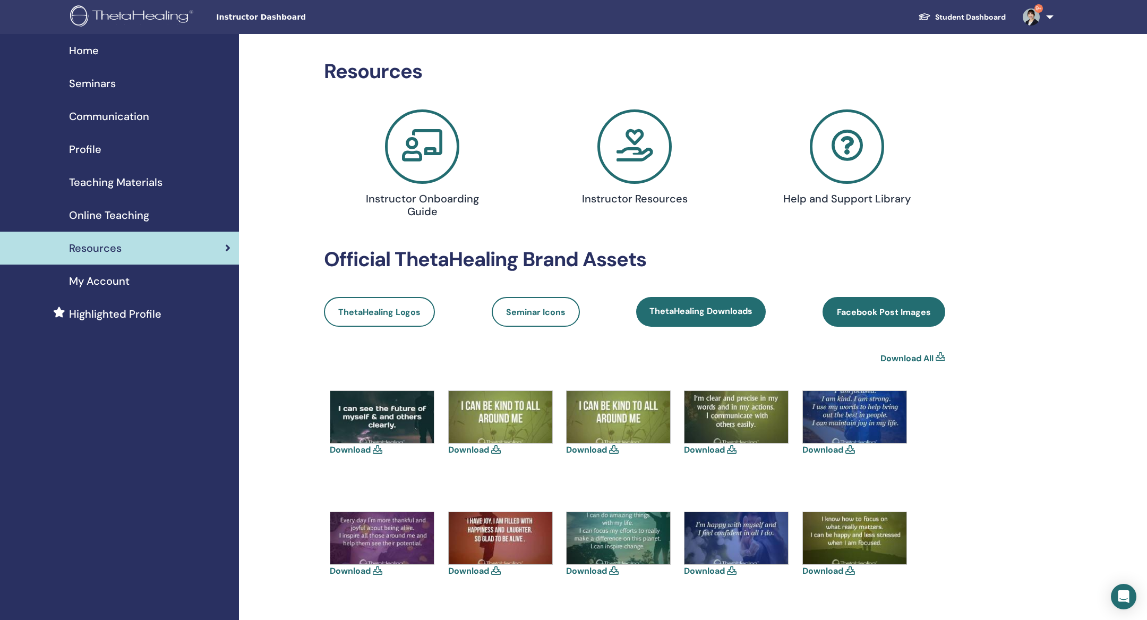
click at [884, 317] on span "Facebook Post Images" at bounding box center [884, 311] width 94 height 11
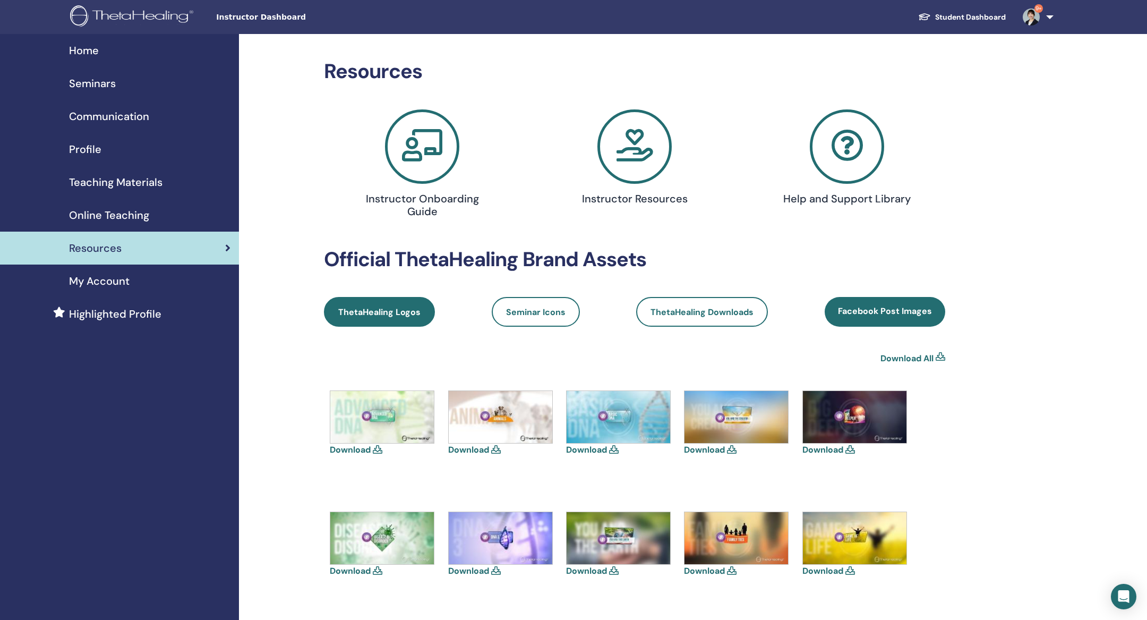
click at [379, 317] on span "ThetaHealing Logos" at bounding box center [379, 311] width 82 height 11
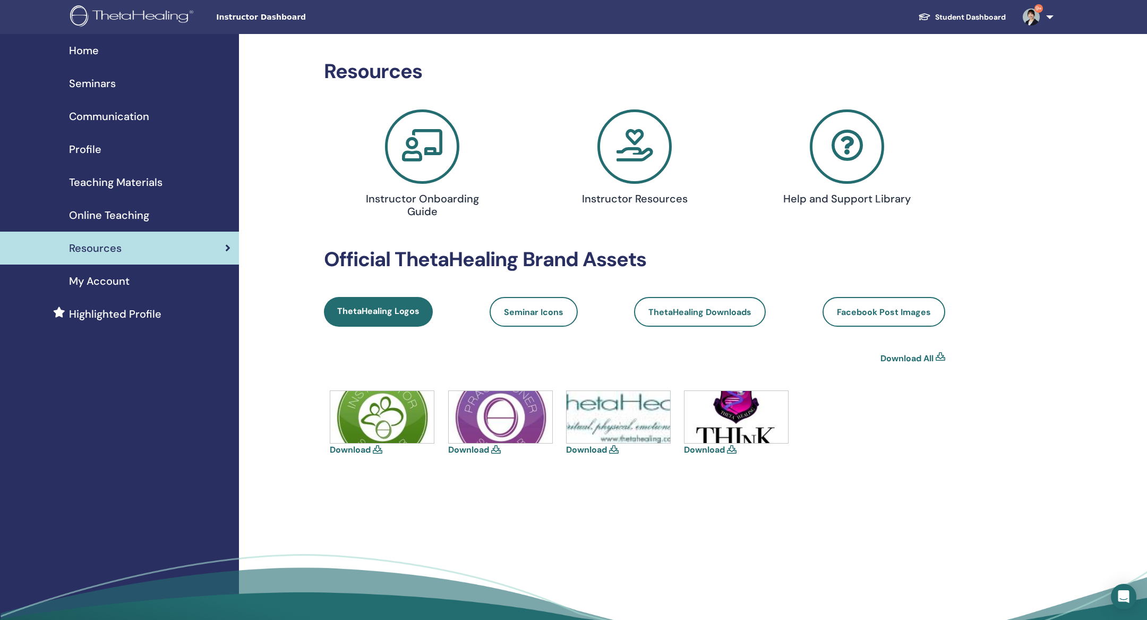
click at [633, 443] on img at bounding box center [618, 417] width 104 height 52
click at [618, 453] on icon at bounding box center [614, 449] width 10 height 8
click at [635, 443] on img at bounding box center [618, 417] width 104 height 52
click at [571, 498] on div "Download Download Download Download" at bounding box center [634, 450] width 621 height 121
click at [501, 453] on icon at bounding box center [496, 449] width 10 height 8
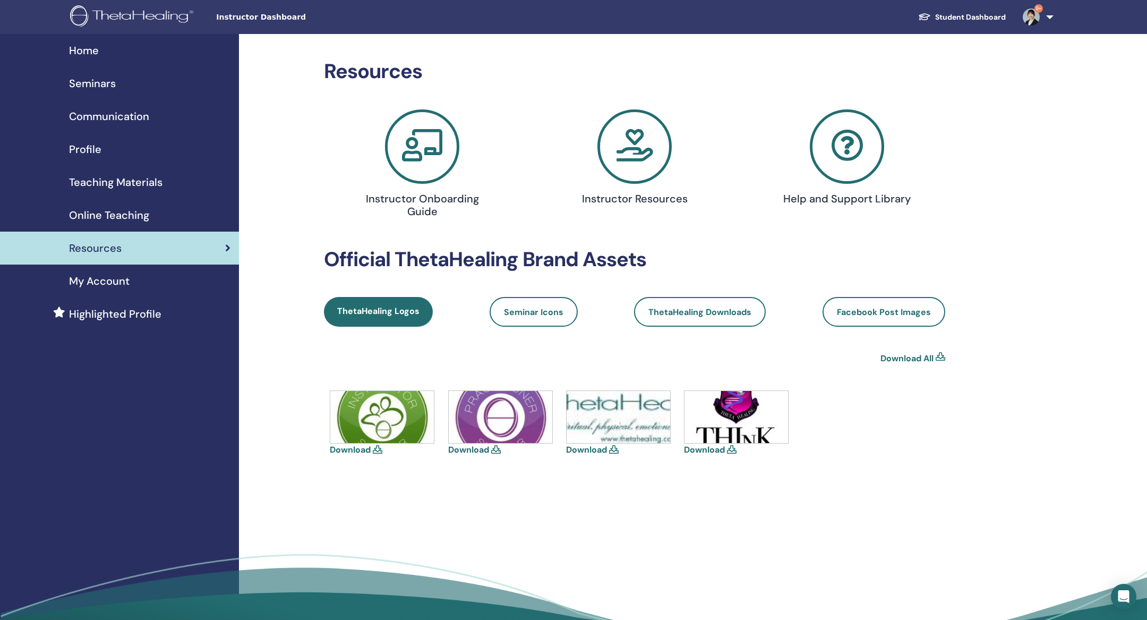
click at [929, 365] on div "Download All" at bounding box center [634, 358] width 621 height 13
click at [942, 365] on icon at bounding box center [940, 358] width 10 height 13
click at [921, 365] on link "Download All" at bounding box center [906, 358] width 53 height 13
